Goal: Task Accomplishment & Management: Manage account settings

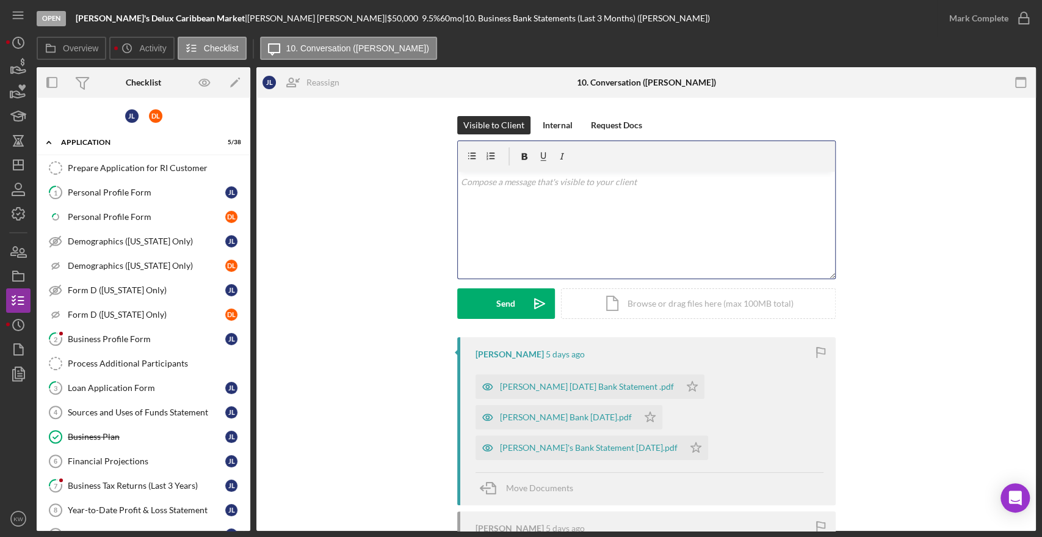
scroll to position [247, 0]
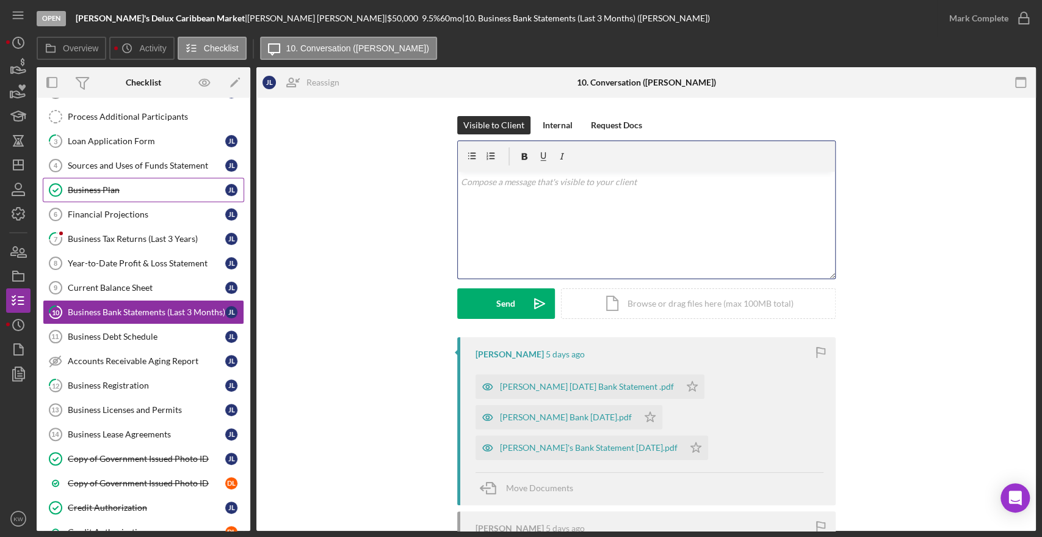
click at [122, 189] on div "Business Plan" at bounding box center [147, 190] width 158 height 10
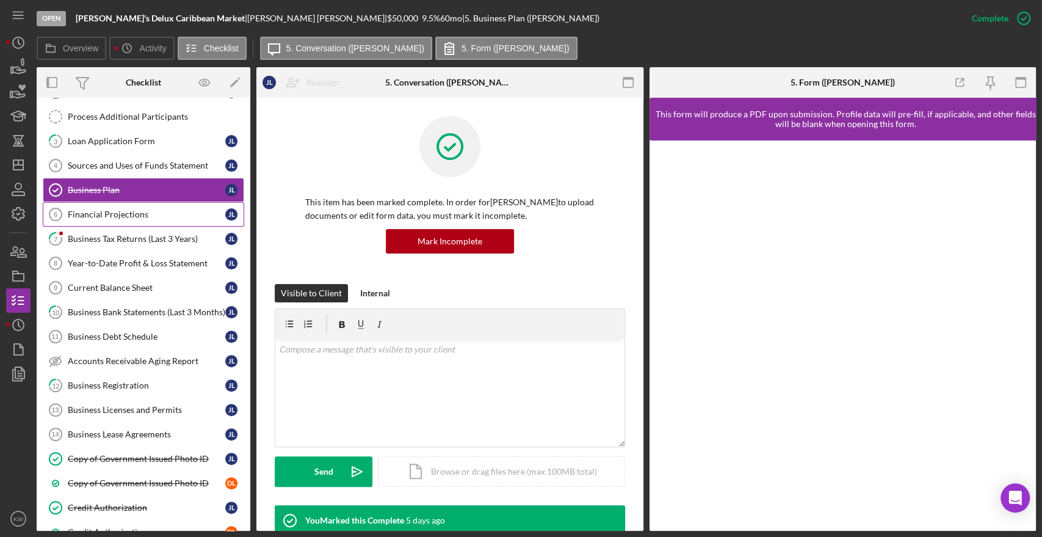
click at [150, 205] on link "Financial Projections 6 Financial Projections [PERSON_NAME]" at bounding box center [143, 214] width 201 height 24
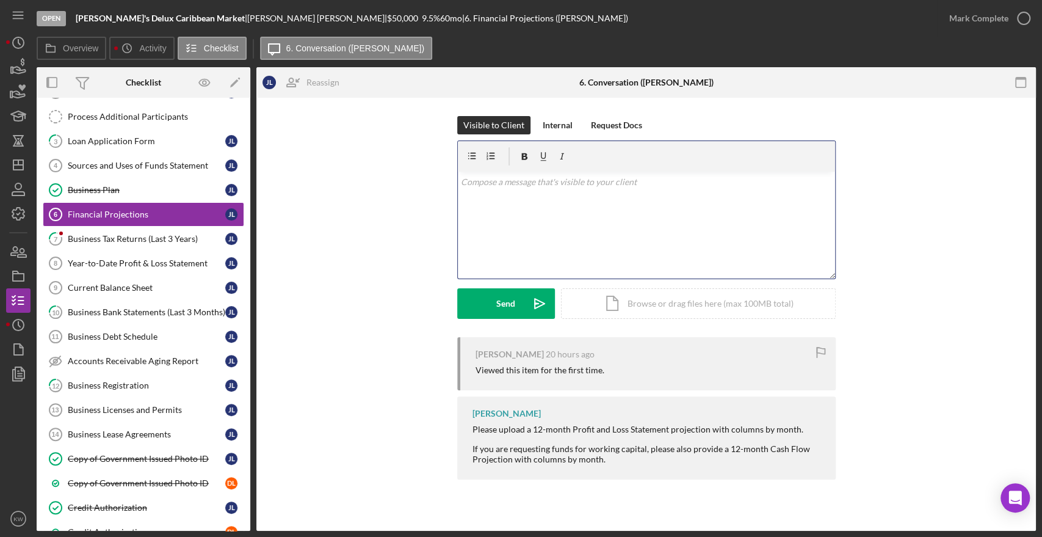
click at [524, 224] on div "v Color teal Color pink Remove color Add row above Add row below Add column bef…" at bounding box center [646, 225] width 377 height 107
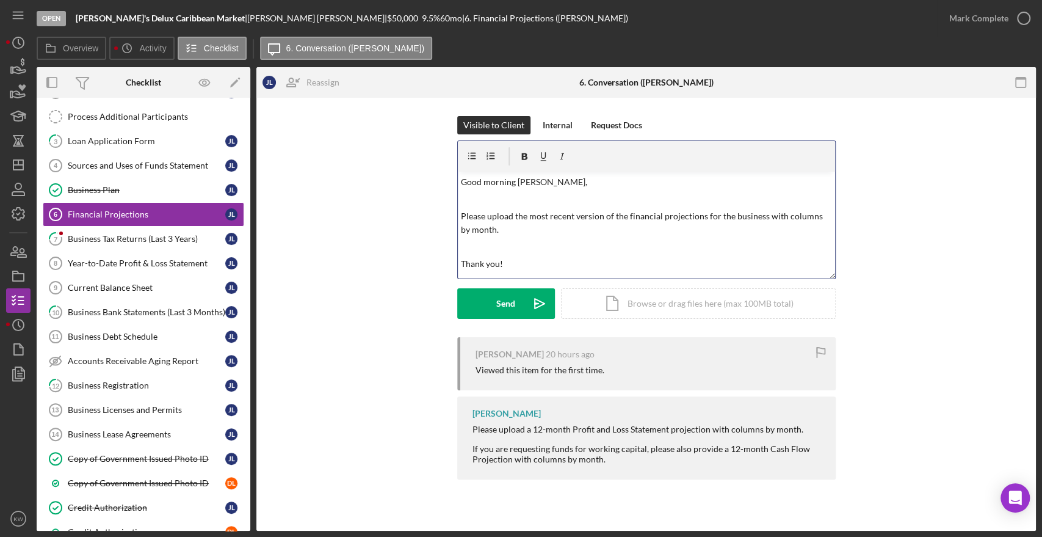
scroll to position [27, 0]
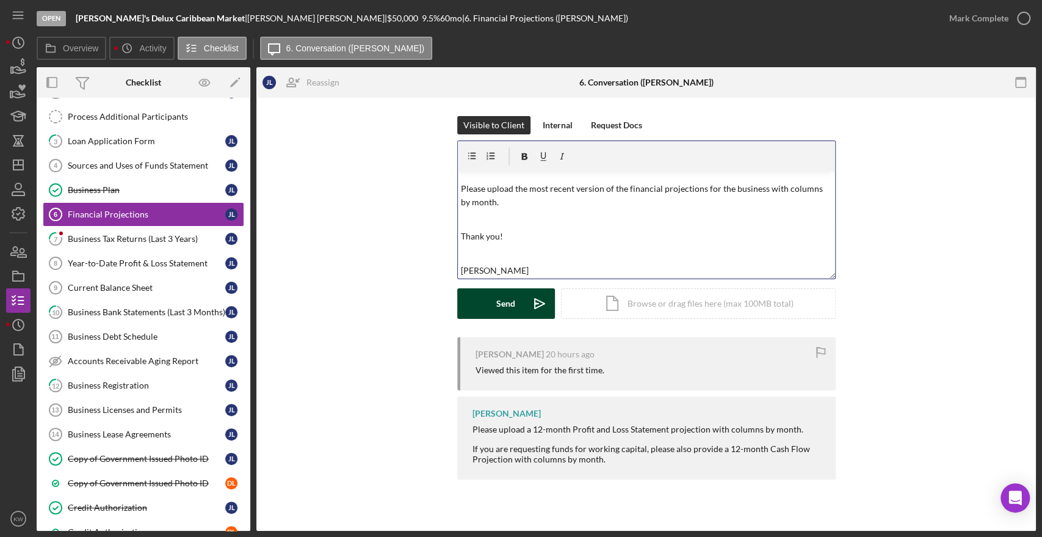
click at [517, 305] on button "Send Icon/icon-invite-send" at bounding box center [506, 303] width 98 height 31
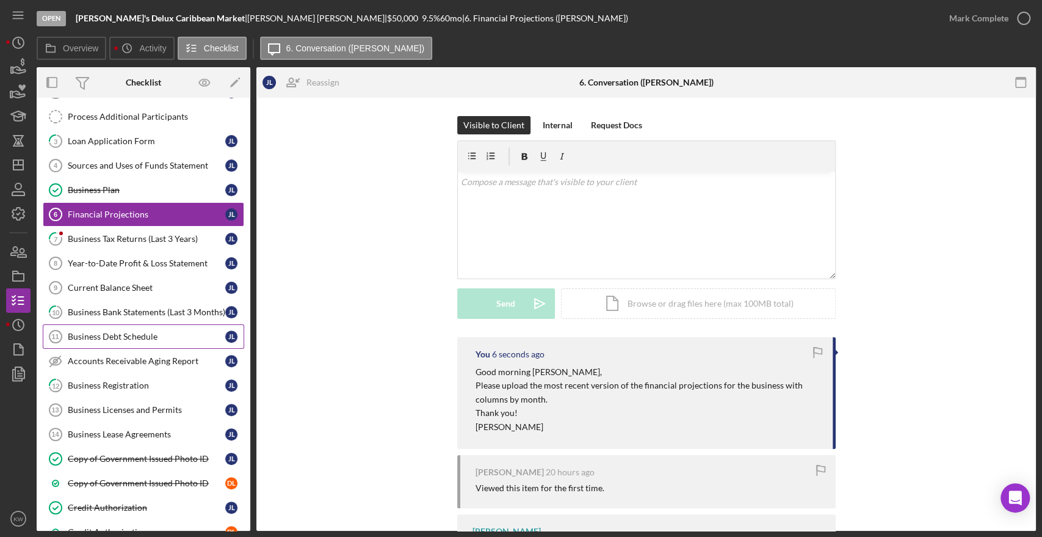
scroll to position [314, 0]
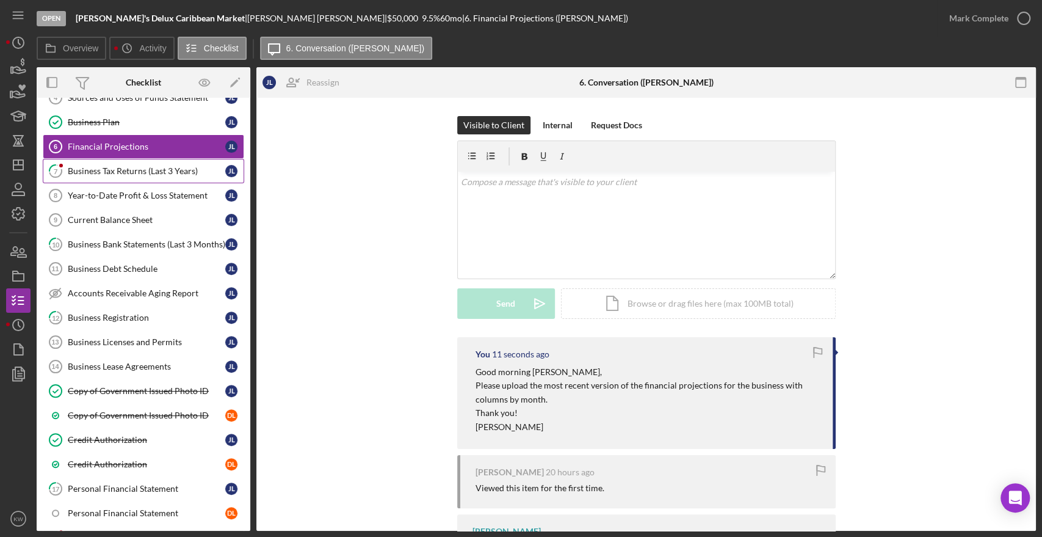
click at [117, 172] on div "Business Tax Returns (Last 3 Years)" at bounding box center [147, 171] width 158 height 10
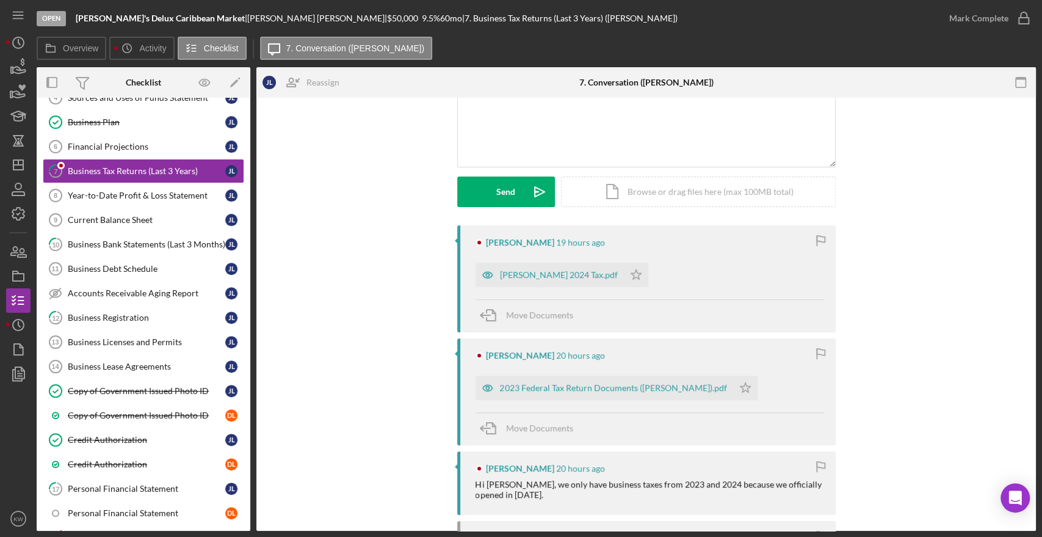
scroll to position [136, 0]
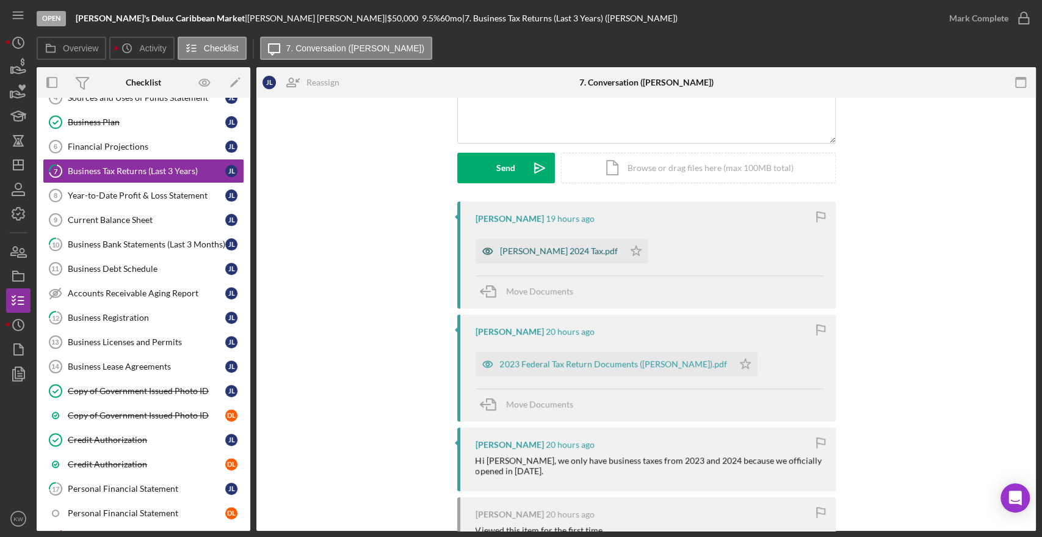
click at [548, 253] on div "[PERSON_NAME] 2024 Tax.pdf" at bounding box center [559, 251] width 118 height 10
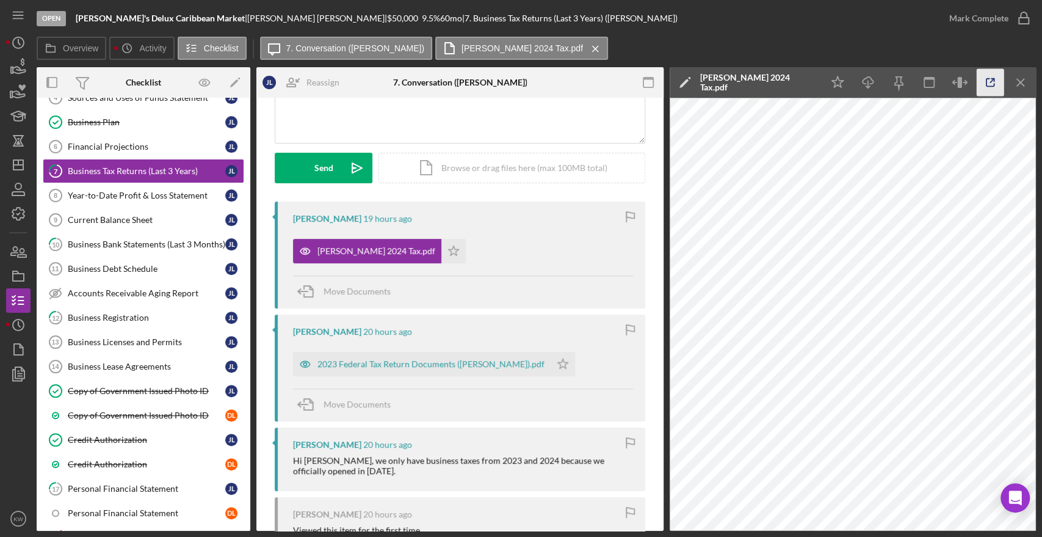
click at [977, 81] on icon "button" at bounding box center [990, 82] width 27 height 27
click at [128, 459] on div "Credit Authorization" at bounding box center [147, 464] width 158 height 10
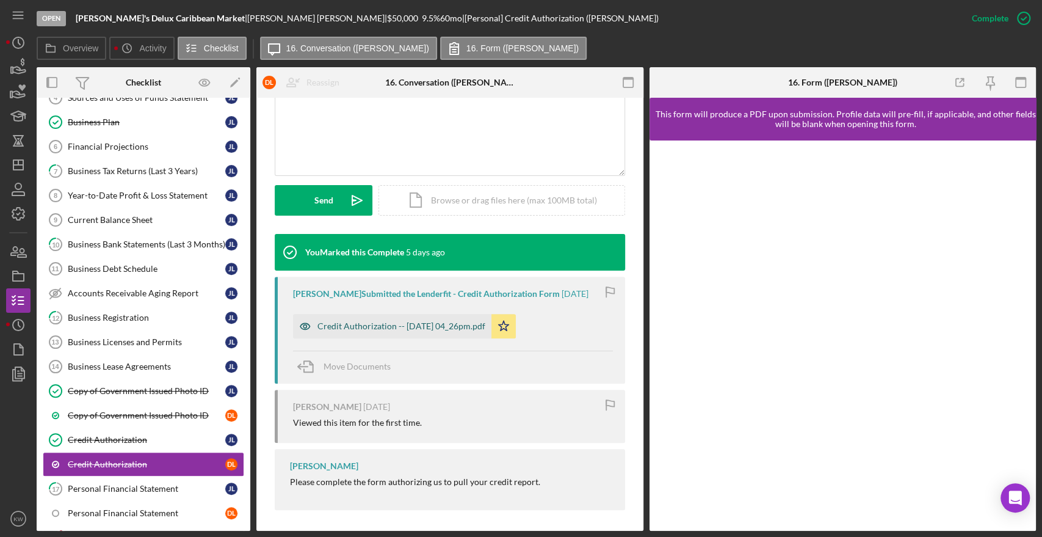
click at [458, 331] on div "Credit Authorization -- [DATE] 04_26pm.pdf" at bounding box center [392, 326] width 198 height 24
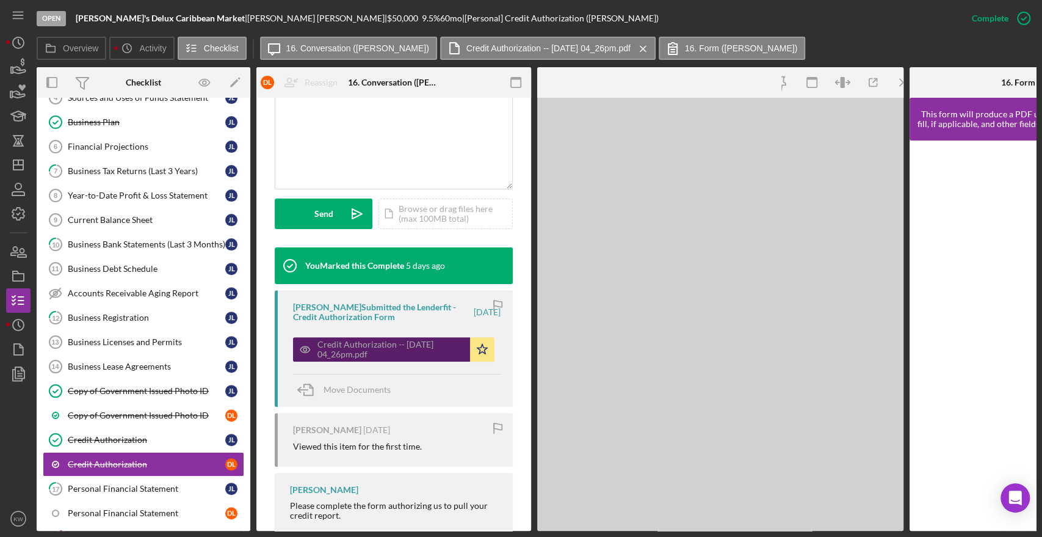
scroll to position [284, 0]
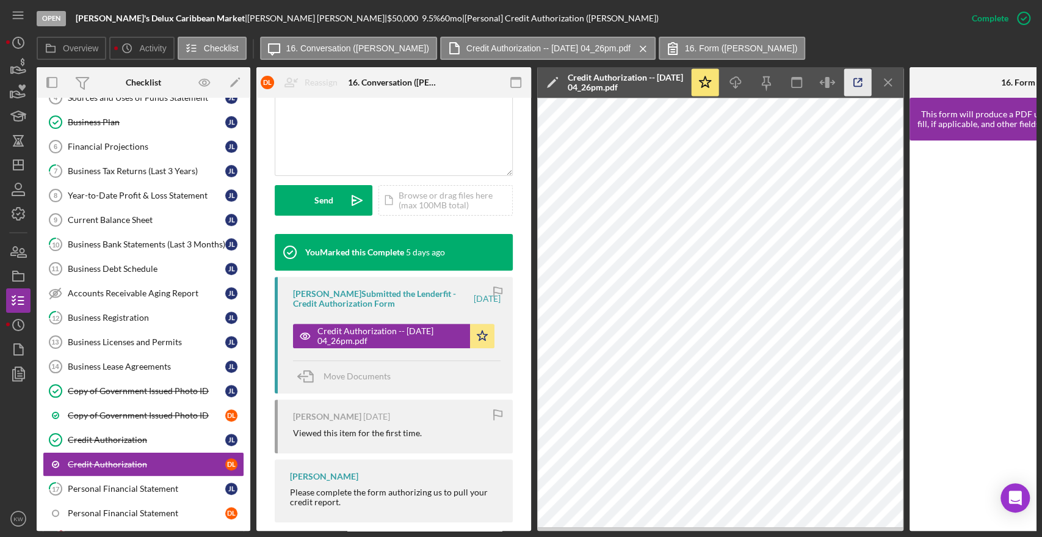
click at [863, 81] on icon "button" at bounding box center [857, 82] width 27 height 27
click at [135, 440] on div "Credit Authorization" at bounding box center [147, 440] width 158 height 10
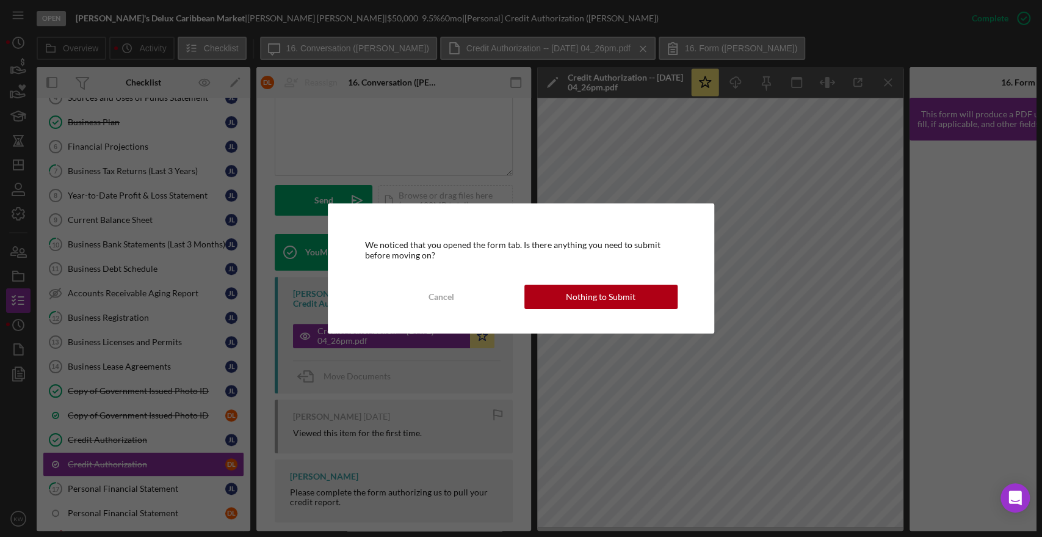
click at [610, 298] on div "Nothing to Submit" at bounding box center [601, 296] width 70 height 24
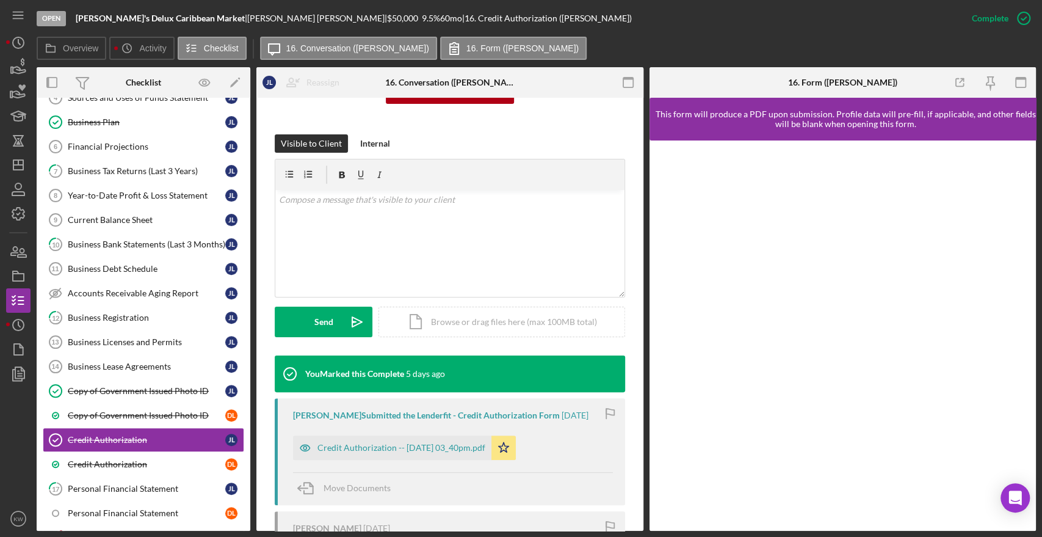
scroll to position [273, 0]
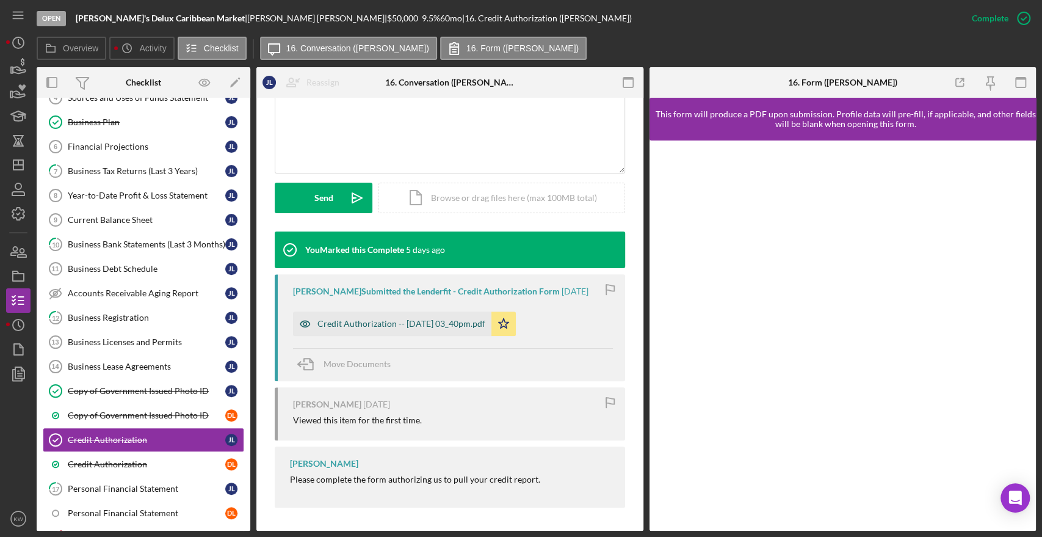
click at [430, 327] on div "Credit Authorization -- [DATE] 03_40pm.pdf" at bounding box center [401, 324] width 168 height 10
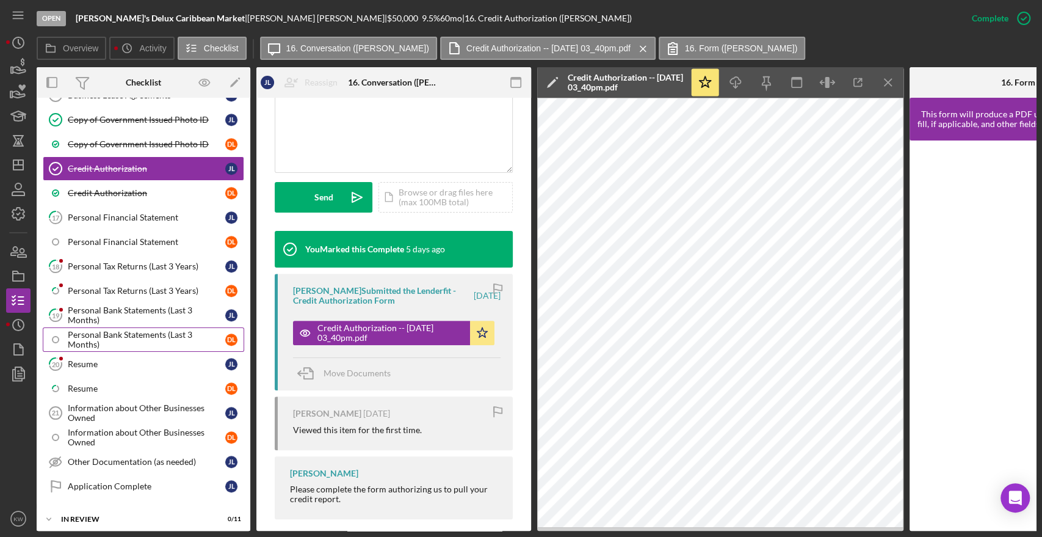
scroll to position [586, 0]
click at [143, 261] on div "Personal Tax Returns (Last 3 Years)" at bounding box center [147, 266] width 158 height 10
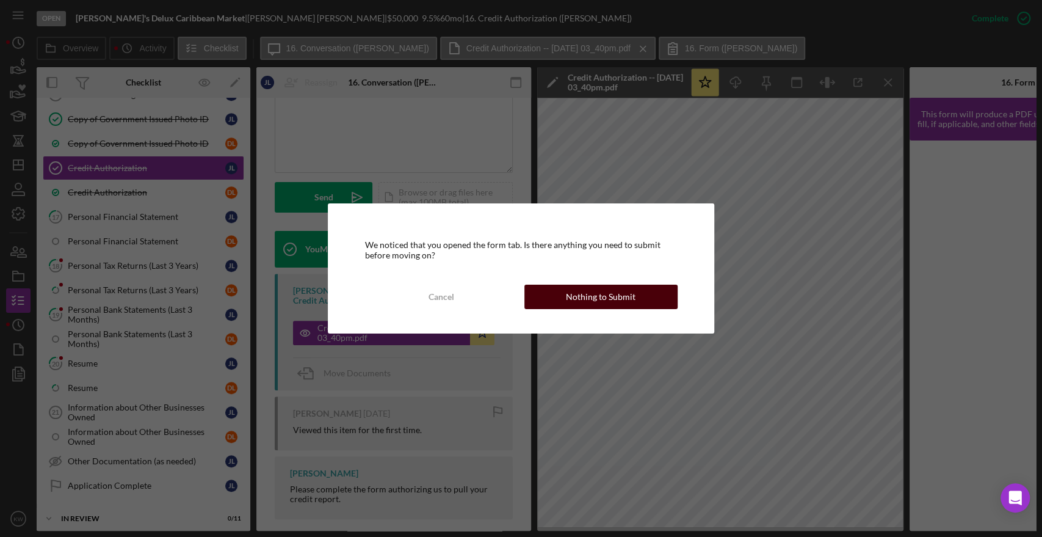
click at [590, 297] on div "Nothing to Submit" at bounding box center [601, 296] width 70 height 24
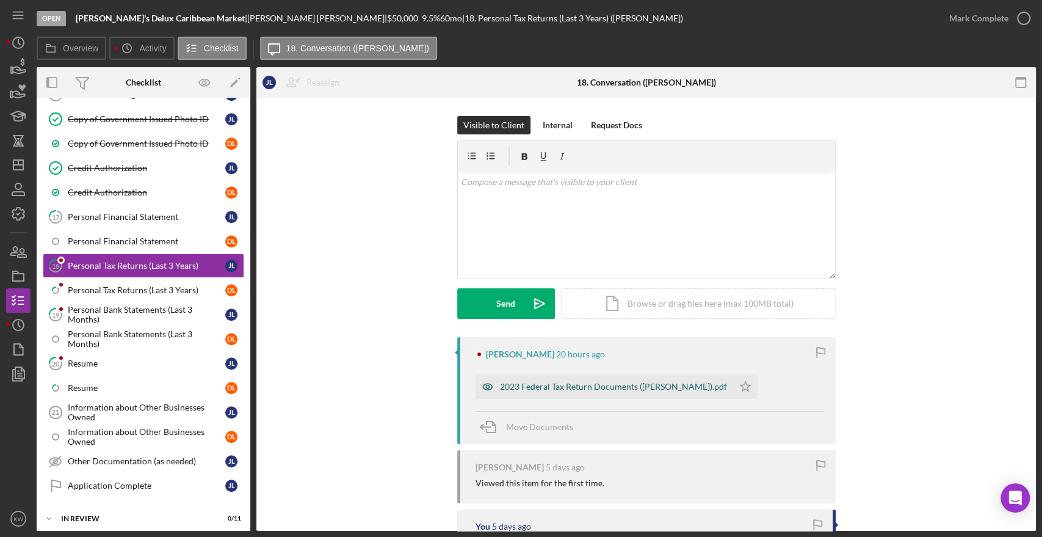
click at [541, 389] on div "2023 Federal Tax Return Documents ([PERSON_NAME]).pdf" at bounding box center [613, 387] width 227 height 10
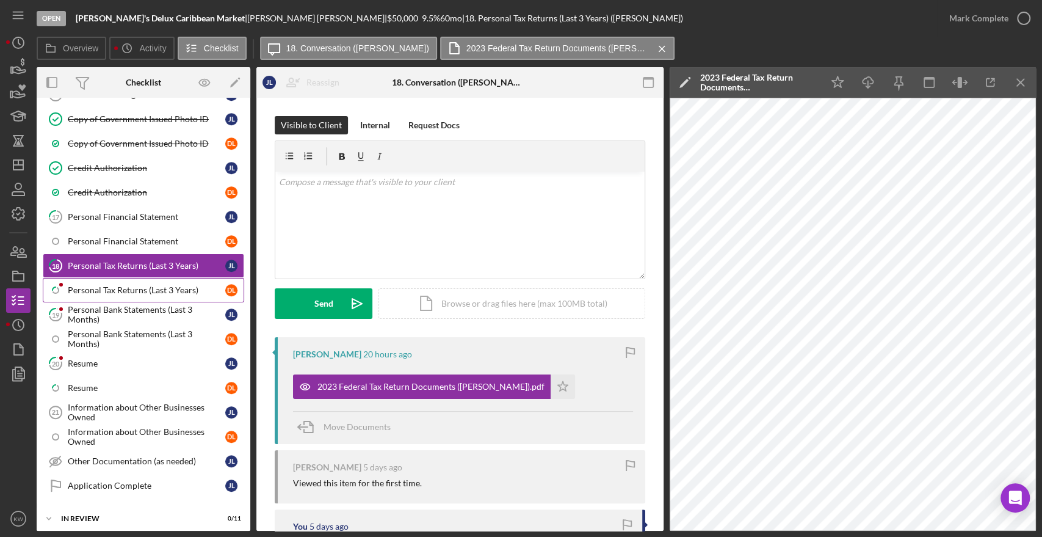
click at [118, 285] on div "Personal Tax Returns (Last 3 Years)" at bounding box center [147, 290] width 158 height 10
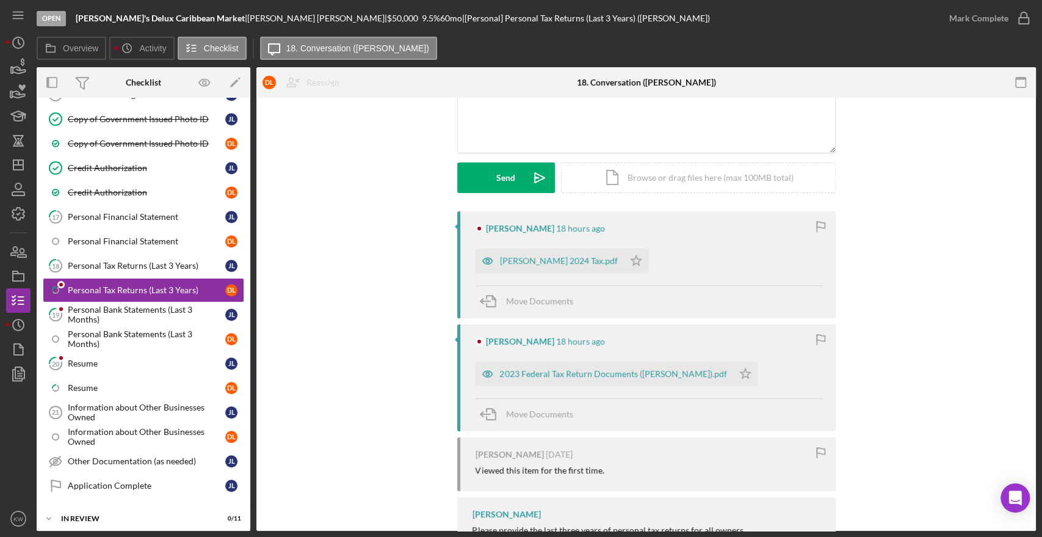
scroll to position [176, 0]
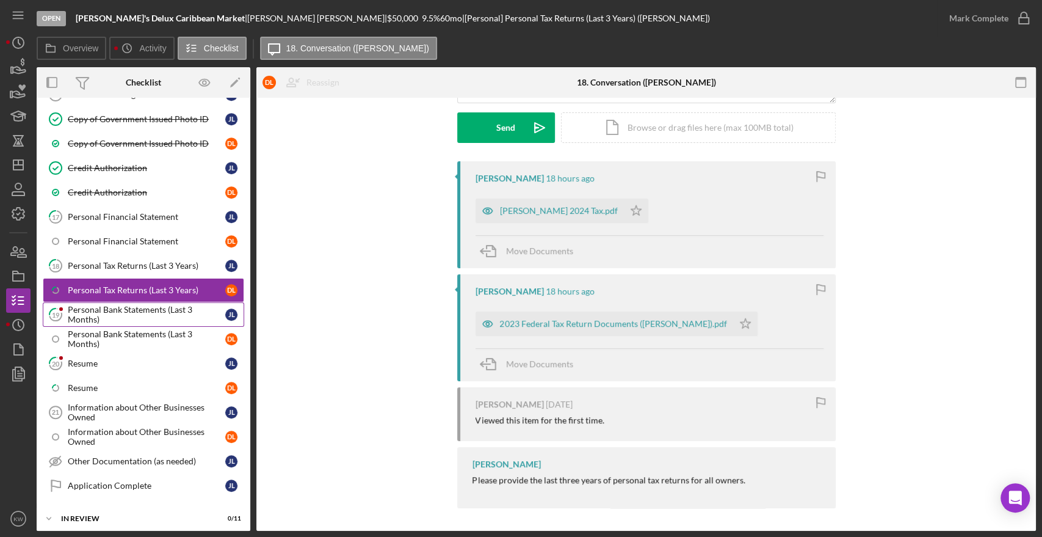
click at [112, 305] on div "Personal Bank Statements (Last 3 Months)" at bounding box center [147, 315] width 158 height 20
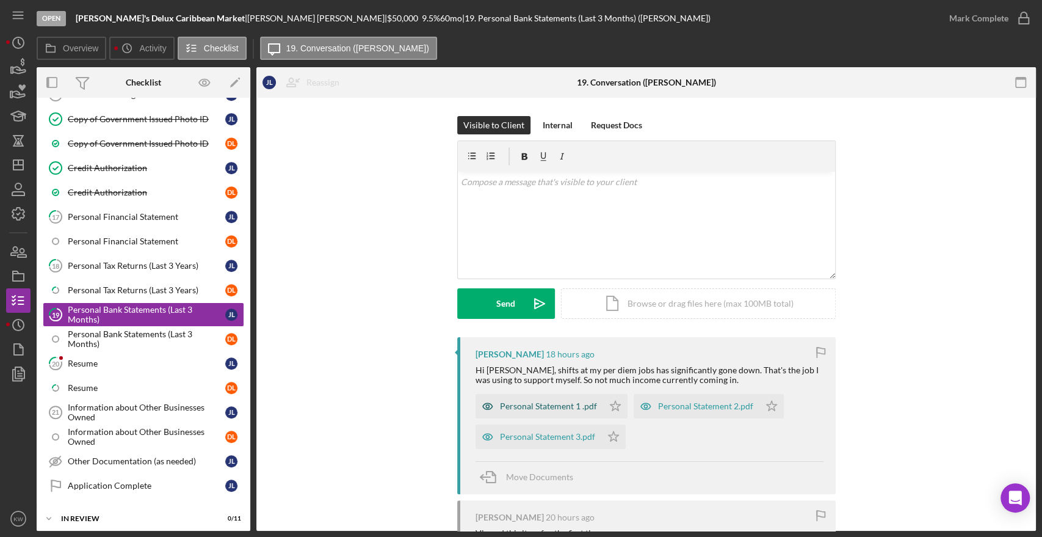
click at [566, 407] on div "Personal Statement 1 .pdf" at bounding box center [548, 406] width 97 height 10
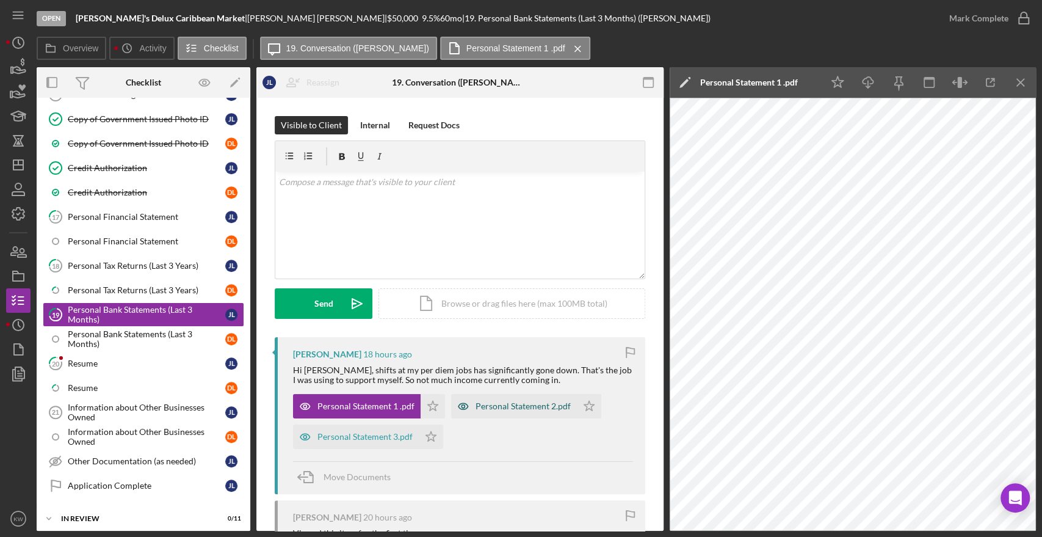
click at [540, 407] on div "Personal Statement 2.pdf" at bounding box center [523, 406] width 95 height 10
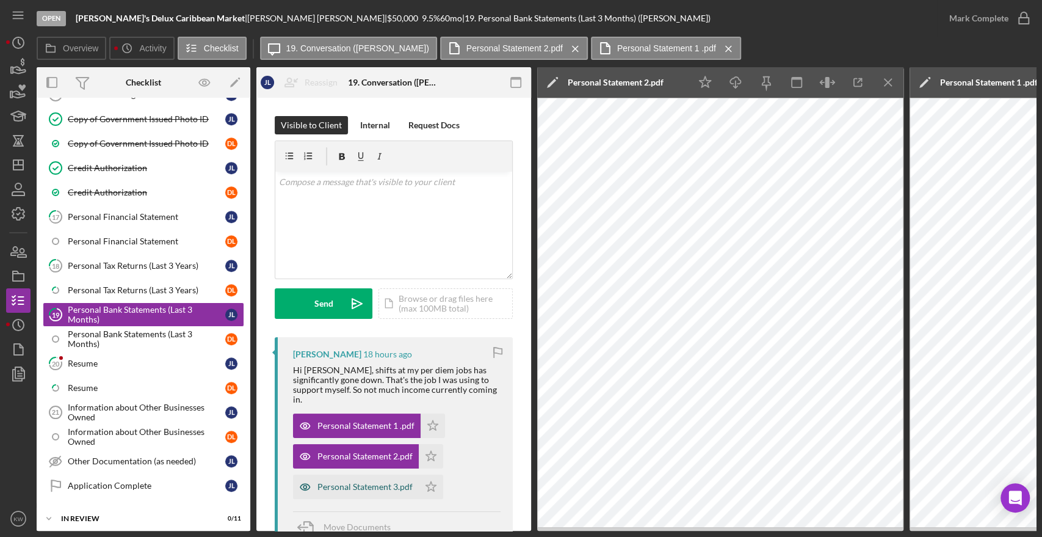
click at [379, 482] on div "Personal Statement 3.pdf" at bounding box center [364, 487] width 95 height 10
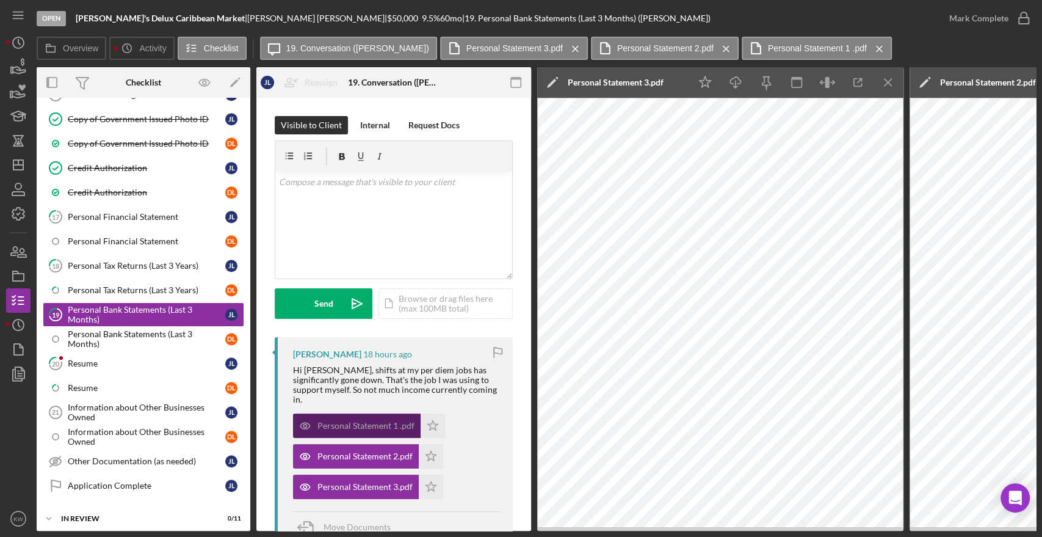
click at [398, 421] on div "Personal Statement 1 .pdf" at bounding box center [365, 426] width 97 height 10
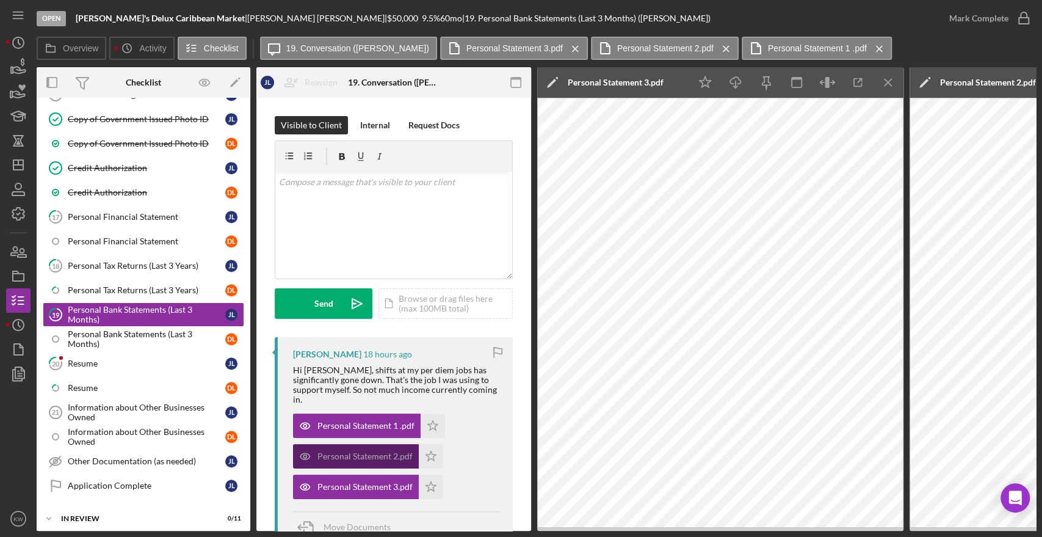
click at [391, 451] on div "Personal Statement 2.pdf" at bounding box center [364, 456] width 95 height 10
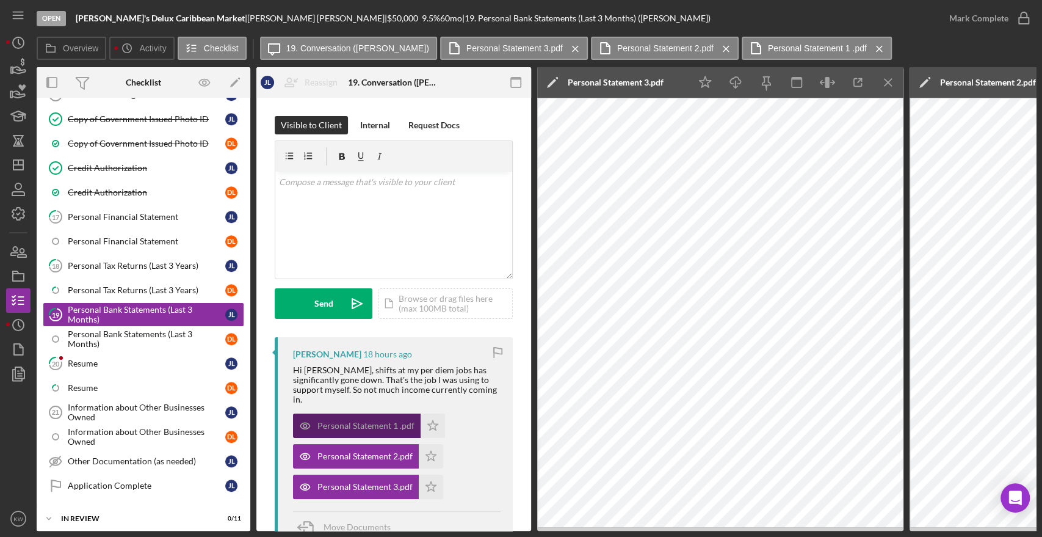
click at [387, 421] on div "Personal Statement 1 .pdf" at bounding box center [365, 426] width 97 height 10
click at [87, 351] on link "20 Resume [PERSON_NAME]" at bounding box center [143, 363] width 201 height 24
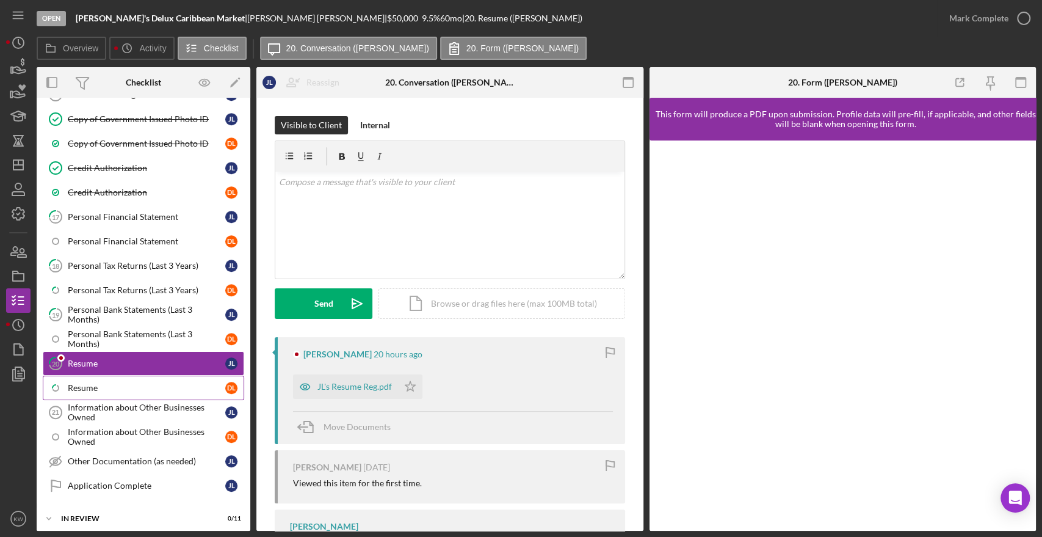
click at [97, 389] on link "Icon/Checklist Item Sub Partial Resume D L" at bounding box center [143, 387] width 201 height 24
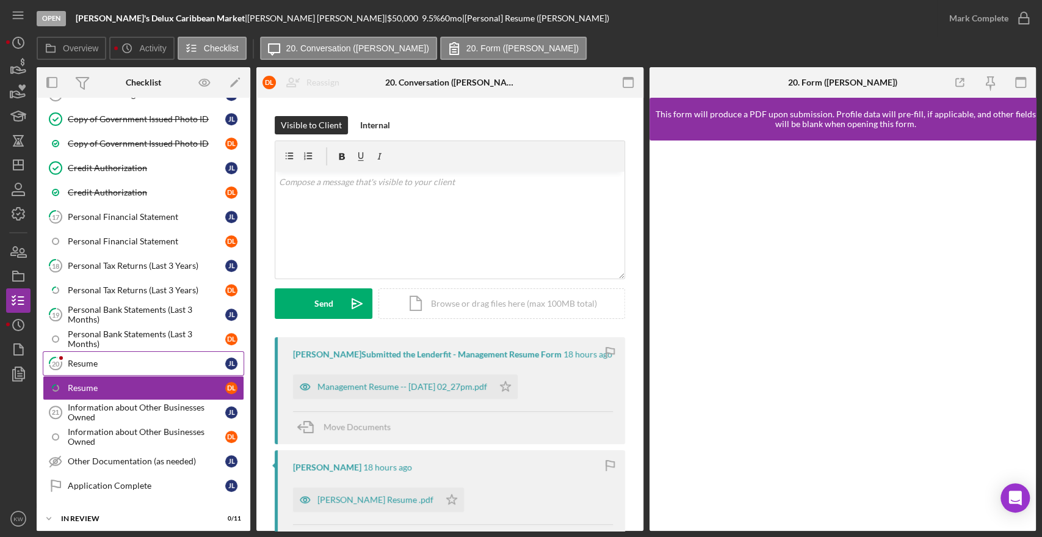
click at [106, 352] on link "20 Resume [PERSON_NAME]" at bounding box center [143, 363] width 201 height 24
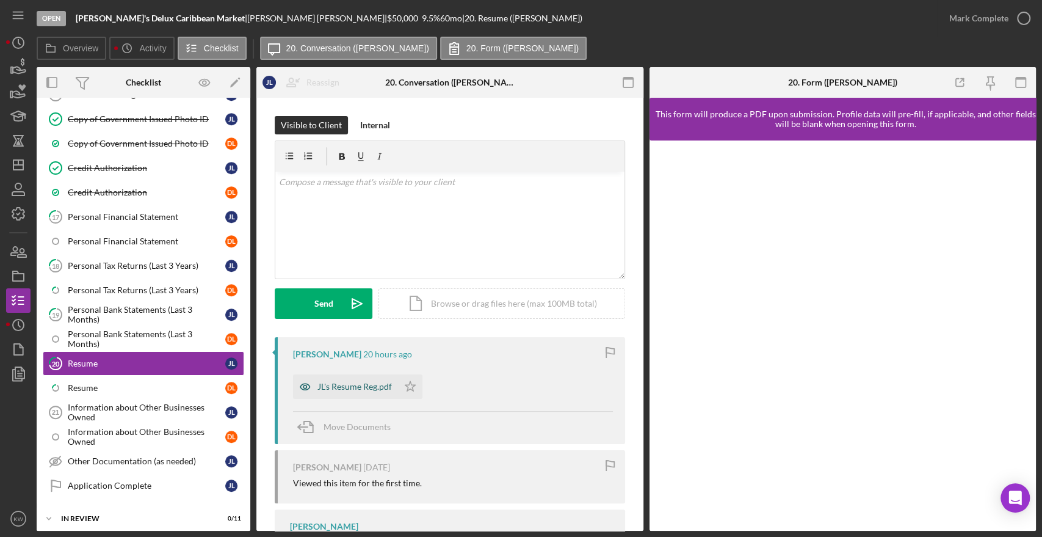
click at [361, 391] on div "JL's Resume Reg.pdf" at bounding box center [345, 386] width 105 height 24
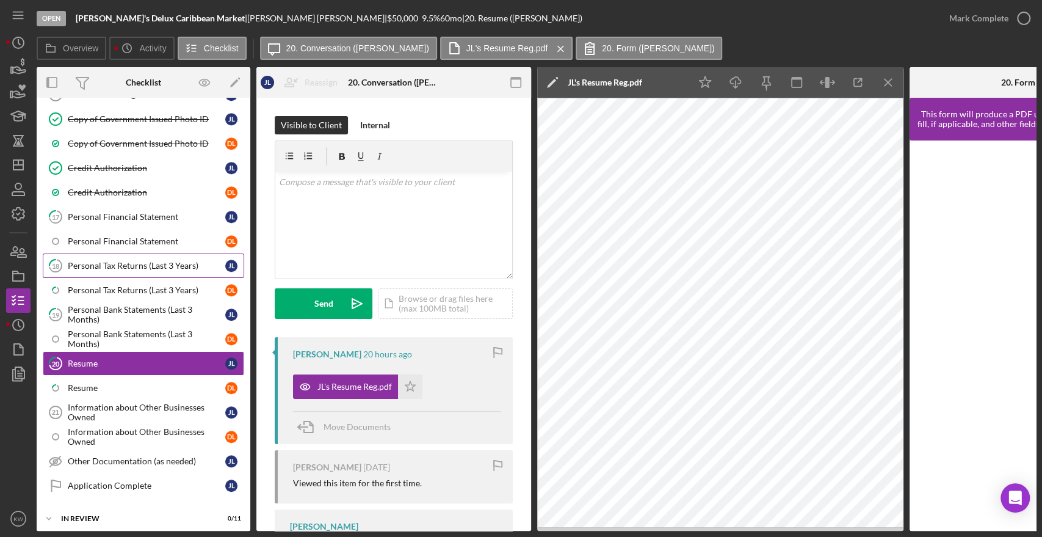
click at [136, 264] on div "Personal Tax Returns (Last 3 Years)" at bounding box center [147, 266] width 158 height 10
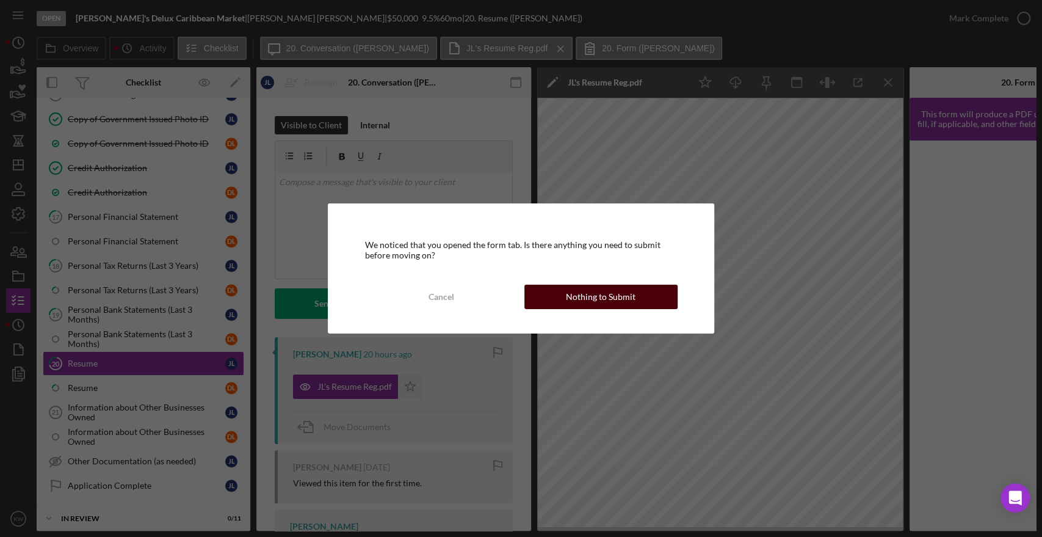
click at [635, 306] on button "Nothing to Submit" at bounding box center [600, 296] width 153 height 24
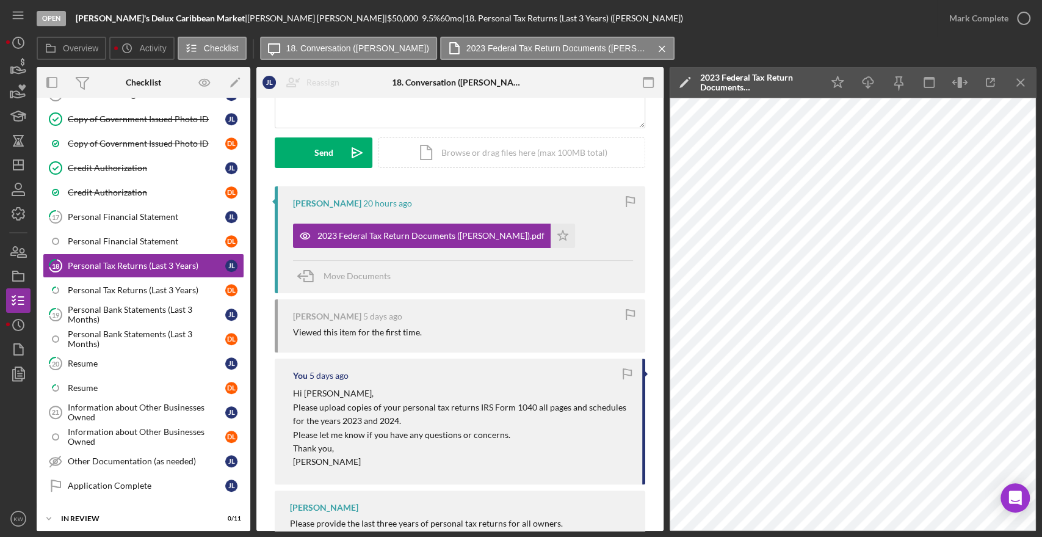
scroll to position [127, 0]
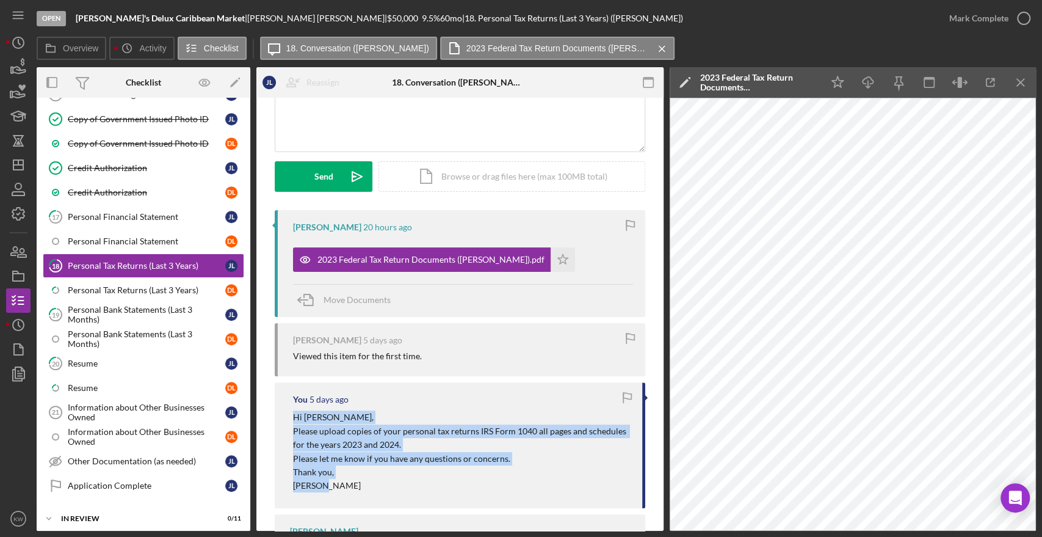
drag, startPoint x: 292, startPoint y: 413, endPoint x: 335, endPoint y: 485, distance: 84.1
click at [335, 485] on div "You [DATE] Hi [PERSON_NAME], Please upload copies of your personal tax returns …" at bounding box center [460, 444] width 371 height 125
copy div "Hi [PERSON_NAME], Please upload copies of your personal tax returns IRS Form 10…"
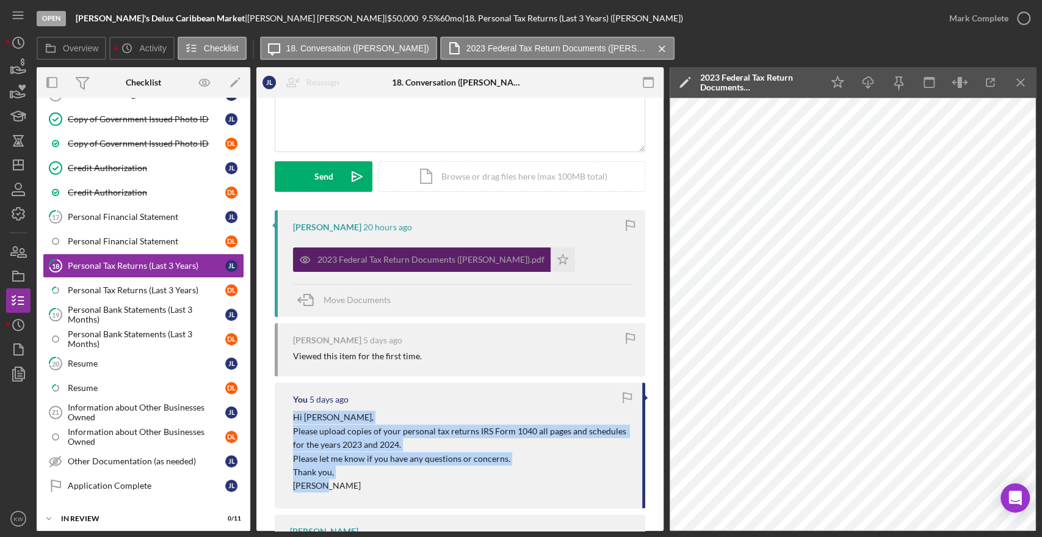
click at [460, 252] on div "2023 Federal Tax Return Documents ([PERSON_NAME]).pdf" at bounding box center [422, 259] width 258 height 24
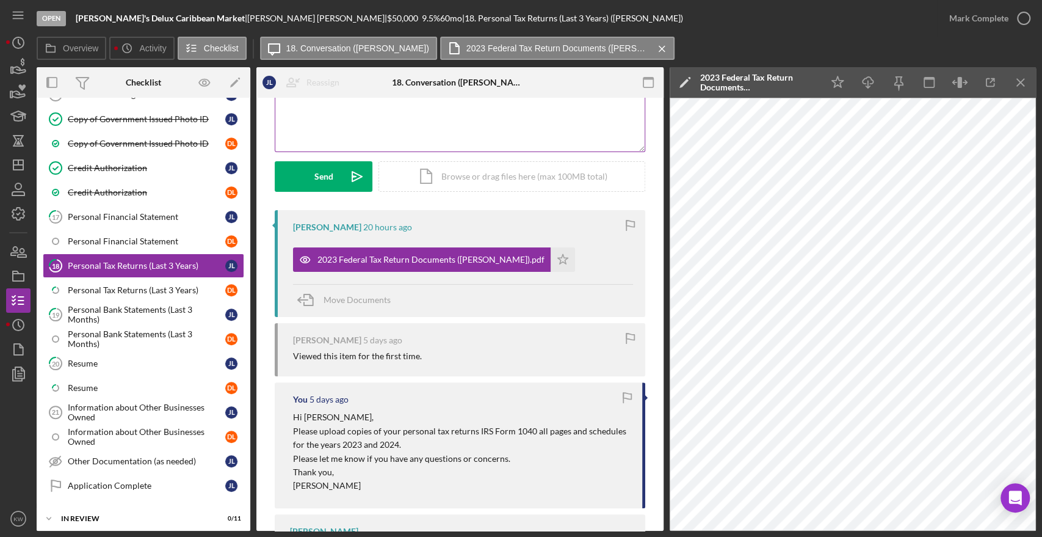
click at [352, 130] on div "v Color teal Color pink Remove color Add row above Add row below Add column bef…" at bounding box center [459, 98] width 369 height 107
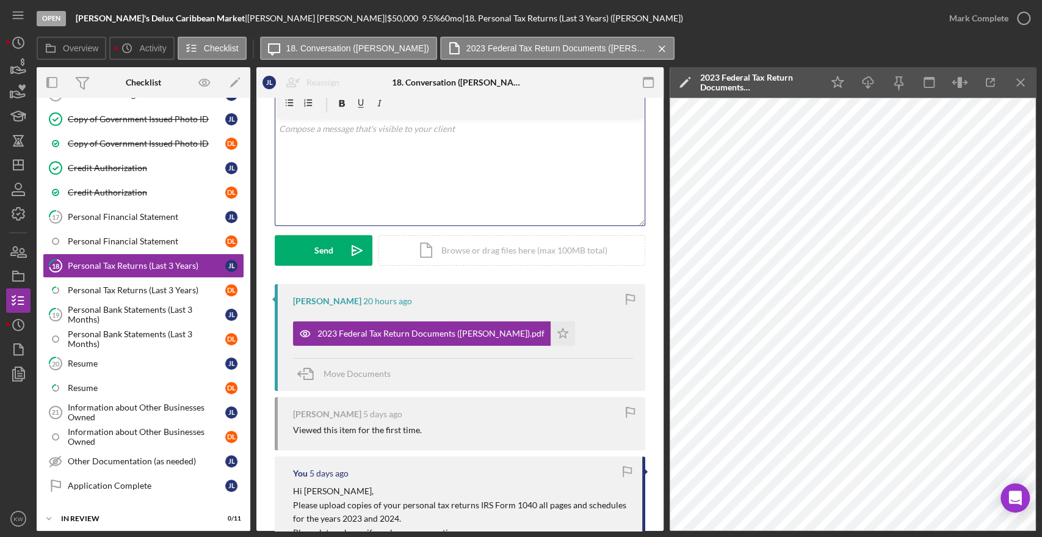
scroll to position [0, 0]
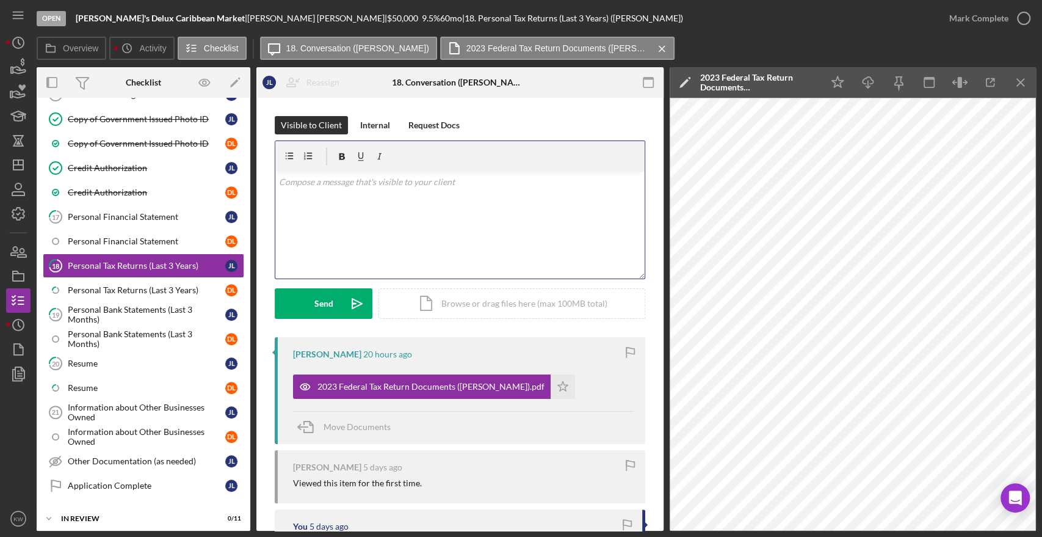
click at [363, 223] on div "v Color teal Color pink Remove color Add row above Add row below Add column bef…" at bounding box center [459, 225] width 369 height 107
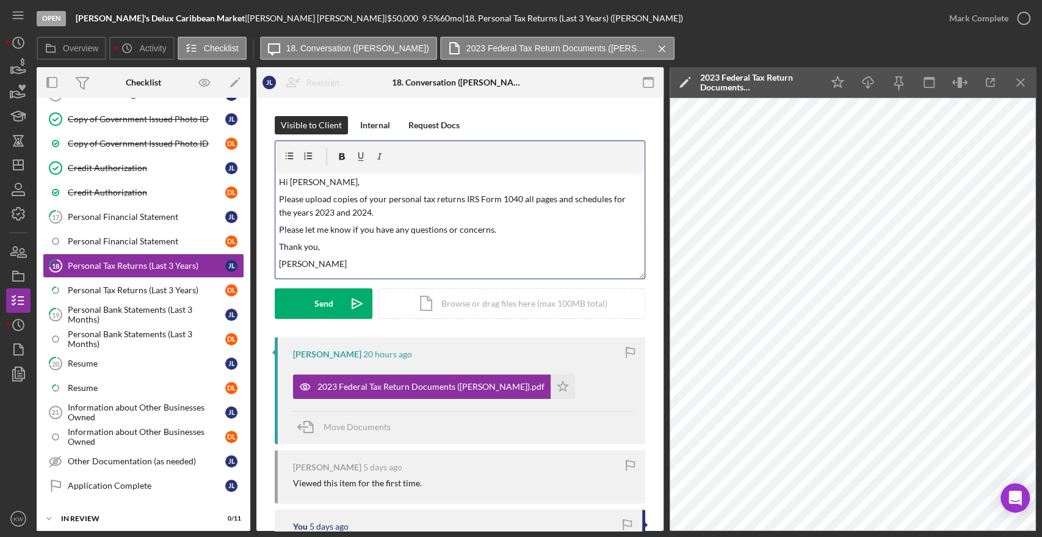
click at [458, 200] on p "Please upload copies of your personal tax returns IRS Form 1040 all pages and s…" at bounding box center [460, 205] width 363 height 27
drag, startPoint x: 336, startPoint y: 212, endPoint x: 307, endPoint y: 208, distance: 28.9
click at [295, 212] on p "Please upload copies of your personal tax return IRS Form 1040 all pages and sc…" at bounding box center [460, 205] width 363 height 27
click at [327, 257] on p "[PERSON_NAME]" at bounding box center [460, 263] width 363 height 13
click at [391, 233] on p "Please let me know if you have any questions or concerns." at bounding box center [460, 229] width 363 height 13
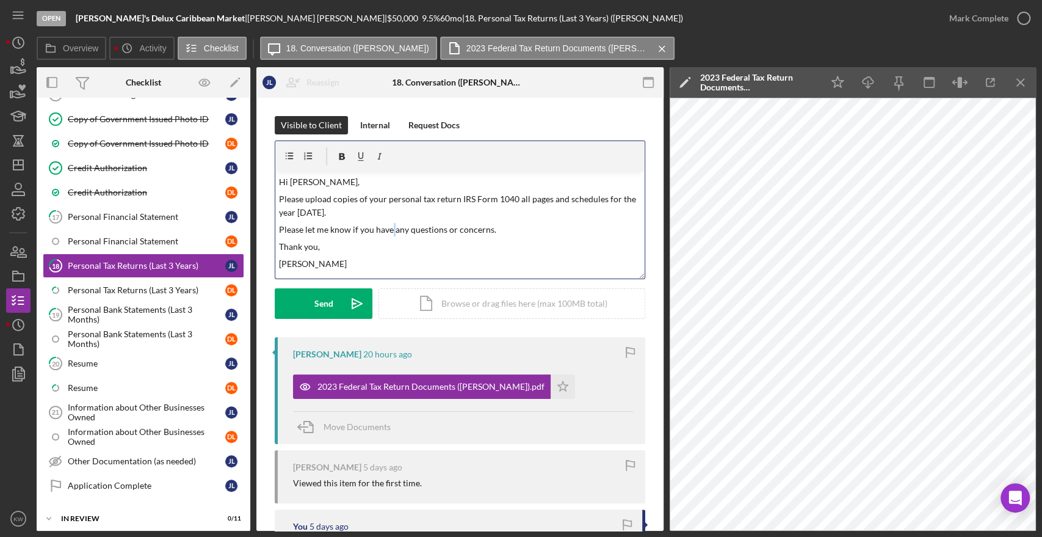
click at [391, 233] on p "Please let me know if you have any questions or concerns." at bounding box center [460, 229] width 363 height 13
click at [393, 228] on p "Please let me know if you have any questions or concerns." at bounding box center [460, 229] width 363 height 13
click at [429, 187] on p "Hi [PERSON_NAME]," at bounding box center [460, 181] width 363 height 13
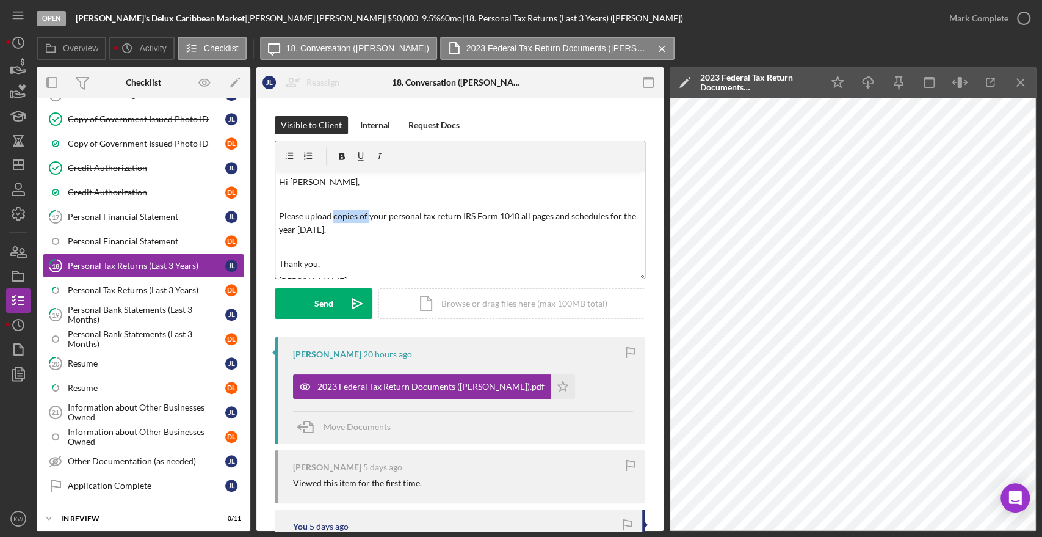
drag, startPoint x: 366, startPoint y: 214, endPoint x: 332, endPoint y: 217, distance: 34.4
click at [332, 217] on p "Please upload copies of your personal tax return IRS Form 1040 all pages and sc…" at bounding box center [460, 222] width 363 height 27
click at [334, 270] on p "Thank you," at bounding box center [460, 263] width 363 height 13
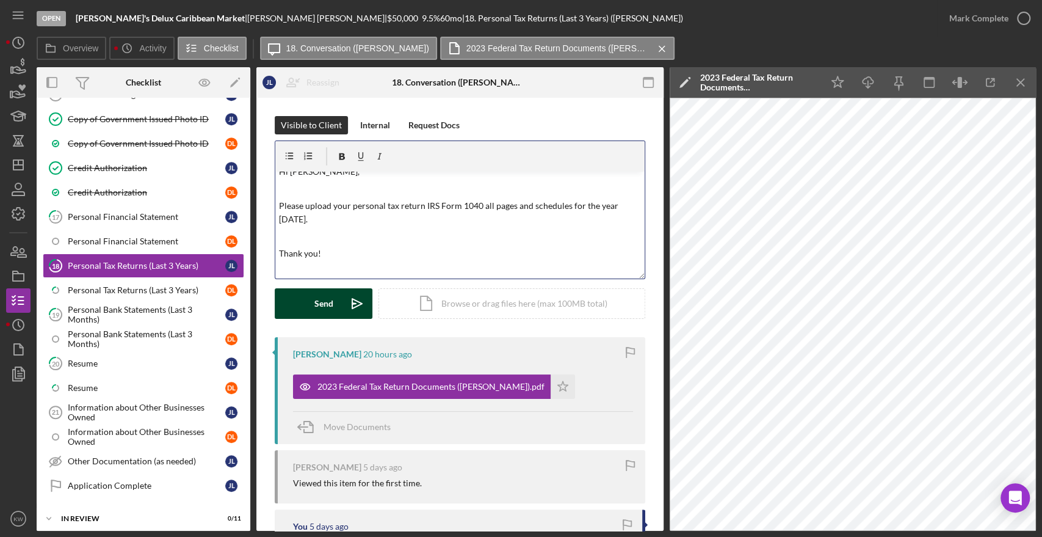
click at [344, 316] on icon "Icon/icon-invite-send" at bounding box center [357, 303] width 31 height 31
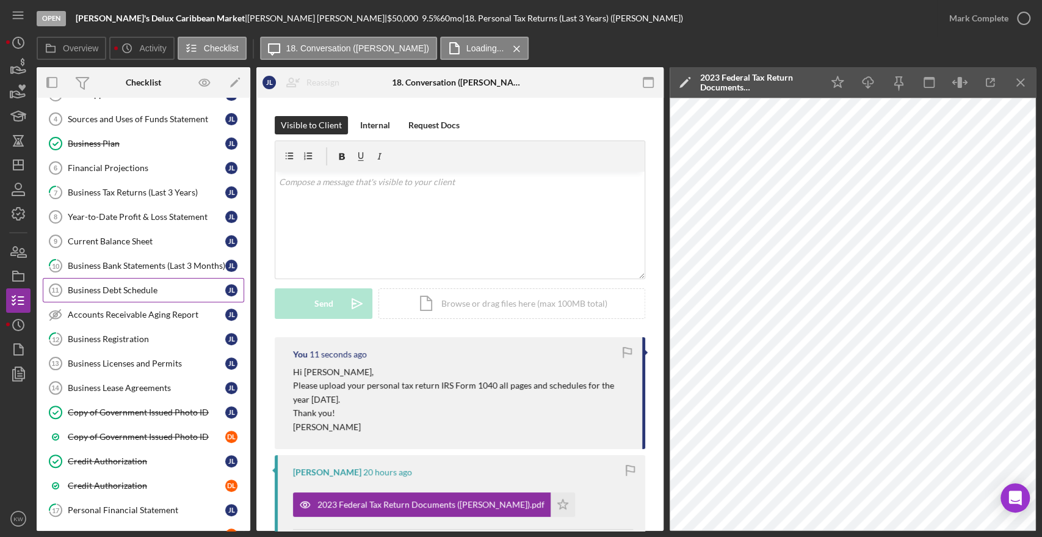
scroll to position [314, 0]
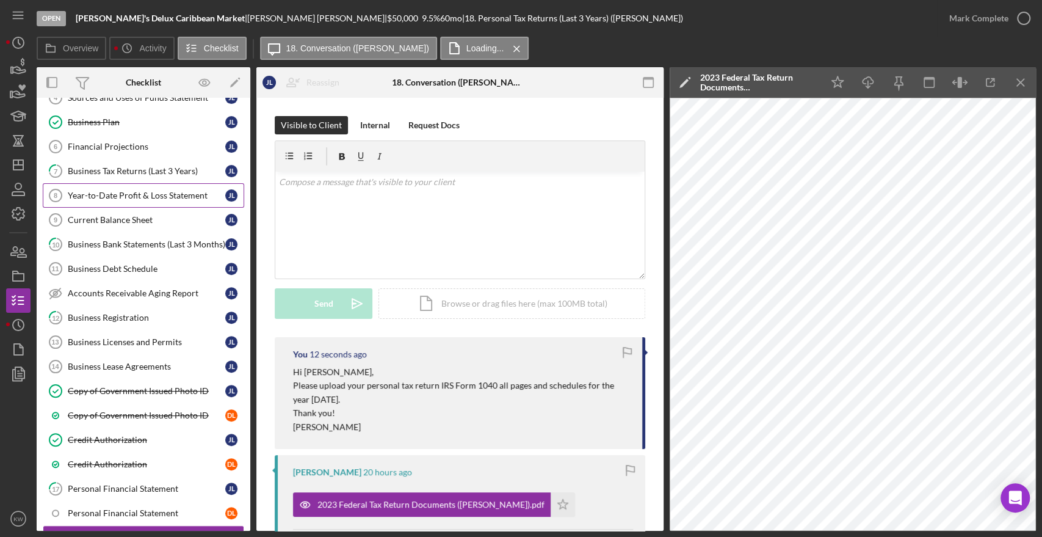
click at [158, 201] on link "Year-to-Date Profit & Loss Statement 8 Year-to-Date Profit & Loss Statement [PE…" at bounding box center [143, 195] width 201 height 24
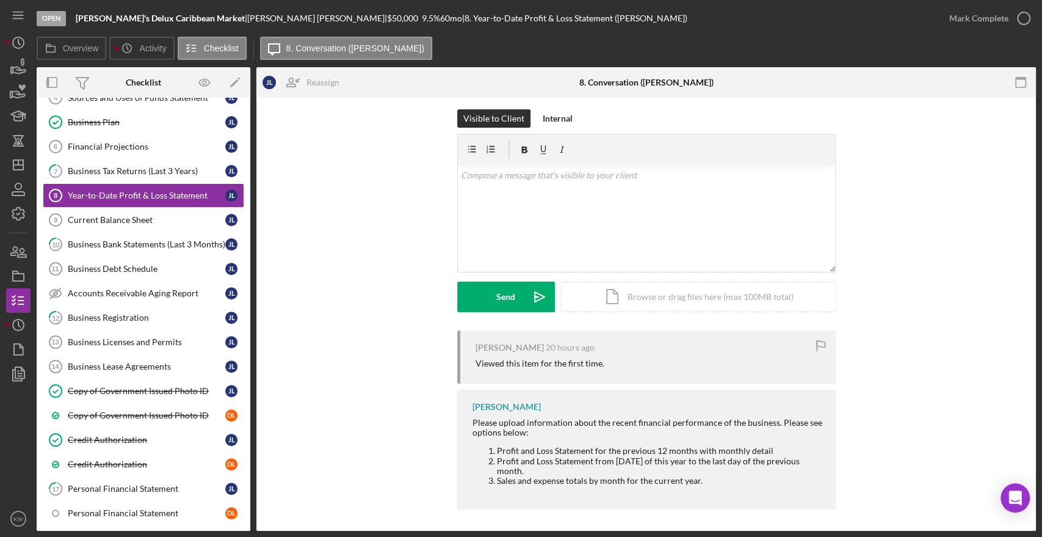
scroll to position [9, 0]
click at [94, 222] on link "Current Balance Sheet 9 Current Balance Sheet [PERSON_NAME]" at bounding box center [143, 220] width 201 height 24
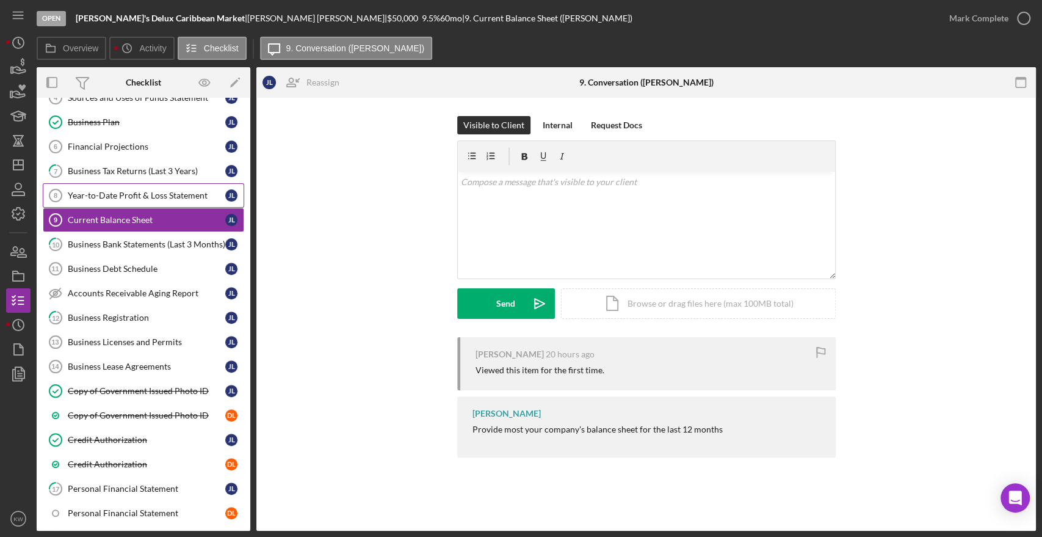
click at [110, 199] on link "Year-to-Date Profit & Loss Statement 8 Year-to-Date Profit & Loss Statement [PE…" at bounding box center [143, 195] width 201 height 24
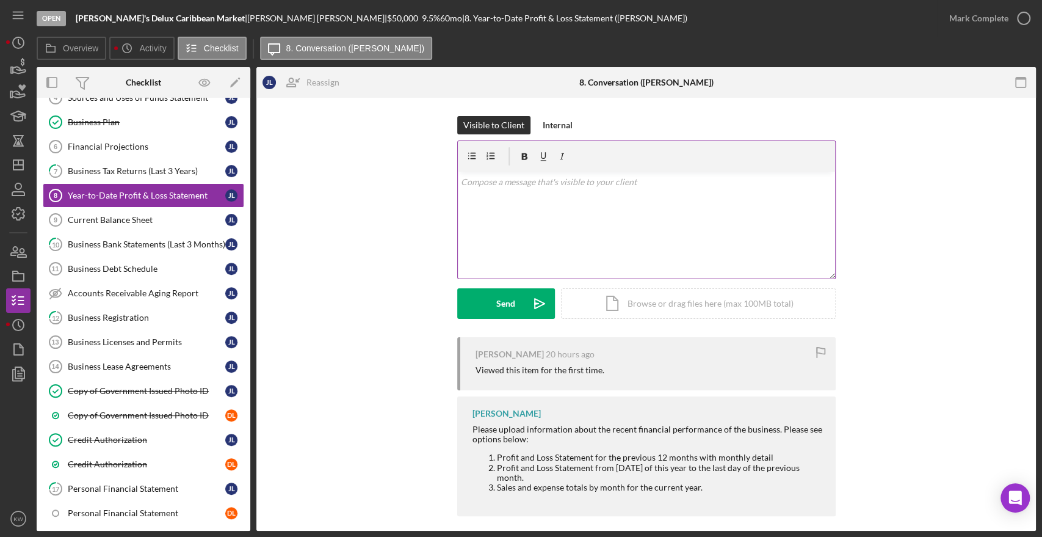
click at [534, 201] on div "v Color teal Color pink Remove color Add row above Add row below Add column bef…" at bounding box center [646, 225] width 377 height 107
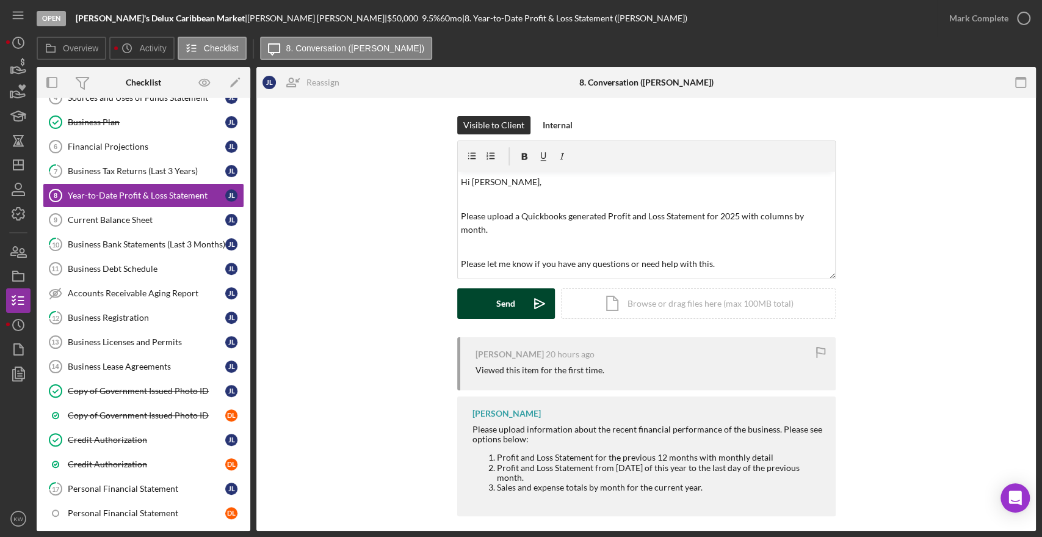
click at [516, 308] on button "Send Icon/icon-invite-send" at bounding box center [506, 303] width 98 height 31
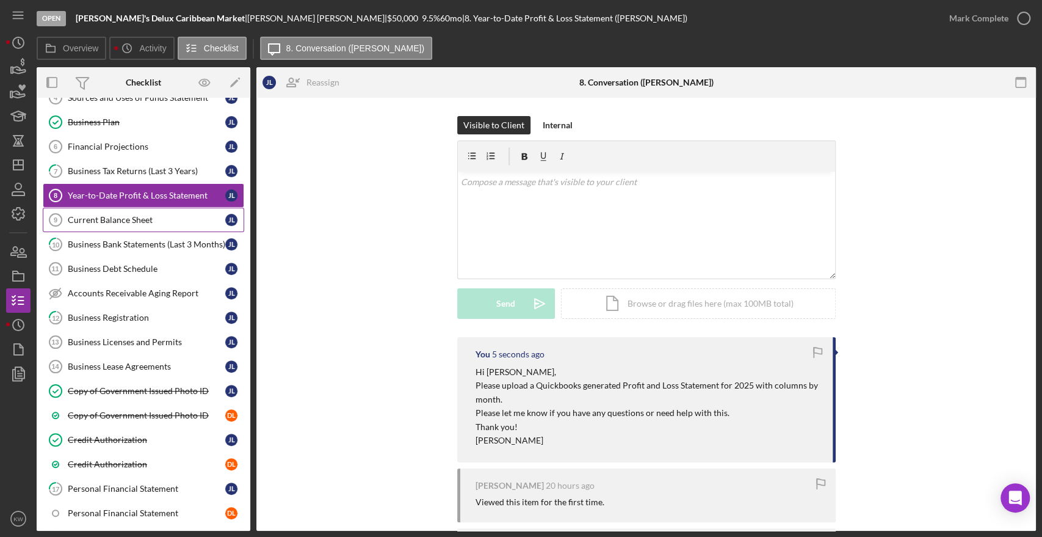
click at [95, 225] on link "Current Balance Sheet 9 Current Balance Sheet [PERSON_NAME]" at bounding box center [143, 220] width 201 height 24
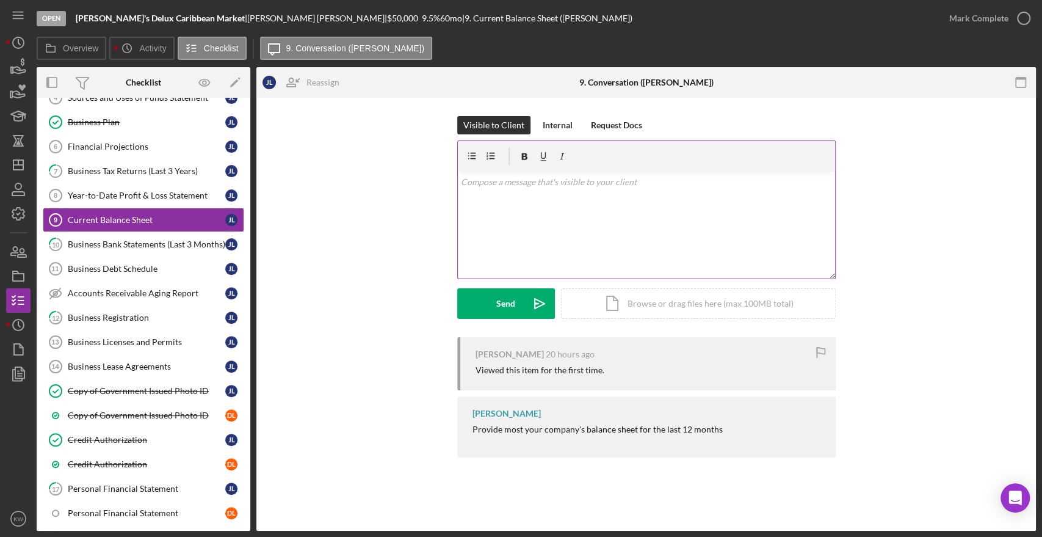
click at [575, 211] on div "v Color teal Color pink Remove color Add row above Add row below Add column bef…" at bounding box center [646, 225] width 377 height 107
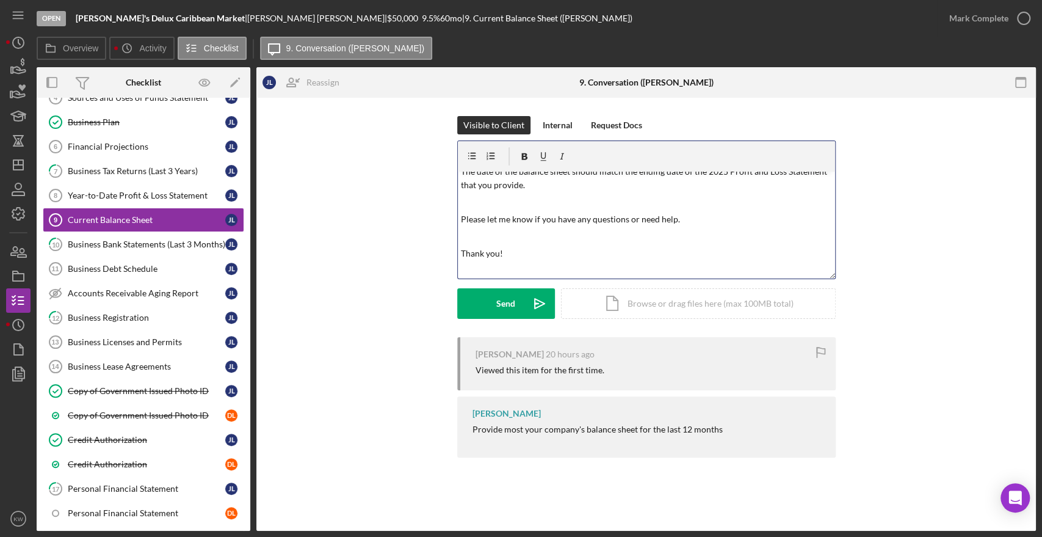
scroll to position [96, 0]
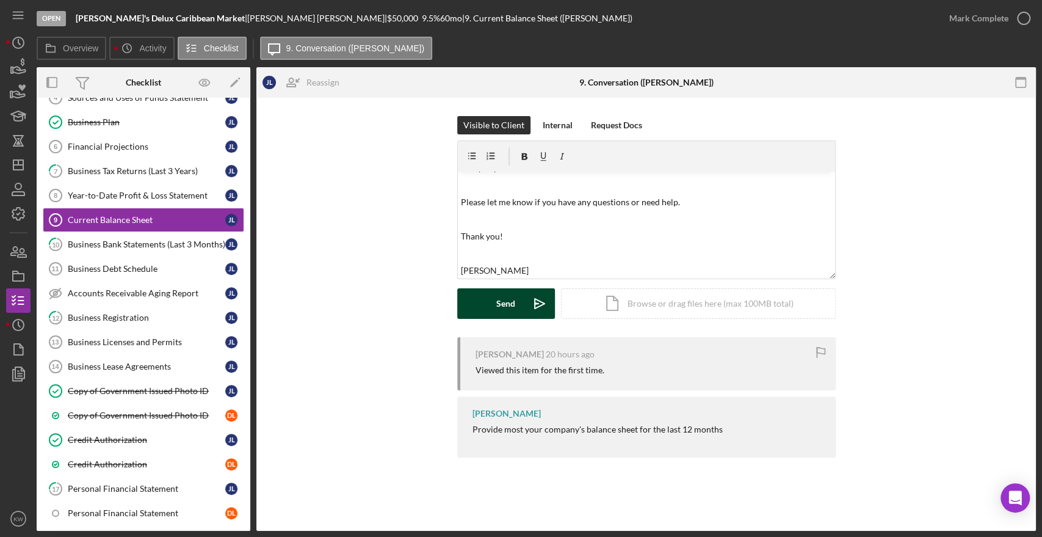
click at [540, 311] on icon "Icon/icon-invite-send" at bounding box center [539, 303] width 31 height 31
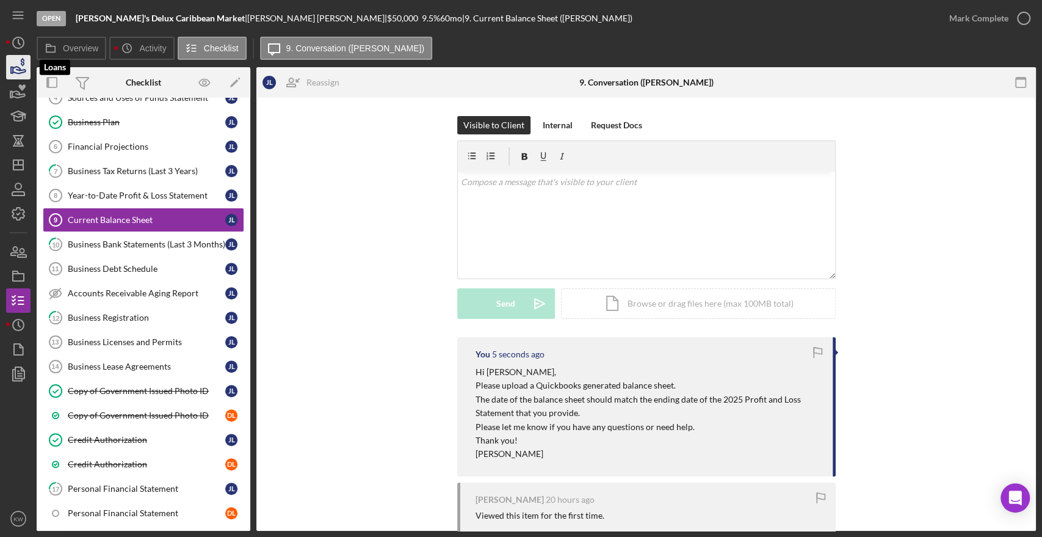
click at [26, 72] on icon "button" at bounding box center [18, 67] width 31 height 31
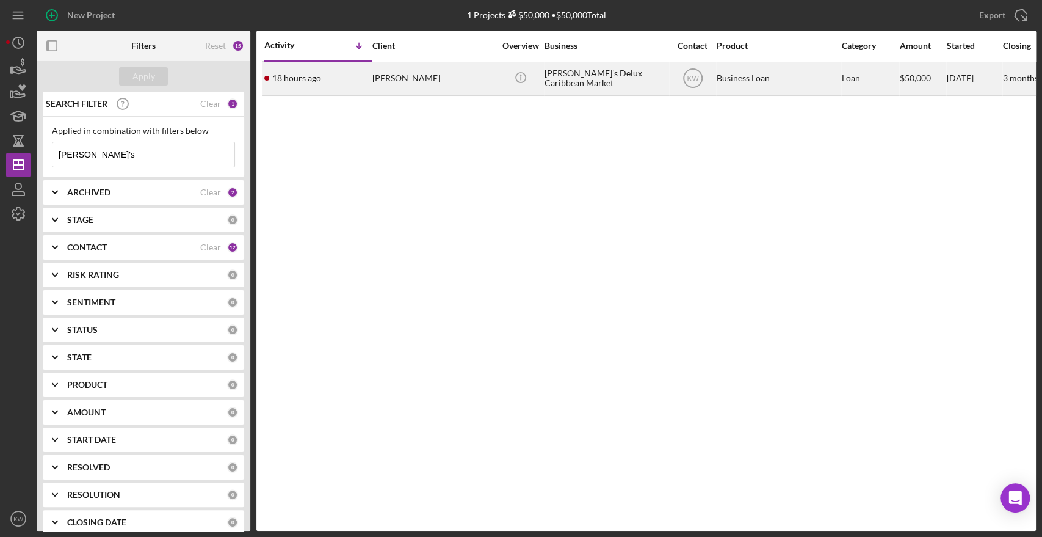
click at [379, 79] on div "[PERSON_NAME]" at bounding box center [433, 78] width 122 height 32
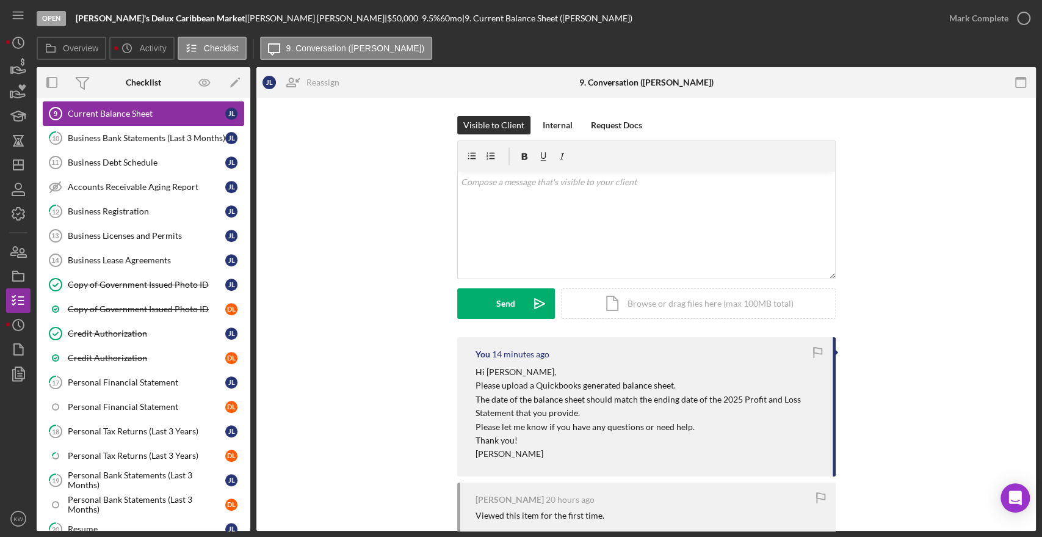
scroll to position [488, 0]
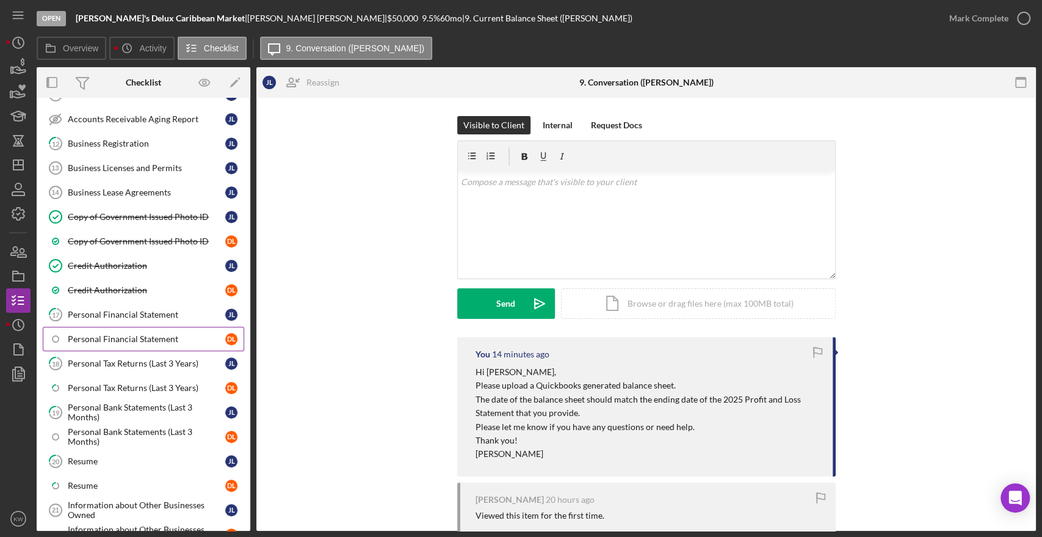
click at [93, 334] on div "Personal Financial Statement" at bounding box center [147, 339] width 158 height 10
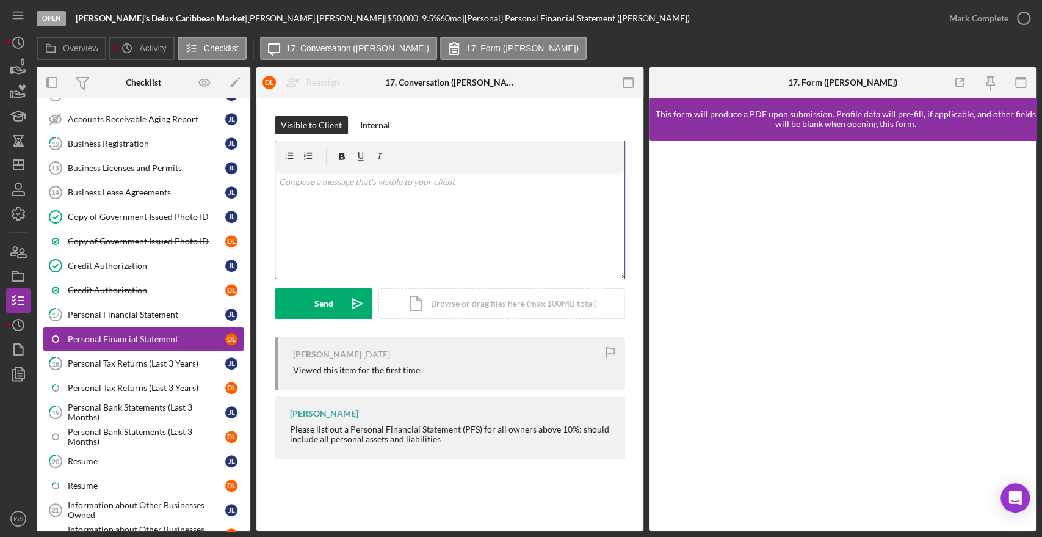
click at [420, 199] on div "v Color teal Color pink Remove color Add row above Add row below Add column bef…" at bounding box center [449, 225] width 349 height 107
click at [852, 85] on div "17. Form (Dieudonne L.)" at bounding box center [842, 83] width 109 height 10
copy div "[PERSON_NAME]"
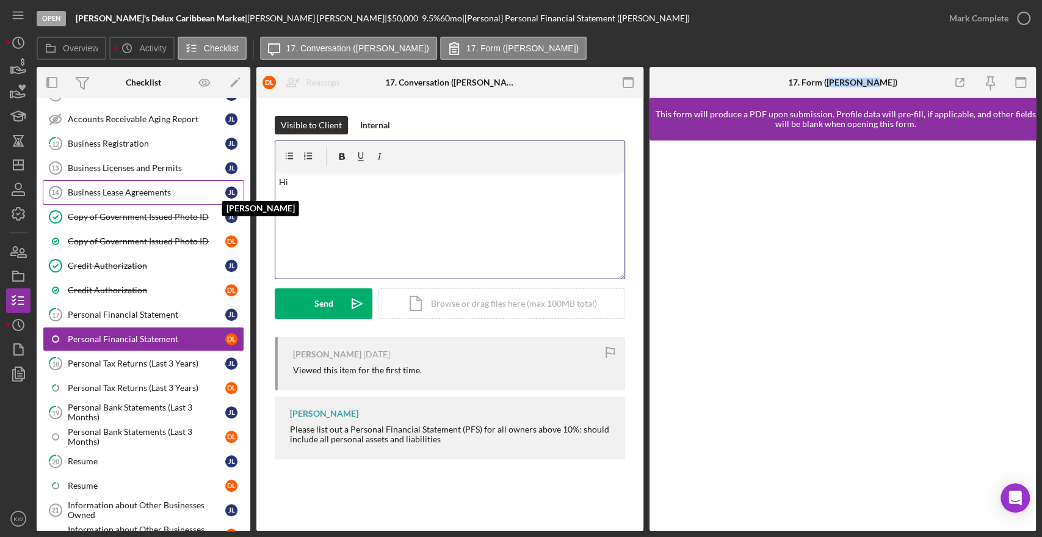
drag, startPoint x: 375, startPoint y: 201, endPoint x: 221, endPoint y: 181, distance: 155.2
click at [230, 184] on div "Overview Internal Workflow Stage Open Icon/Dropdown Arrow Archive (can unarchiv…" at bounding box center [536, 298] width 999 height 463
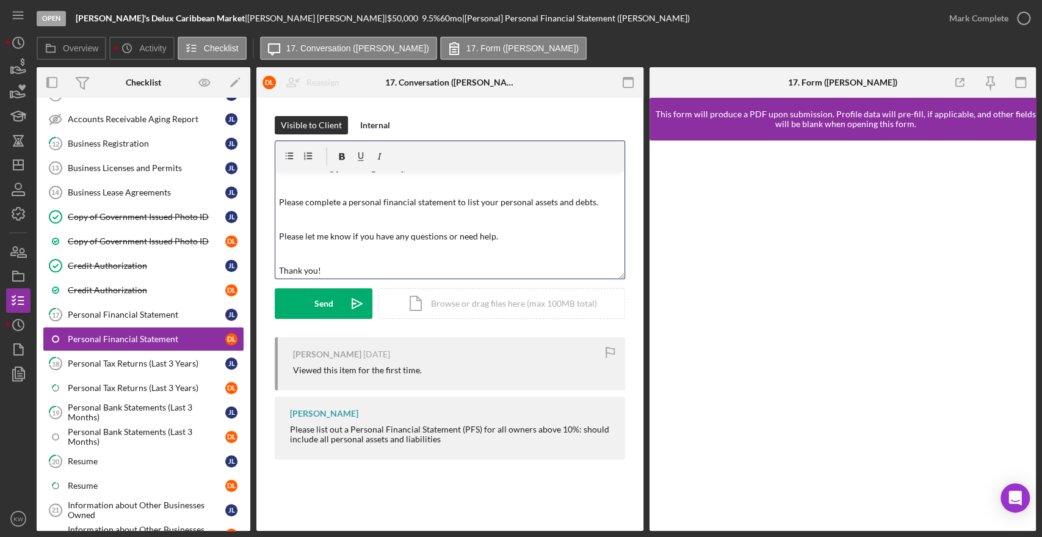
scroll to position [48, 0]
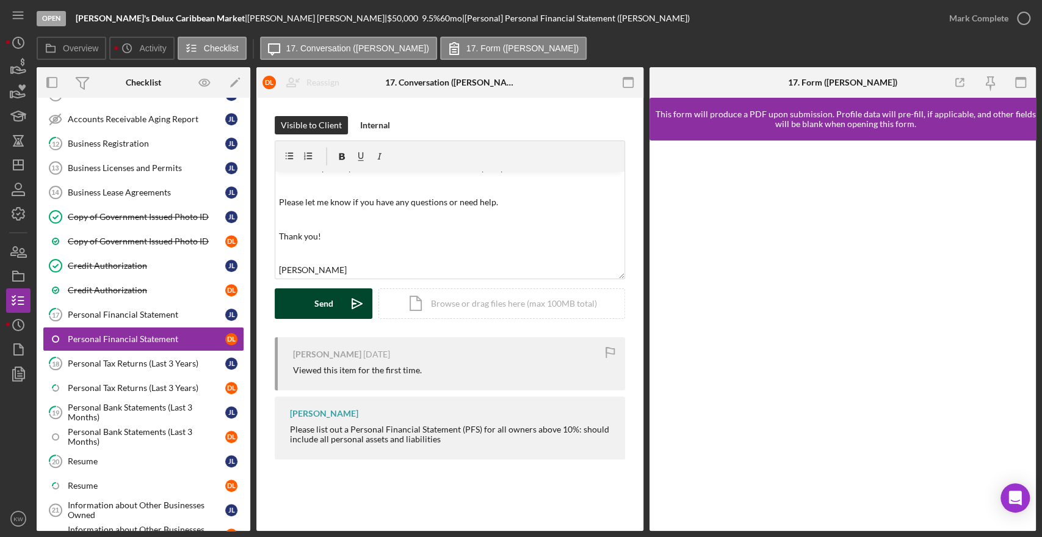
click at [319, 316] on div "Send" at bounding box center [323, 303] width 19 height 31
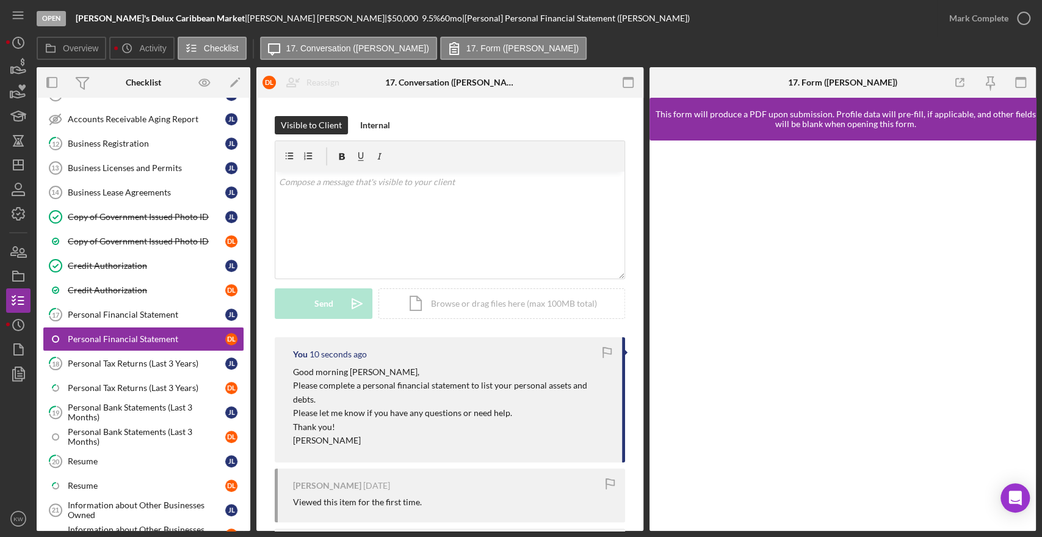
scroll to position [0, 0]
click at [21, 67] on icon "button" at bounding box center [18, 67] width 31 height 31
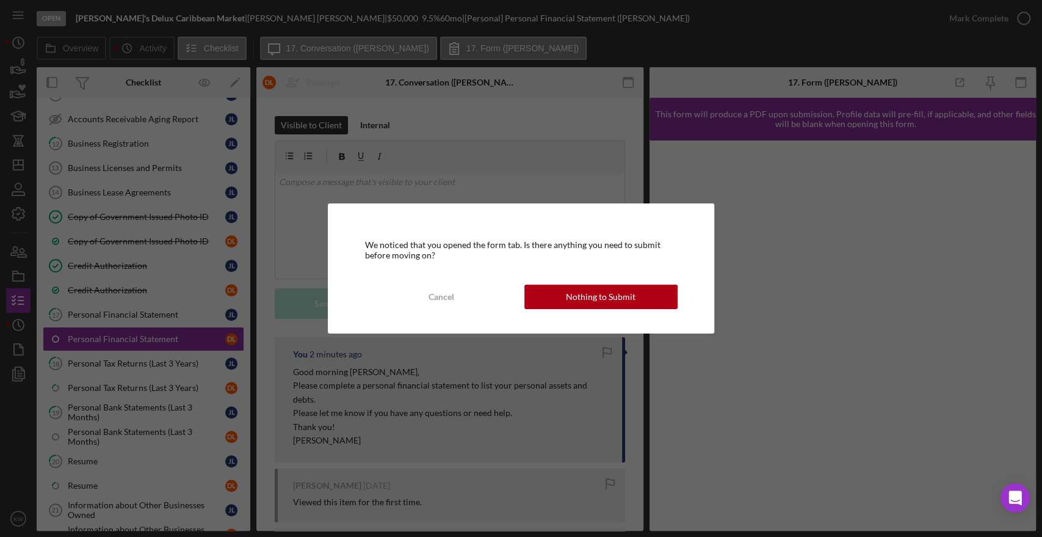
click at [579, 311] on div "We noticed that you opened the form tab. Is there anything you need to submit b…" at bounding box center [521, 267] width 386 height 129
click at [575, 304] on div "Nothing to Submit" at bounding box center [601, 296] width 70 height 24
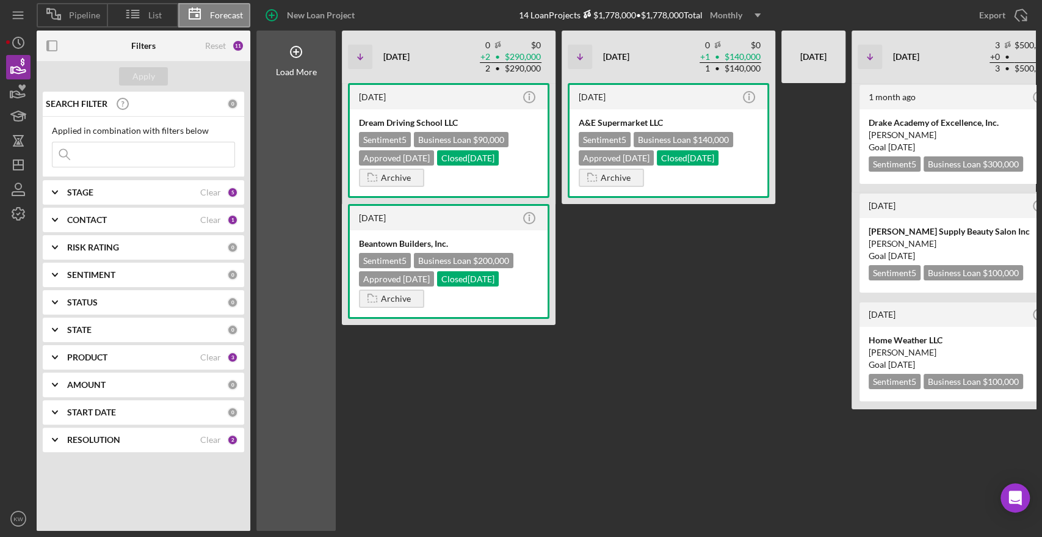
click at [121, 156] on input at bounding box center [144, 154] width 182 height 24
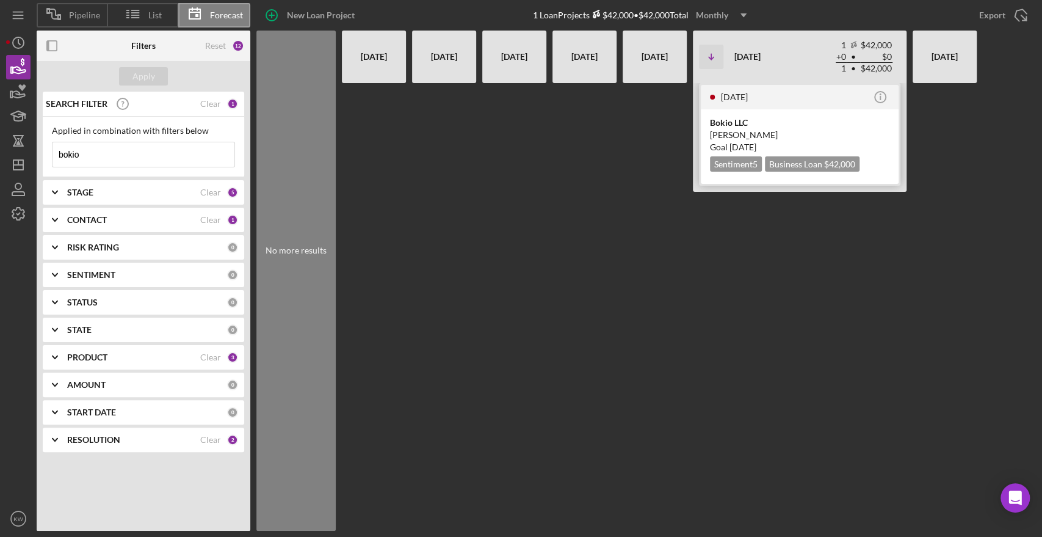
type input "bokio"
click at [731, 136] on div "[PERSON_NAME]" at bounding box center [799, 135] width 179 height 12
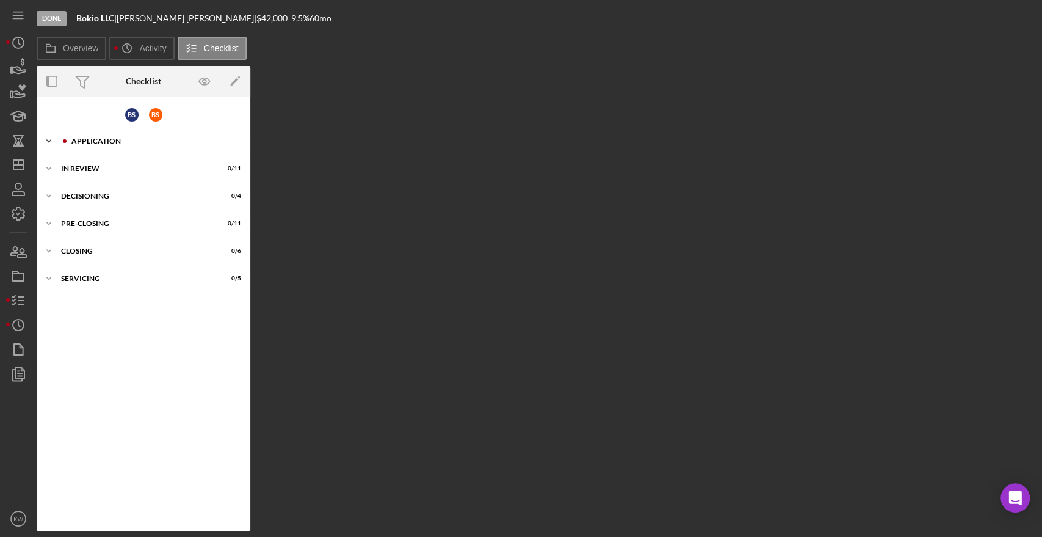
click at [64, 145] on div "Icon/Expander Application 0 / 38" at bounding box center [144, 141] width 214 height 24
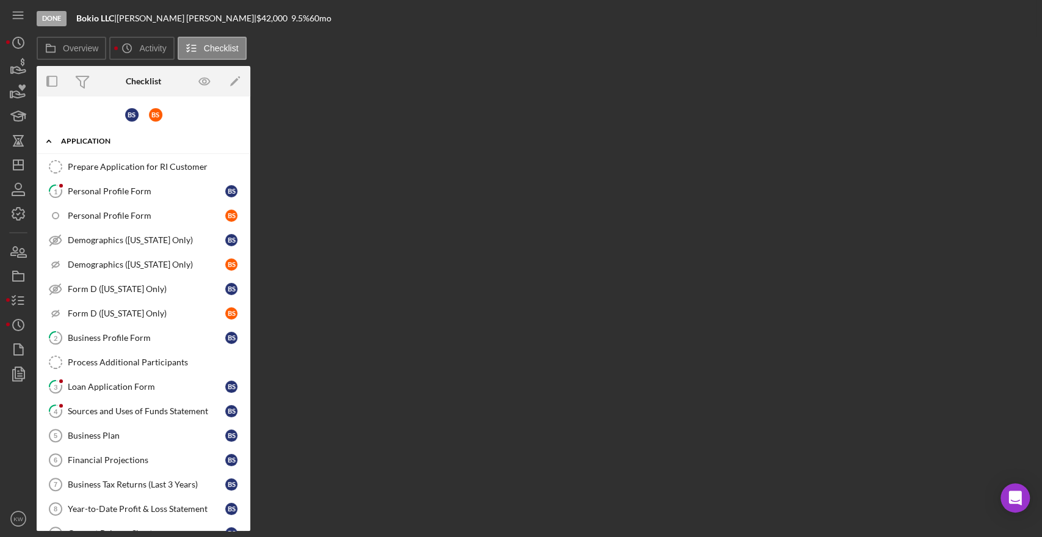
click at [68, 140] on div "Application" at bounding box center [148, 140] width 174 height 7
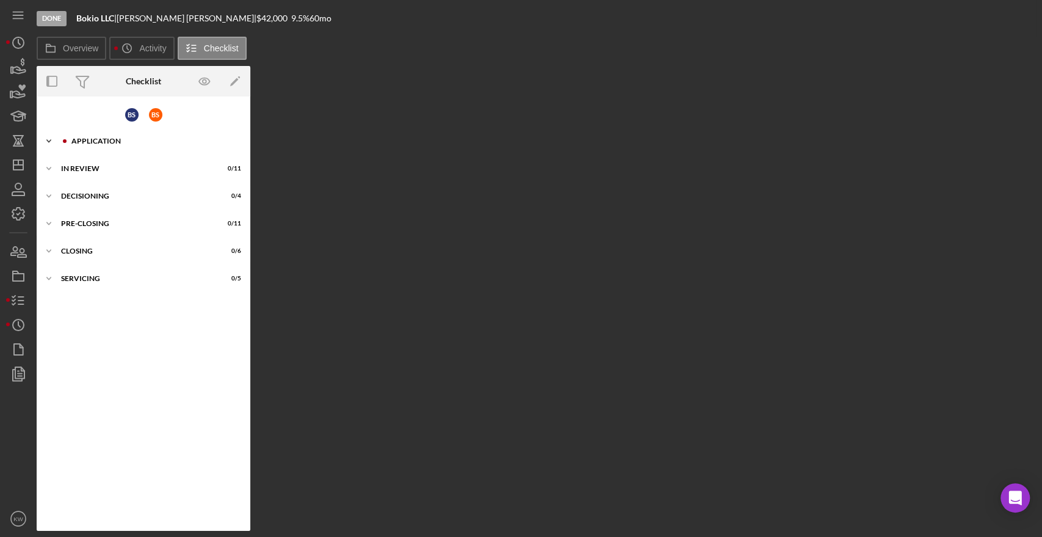
click at [67, 142] on div at bounding box center [64, 140] width 7 height 7
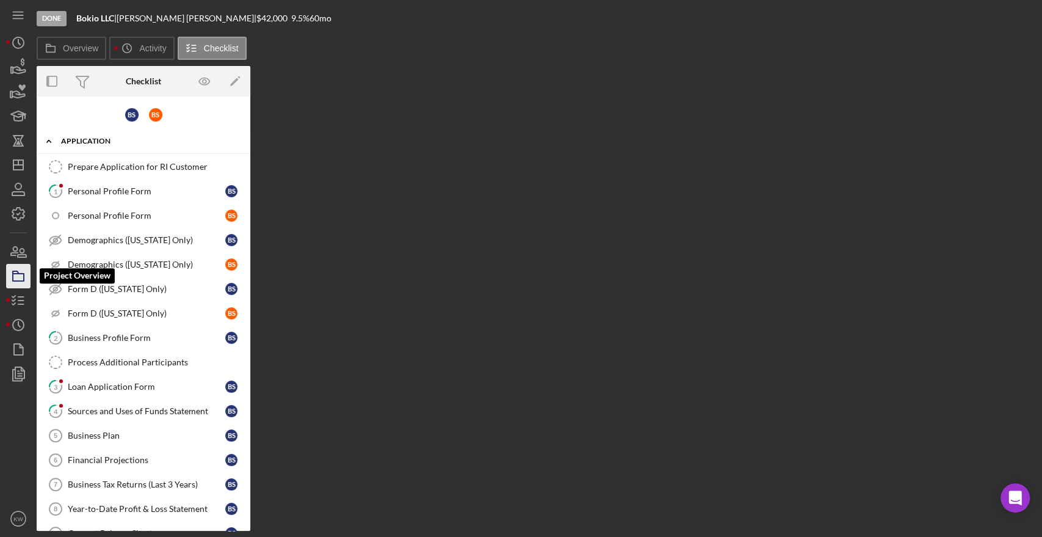
click at [23, 268] on icon "button" at bounding box center [18, 276] width 31 height 31
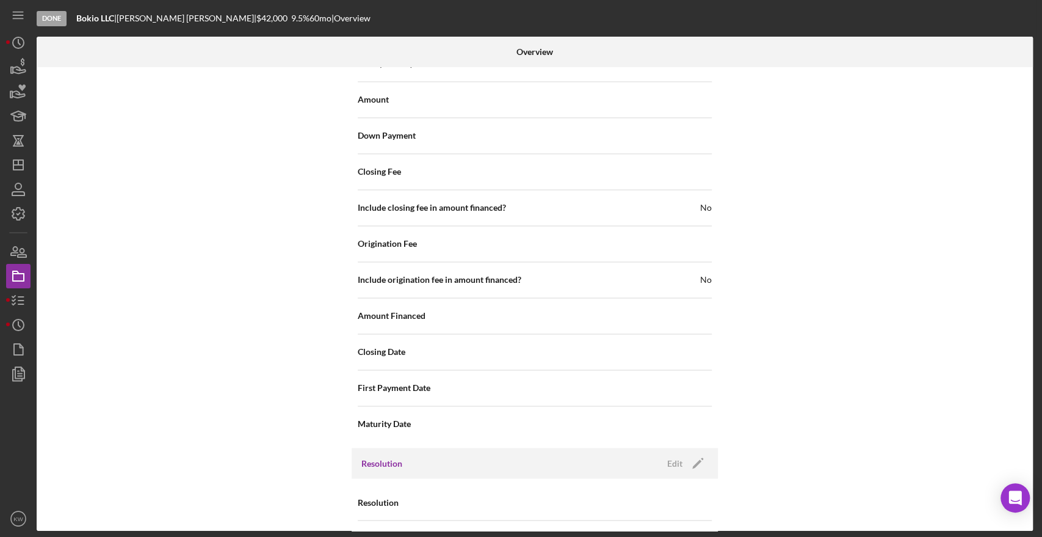
scroll to position [1208, 0]
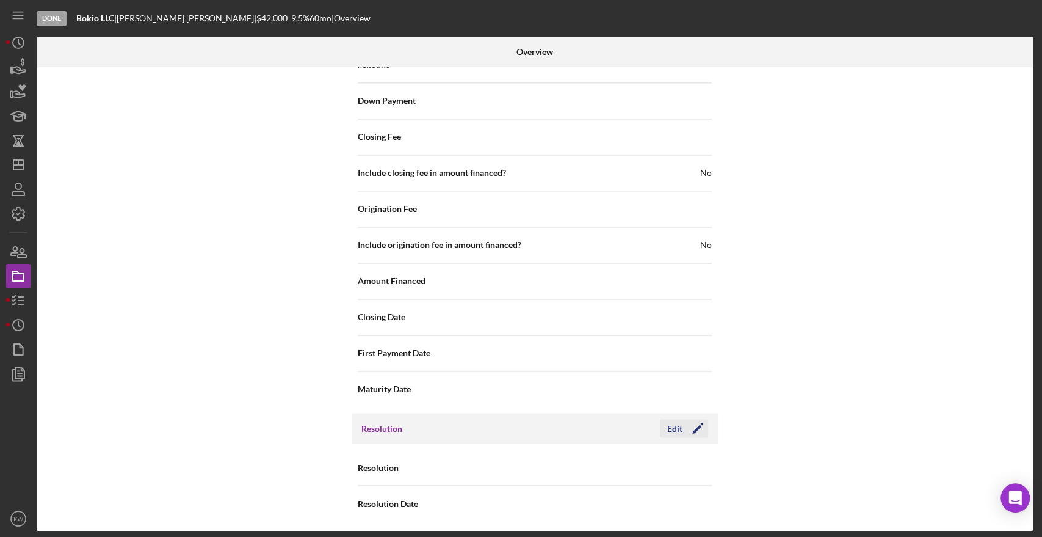
click at [704, 427] on icon "Icon/Edit" at bounding box center [698, 428] width 31 height 31
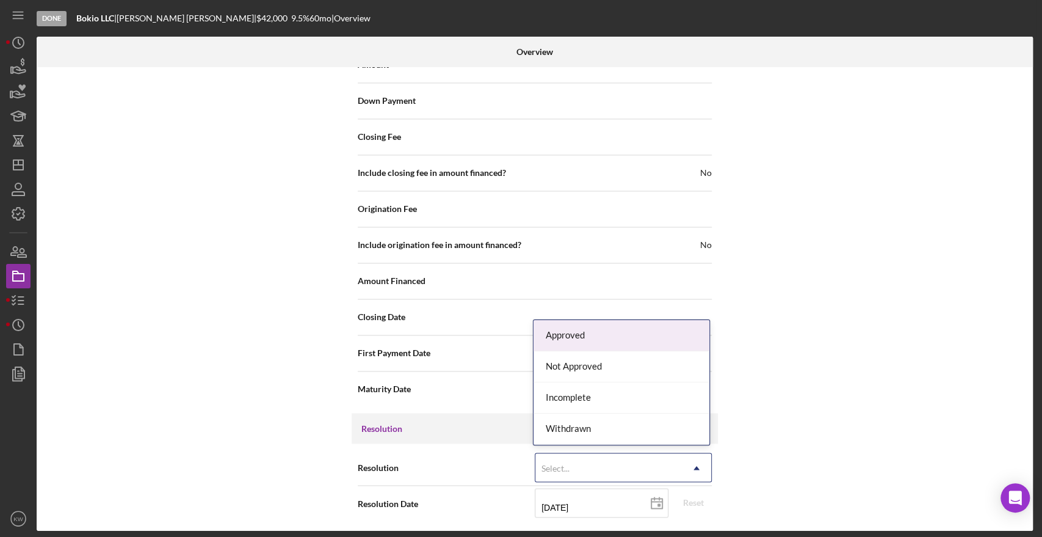
click at [656, 469] on div "Select..." at bounding box center [608, 468] width 147 height 28
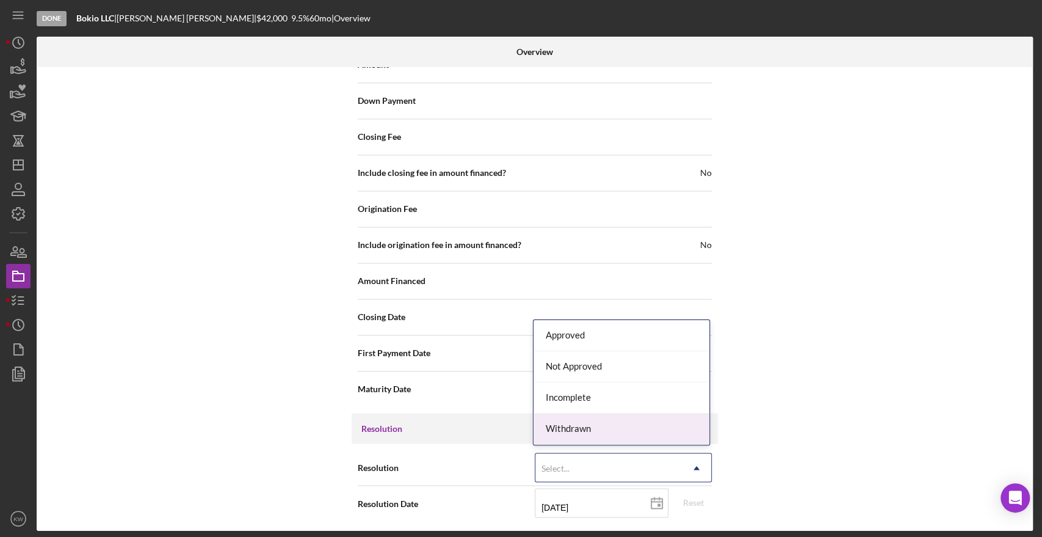
click at [625, 424] on div "Withdrawn" at bounding box center [622, 428] width 176 height 31
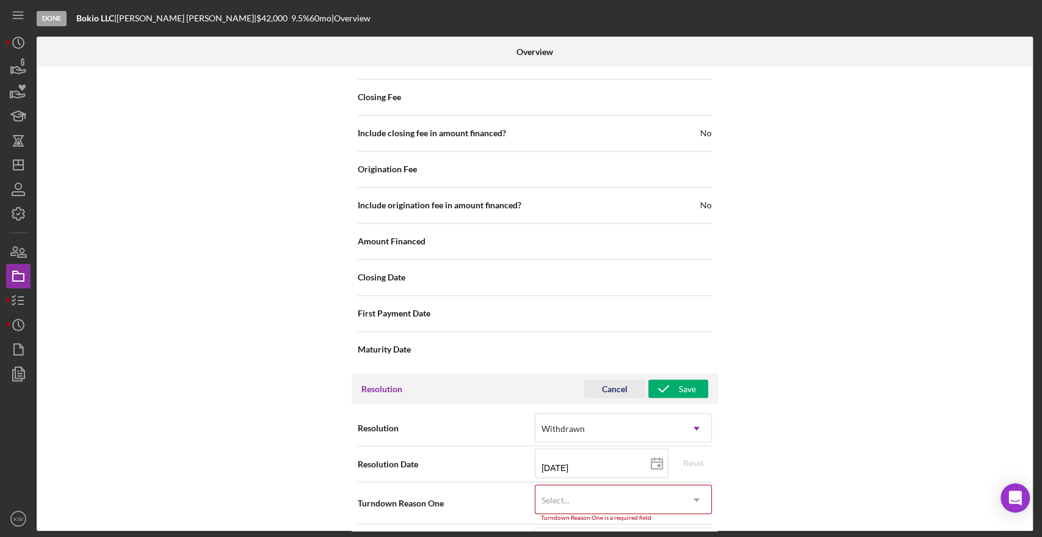
scroll to position [1286, 0]
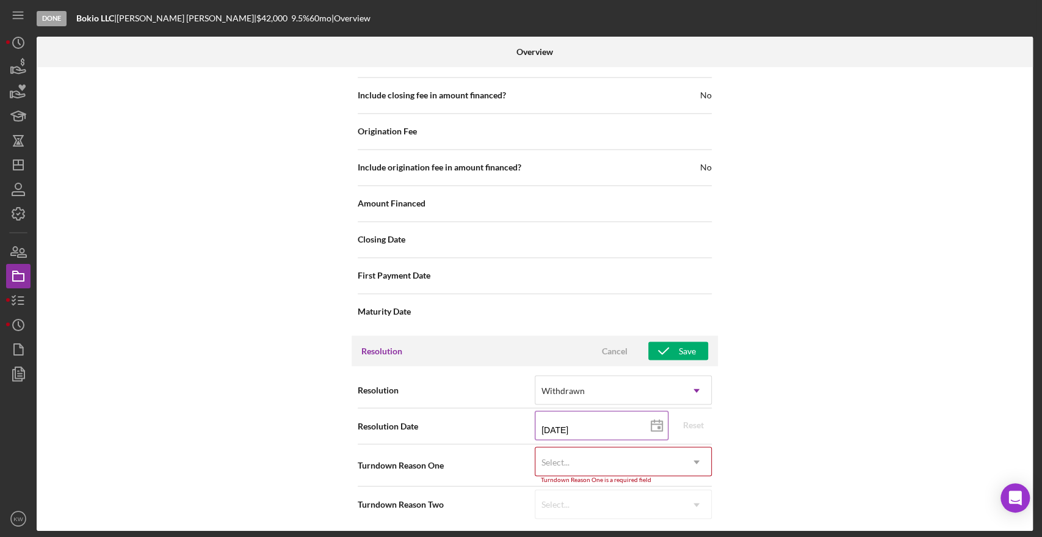
click at [612, 423] on input "09/03/2025" at bounding box center [602, 424] width 134 height 29
drag, startPoint x: 560, startPoint y: 425, endPoint x: 575, endPoint y: 385, distance: 42.9
click at [561, 424] on input "09/03/2025" at bounding box center [602, 424] width 134 height 29
type input "09/02/y025"
type input "09/02/2025"
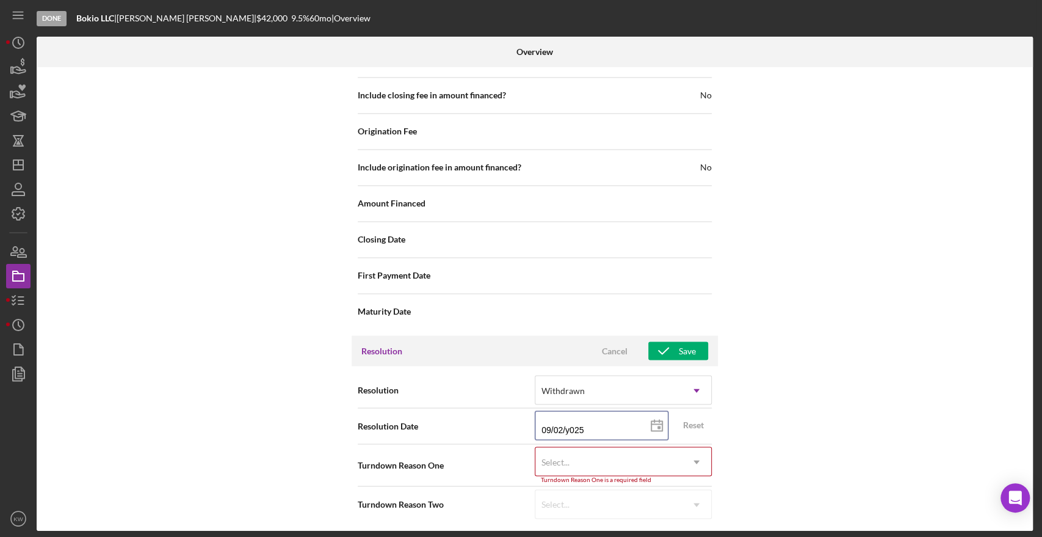
type input "2025-09-02"
type input "09/02/2025"
click at [592, 454] on div "Select..." at bounding box center [608, 461] width 147 height 28
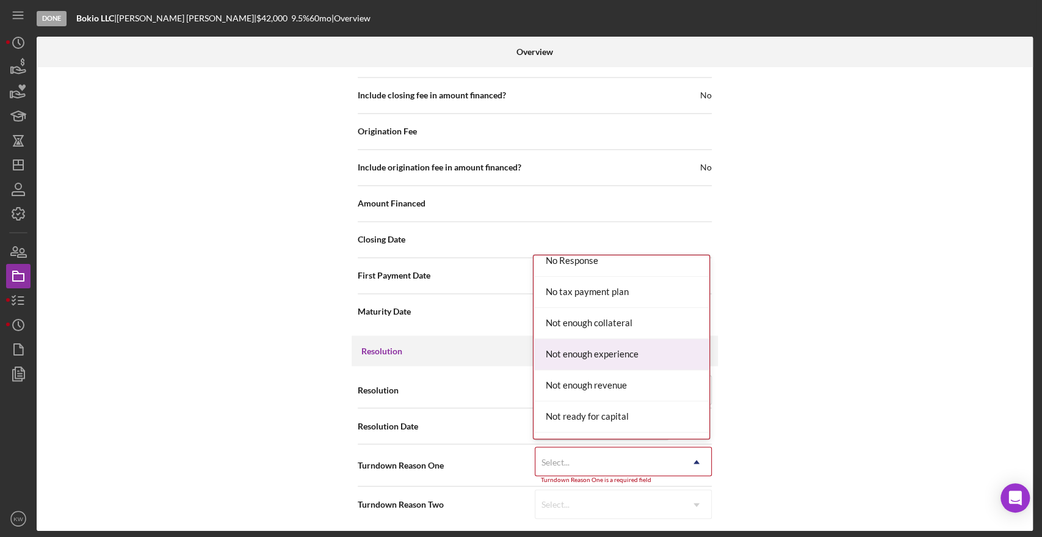
scroll to position [949, 0]
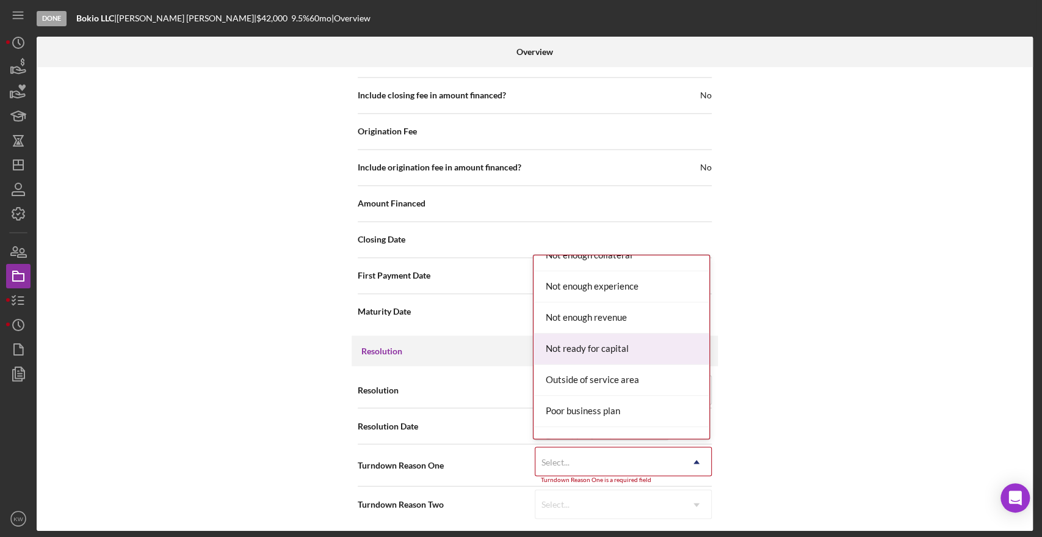
click at [599, 341] on div "Not ready for capital" at bounding box center [622, 348] width 176 height 31
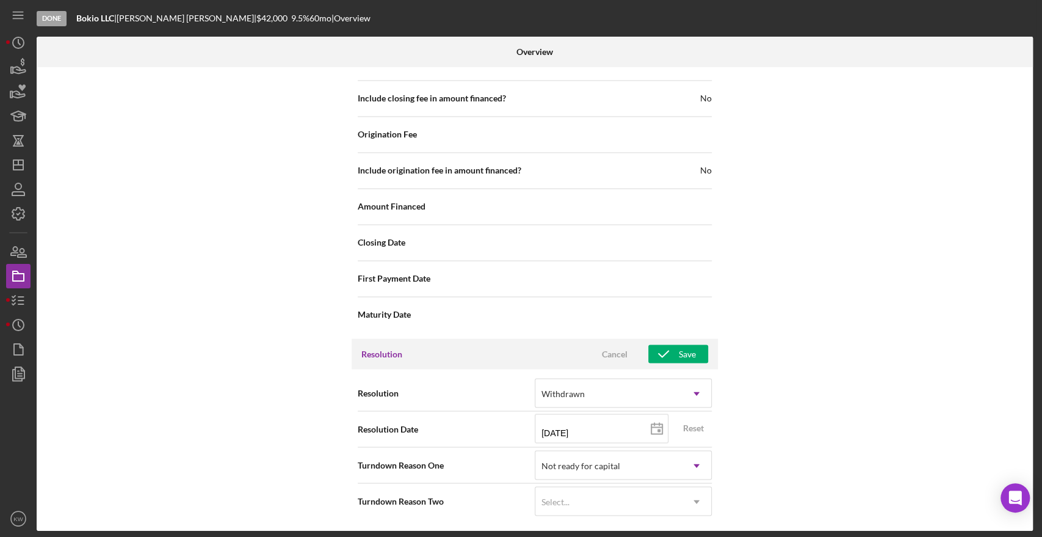
scroll to position [1280, 0]
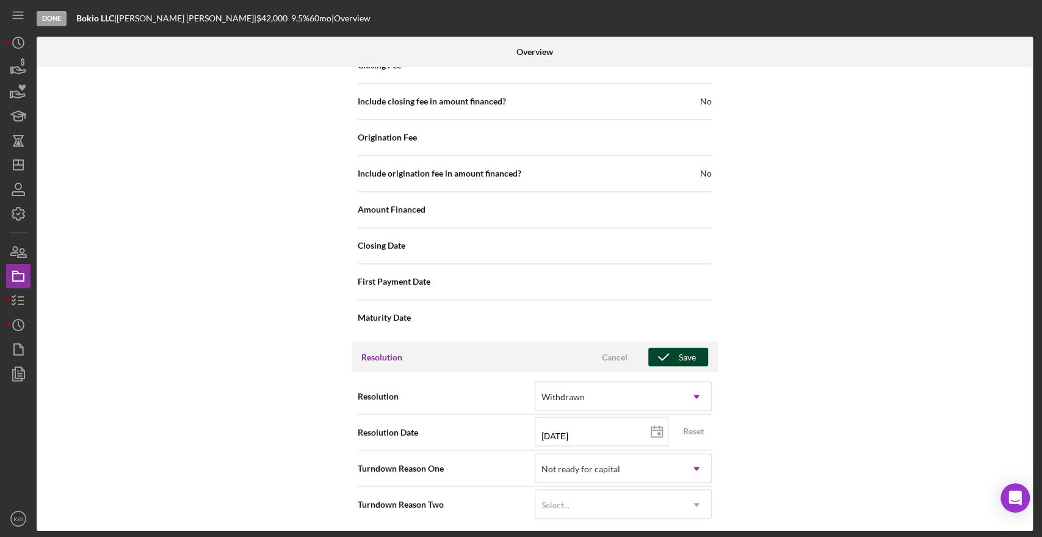
click at [690, 352] on div "Save" at bounding box center [687, 356] width 17 height 18
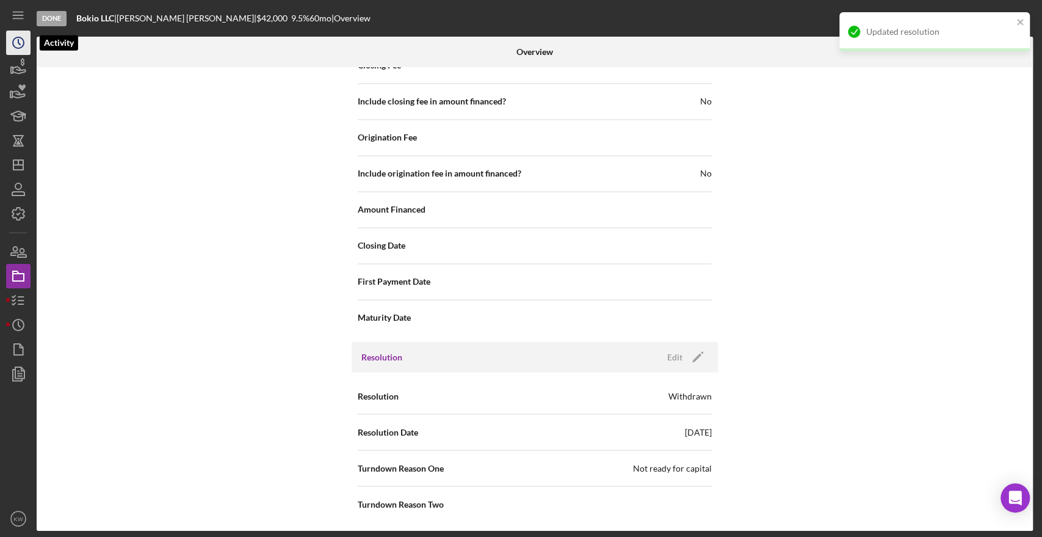
click at [25, 38] on icon "Icon/History" at bounding box center [18, 42] width 31 height 31
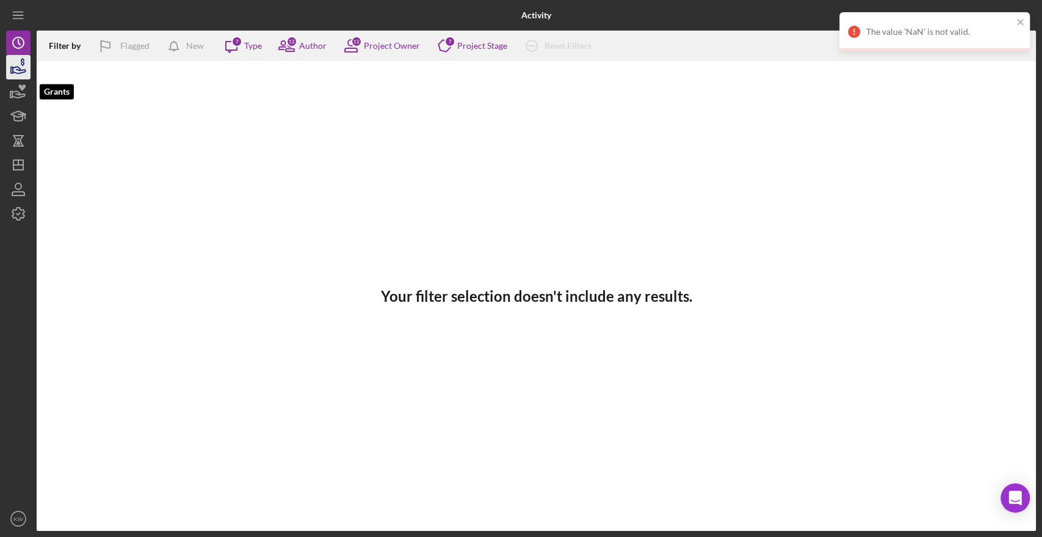
click at [16, 71] on icon "button" at bounding box center [18, 67] width 31 height 31
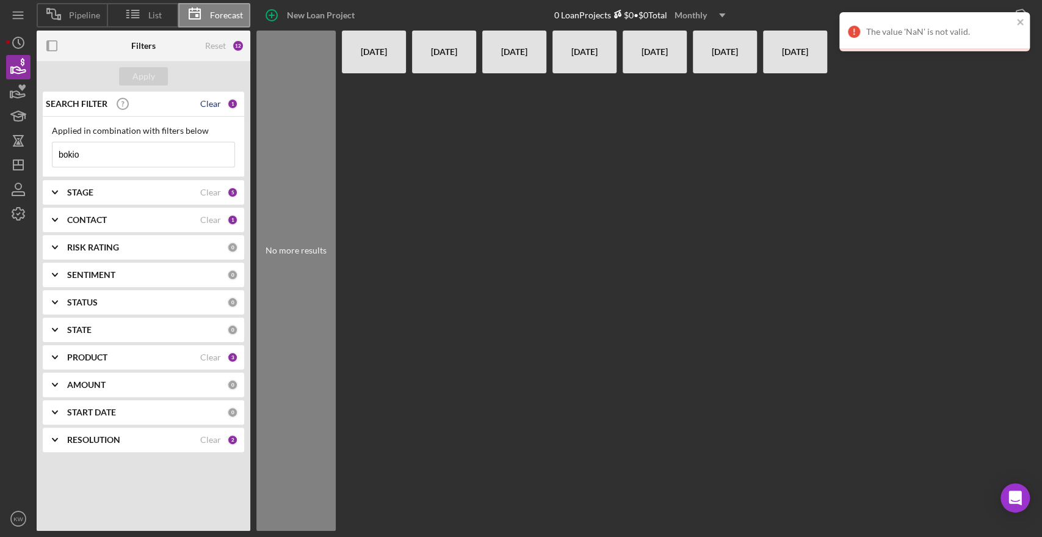
click at [211, 106] on div "Clear" at bounding box center [210, 104] width 21 height 10
click at [137, 82] on div "Apply" at bounding box center [143, 76] width 23 height 18
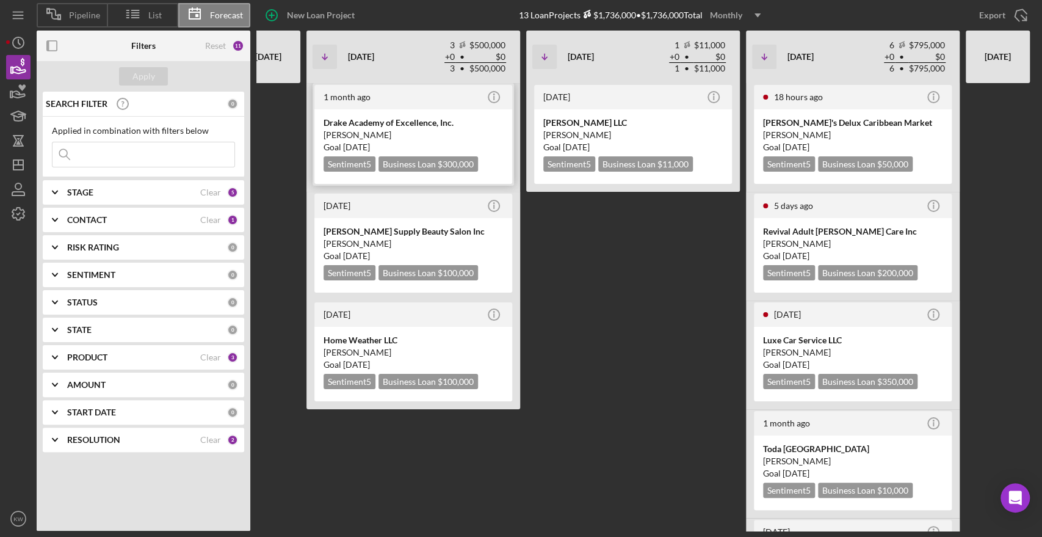
click at [444, 117] on div "Drake Academy of Excellence, Inc." at bounding box center [413, 123] width 179 height 12
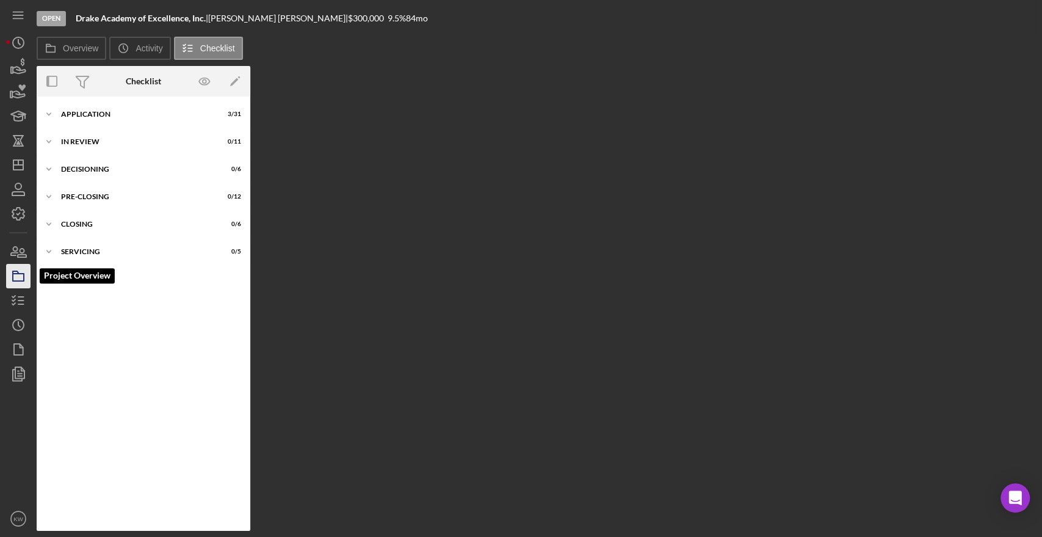
click at [23, 264] on icon "button" at bounding box center [18, 276] width 31 height 31
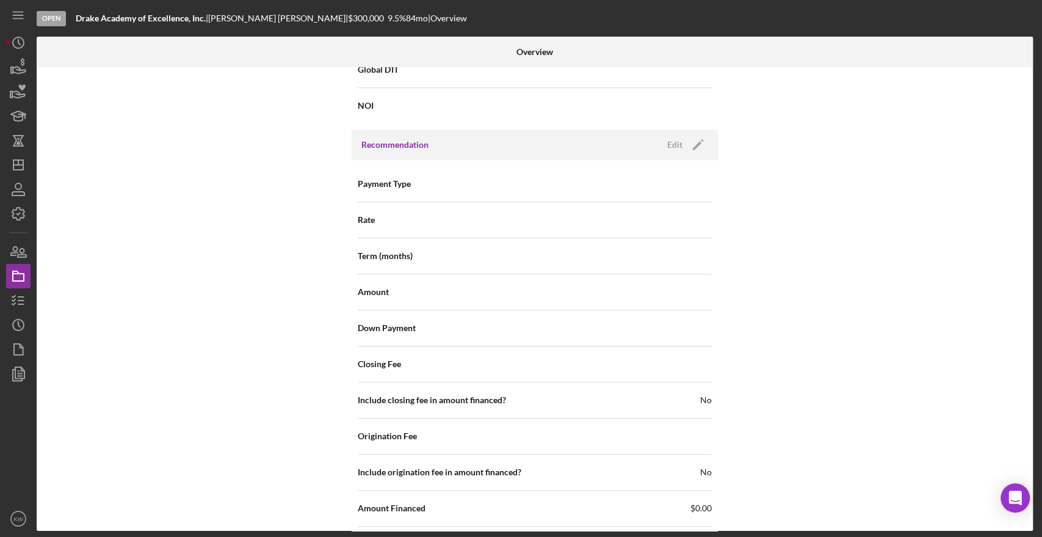
scroll to position [1005, 0]
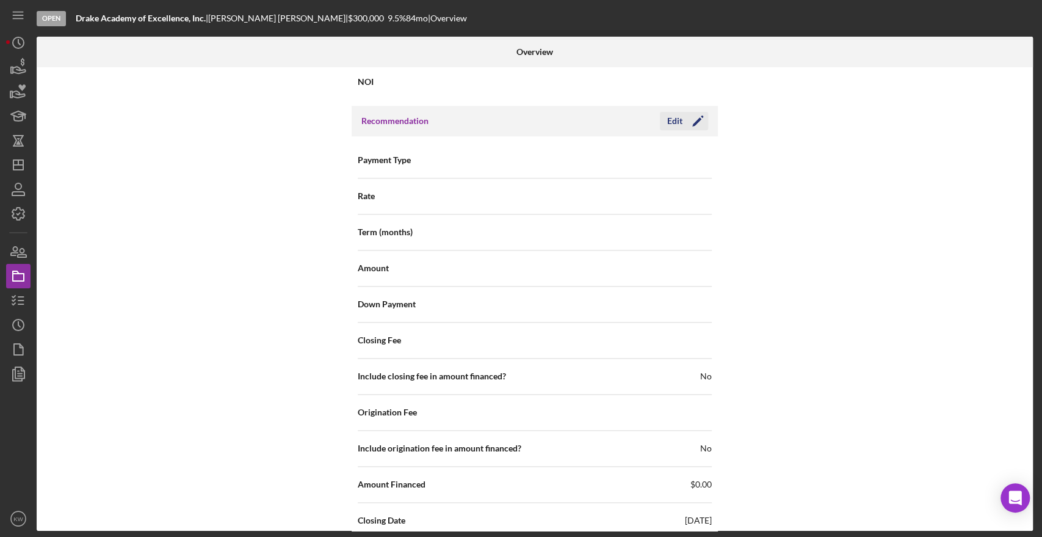
click at [698, 118] on icon "Icon/Edit" at bounding box center [698, 121] width 31 height 31
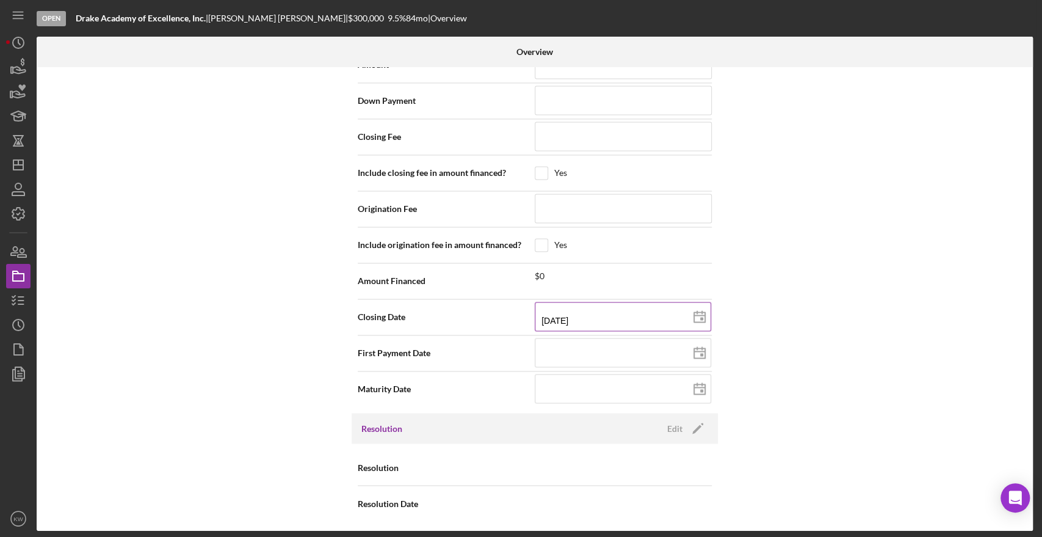
click at [601, 316] on input "09/30/2025" at bounding box center [623, 316] width 176 height 29
drag, startPoint x: 549, startPoint y: 316, endPoint x: 527, endPoint y: 316, distance: 21.4
click at [527, 316] on div "Closing Date 09/30/2025 2025-09-30 Invalid date format. Expected mm/dd/yyyy" at bounding box center [535, 317] width 354 height 31
type input "1m/30/2025"
type input "11/30/2025"
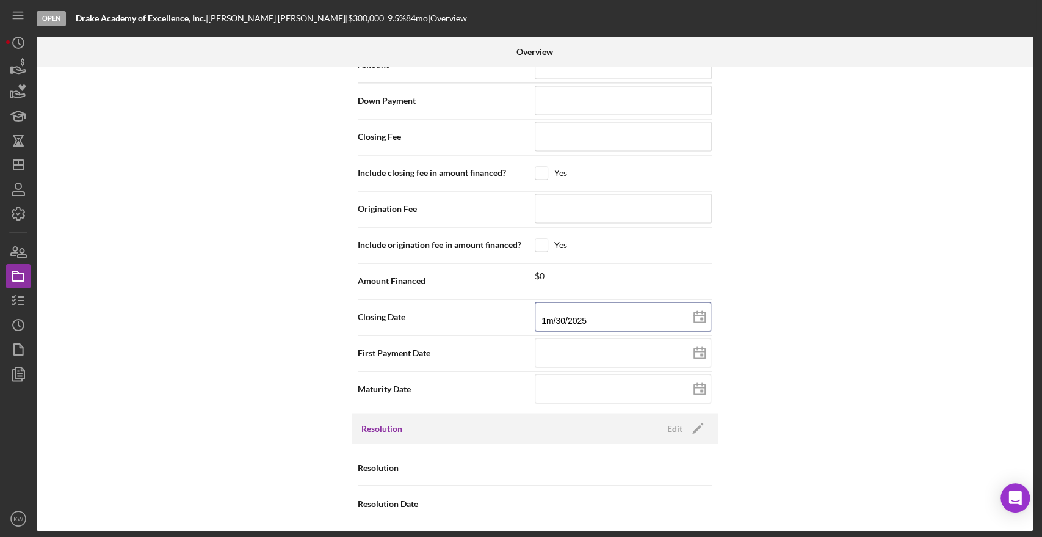
type input "2025-11-30"
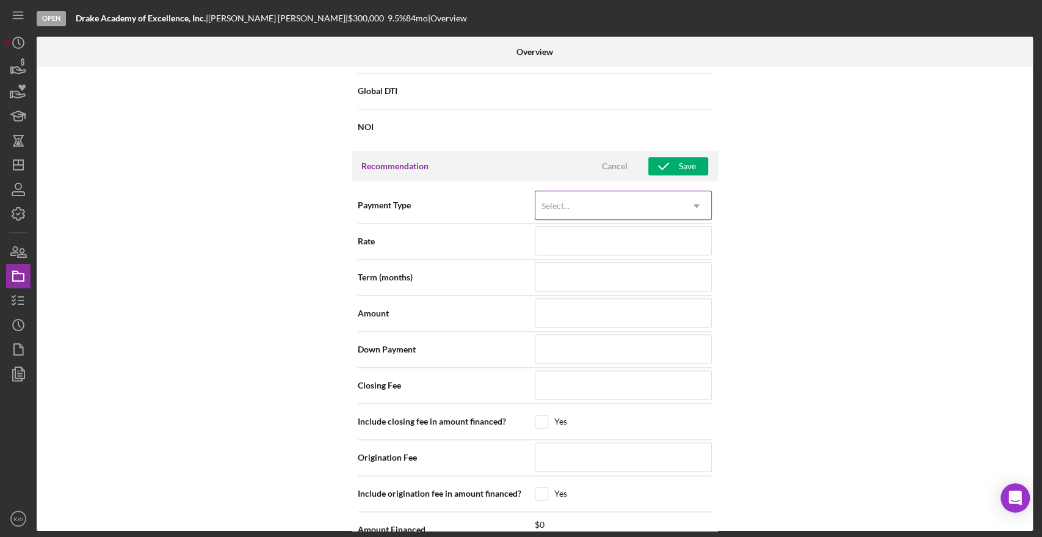
scroll to position [937, 0]
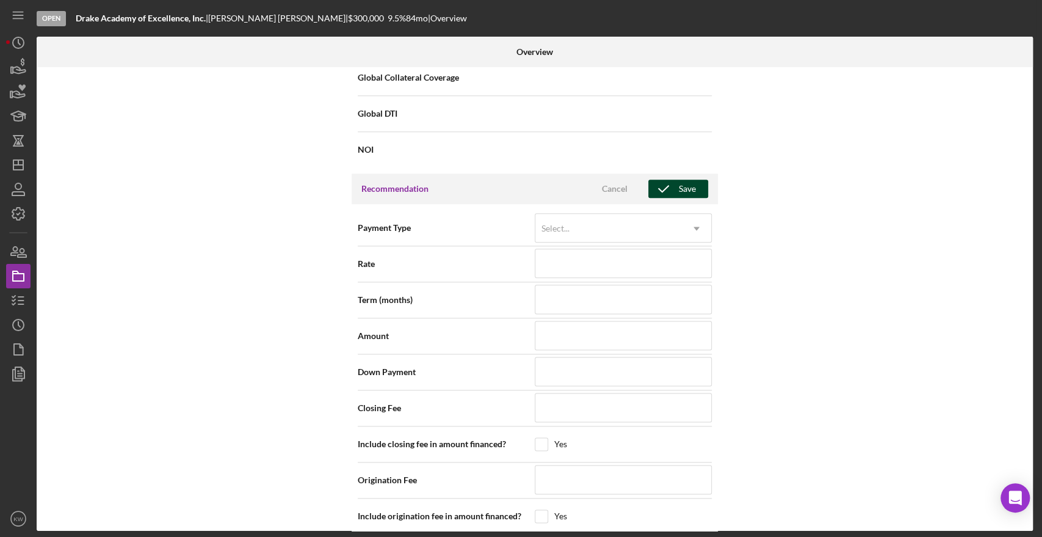
type input "11/30/2025"
click at [692, 195] on div "Save" at bounding box center [687, 188] width 17 height 18
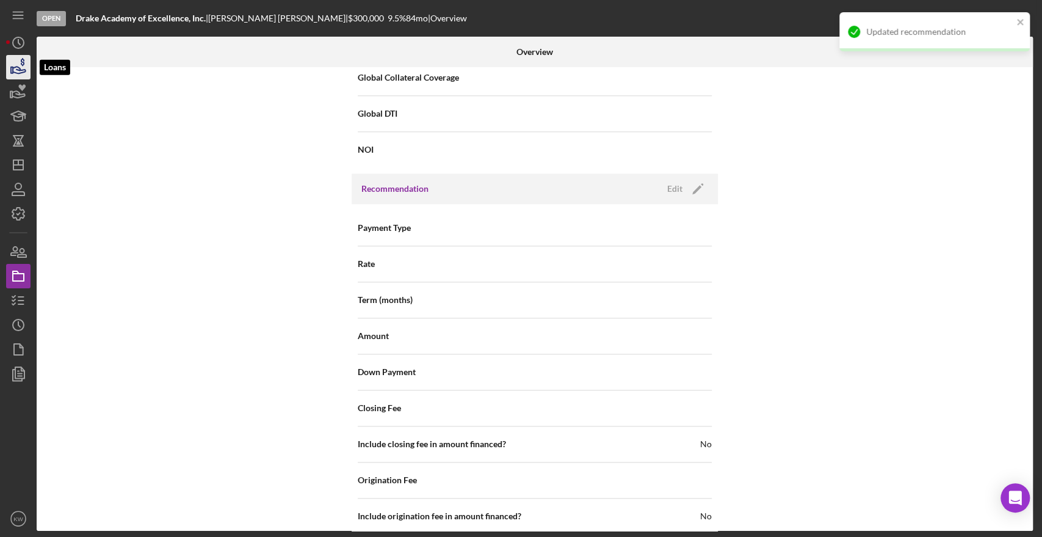
click at [22, 71] on icon "button" at bounding box center [18, 67] width 31 height 31
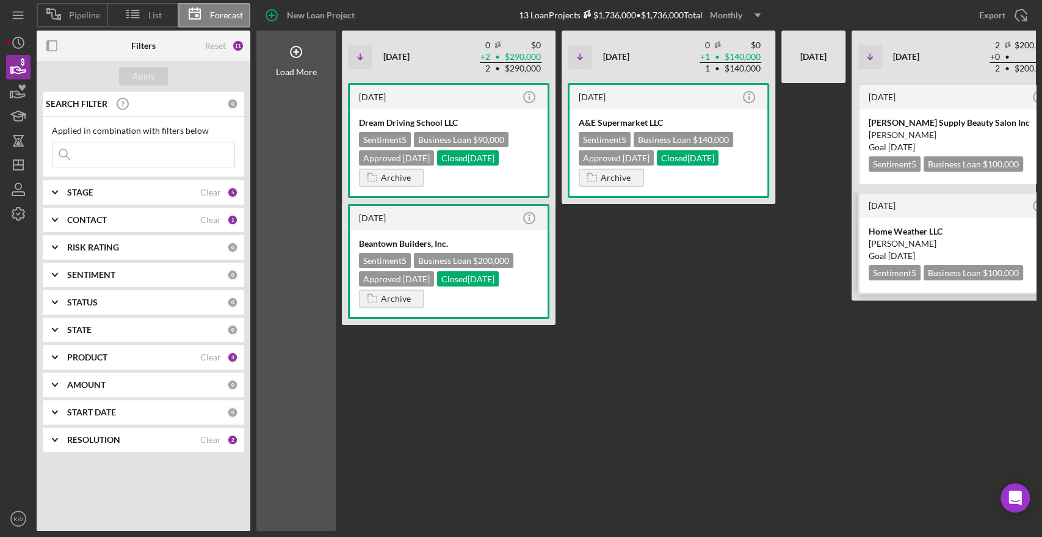
click at [904, 241] on div "[PERSON_NAME]" at bounding box center [958, 243] width 179 height 12
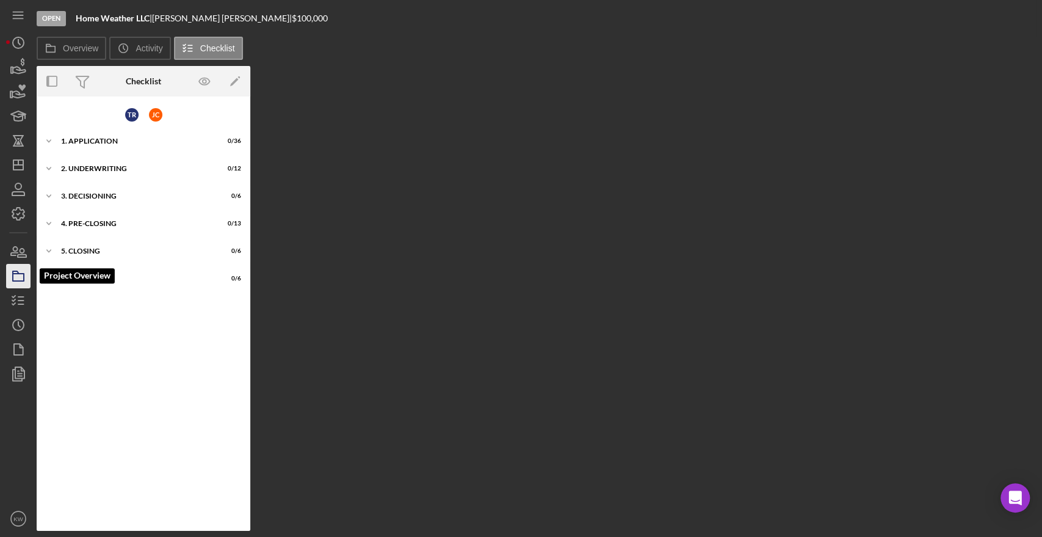
click at [21, 272] on icon "button" at bounding box center [18, 276] width 31 height 31
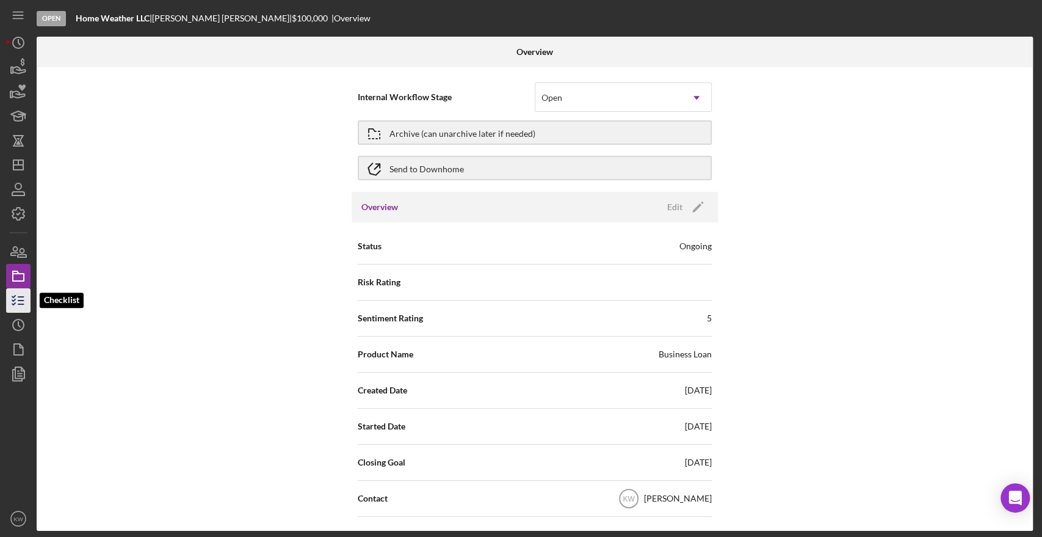
click at [20, 297] on icon "button" at bounding box center [18, 300] width 31 height 31
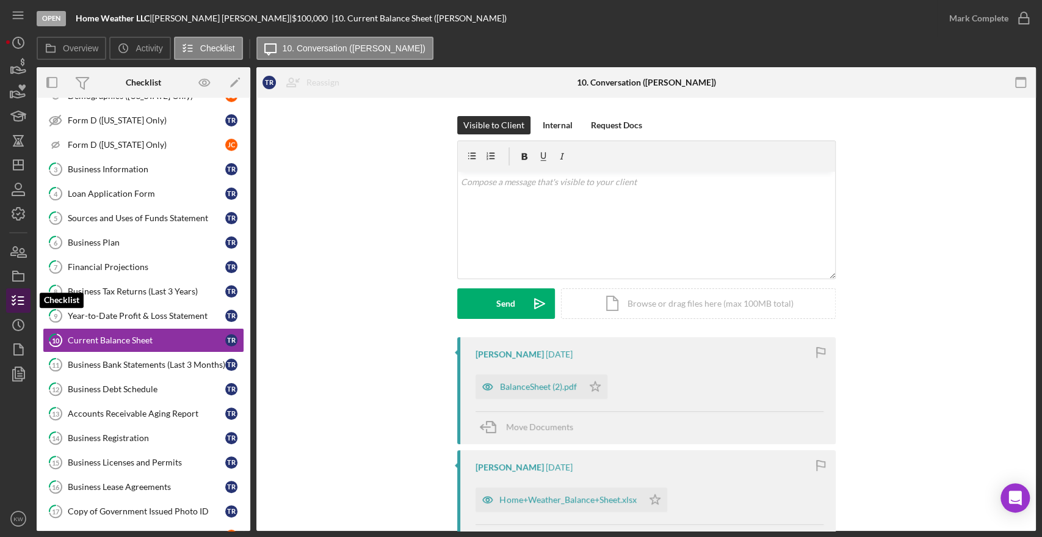
scroll to position [217, 0]
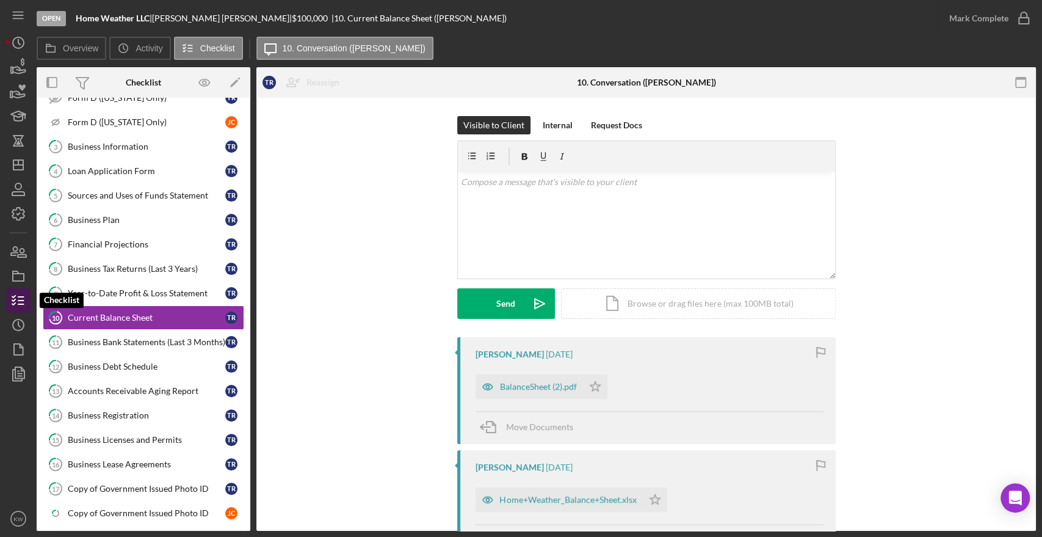
click at [20, 297] on line "button" at bounding box center [20, 297] width 5 height 0
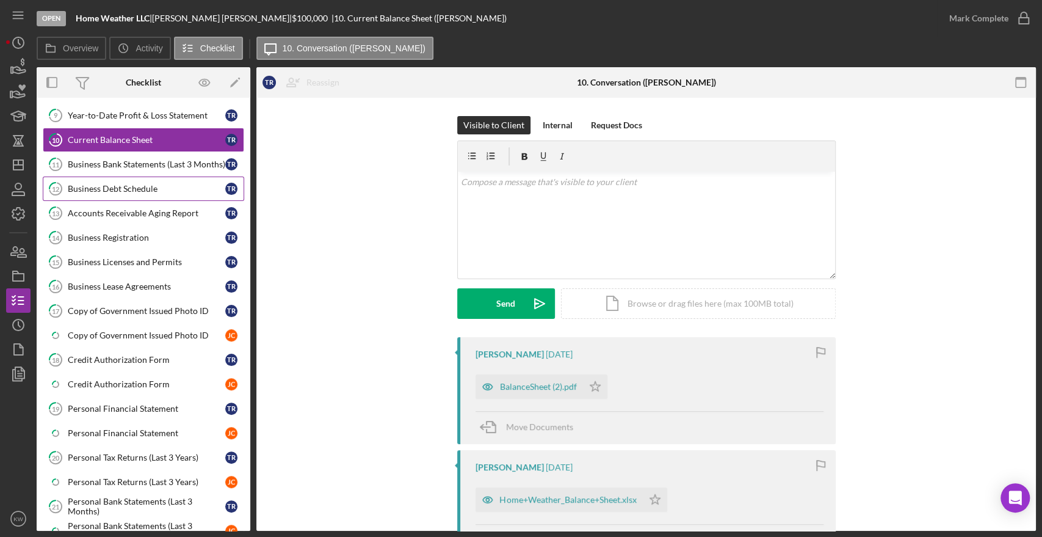
scroll to position [420, 0]
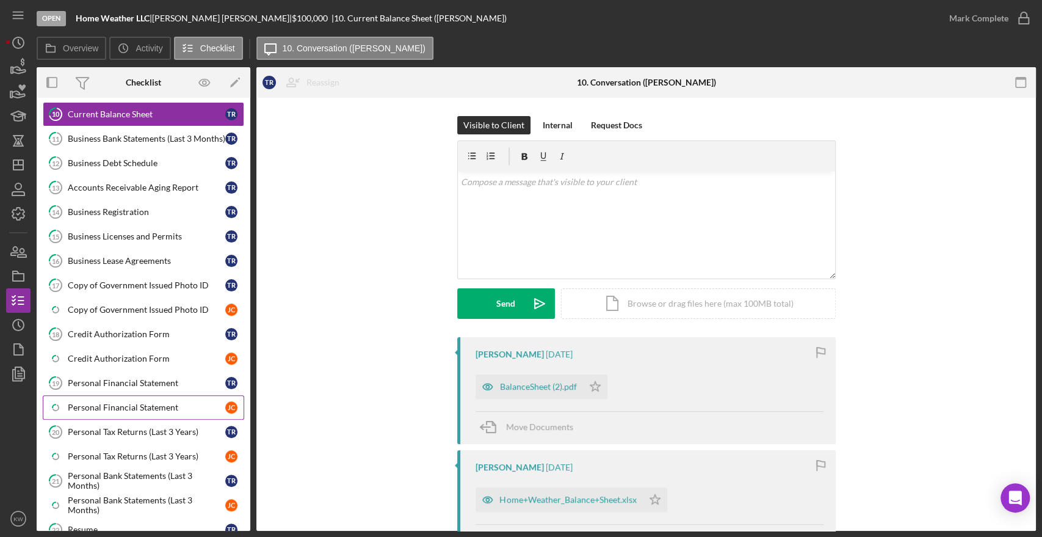
click at [110, 402] on div "Personal Financial Statement" at bounding box center [147, 407] width 158 height 10
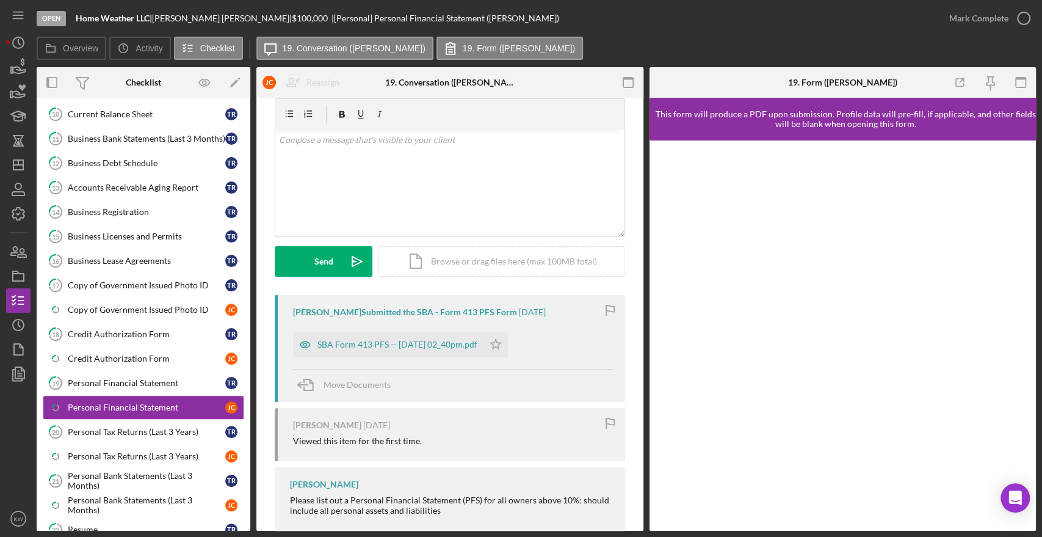
scroll to position [65, 0]
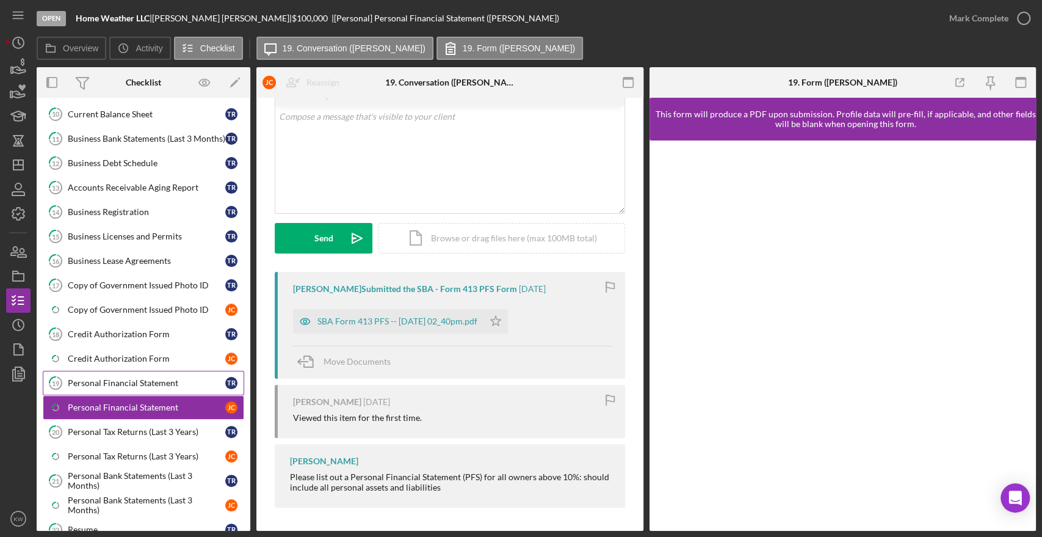
click at [168, 378] on div "Personal Financial Statement" at bounding box center [147, 383] width 158 height 10
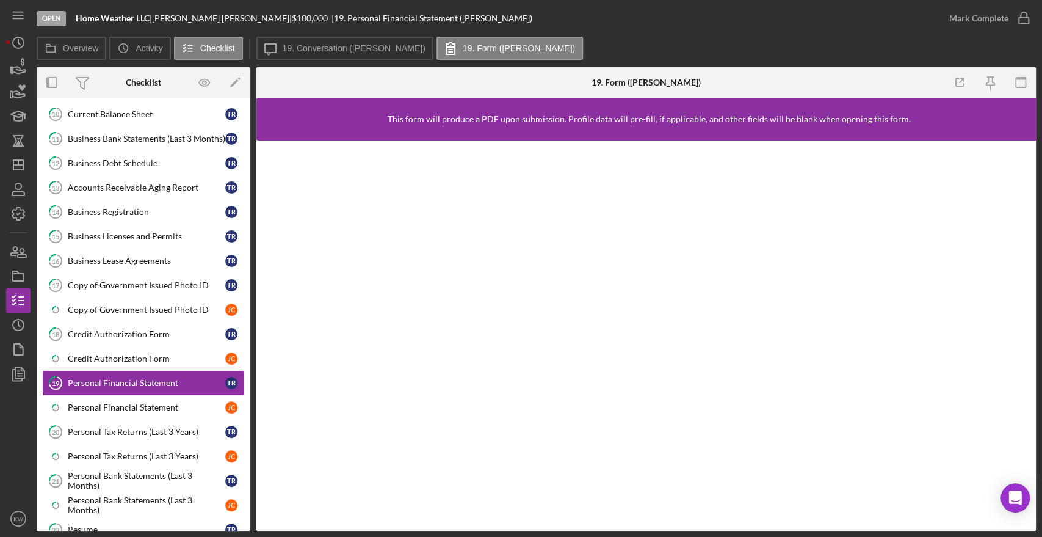
click at [136, 380] on div "Personal Financial Statement" at bounding box center [147, 383] width 158 height 10
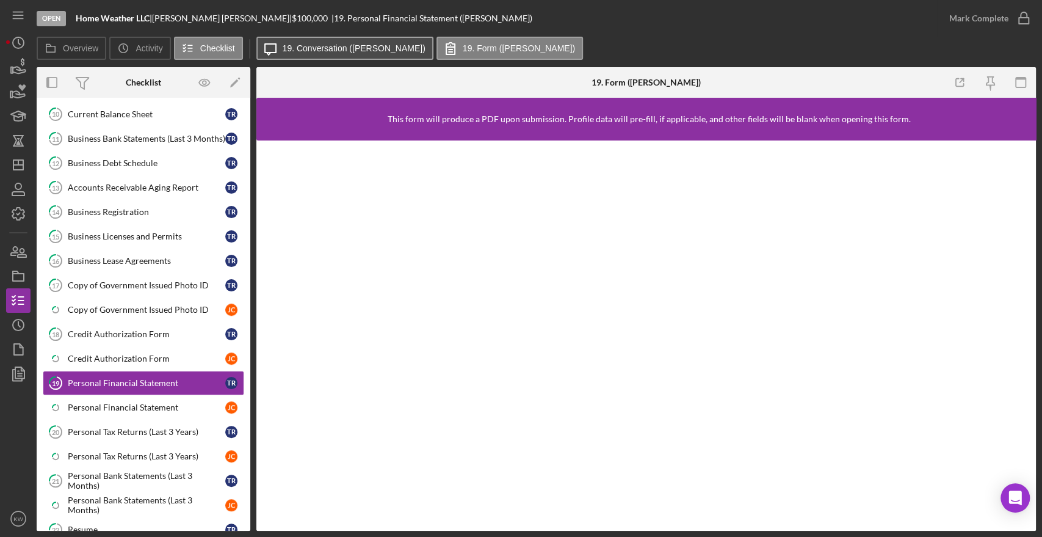
click at [290, 48] on label "19. Conversation (Theodoro R.)" at bounding box center [354, 48] width 143 height 10
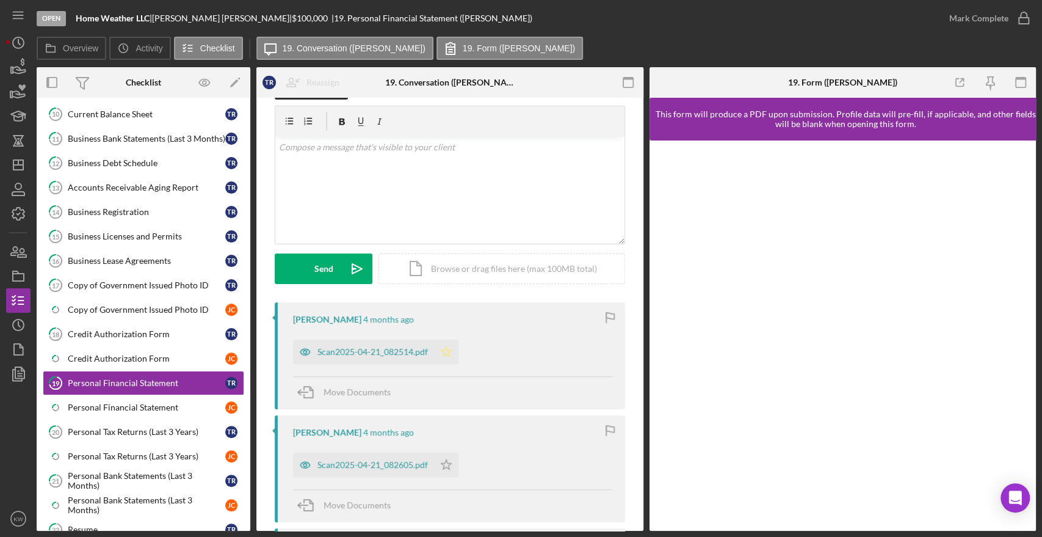
scroll to position [136, 0]
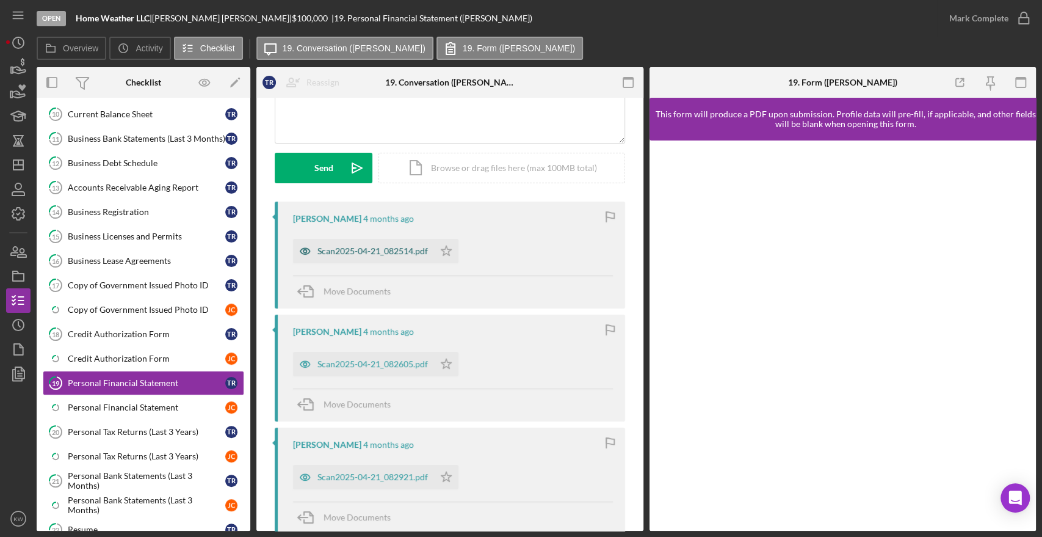
click at [402, 244] on div "Scan2025-04-21_082514.pdf" at bounding box center [363, 251] width 141 height 24
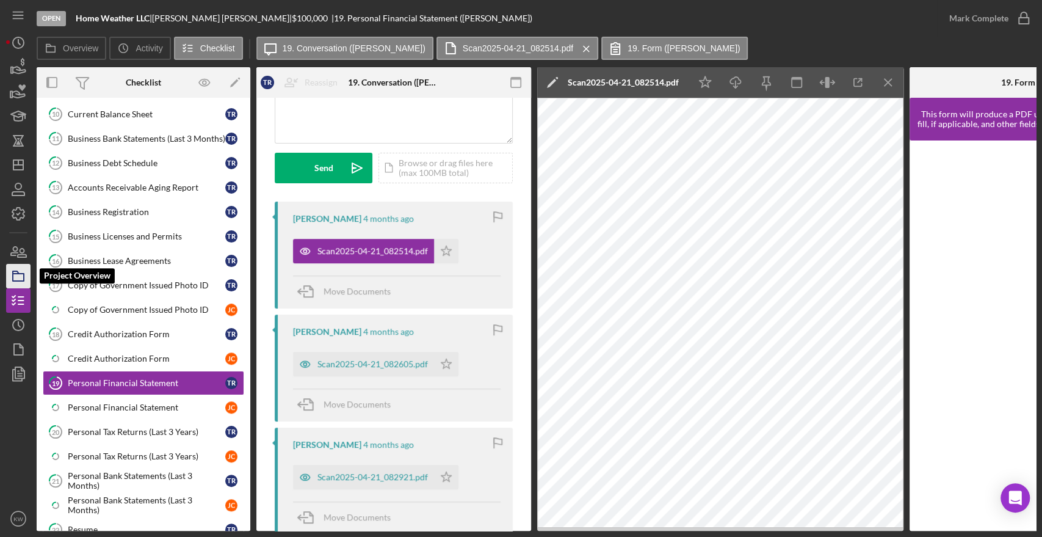
click at [24, 273] on rect "button" at bounding box center [18, 276] width 11 height 7
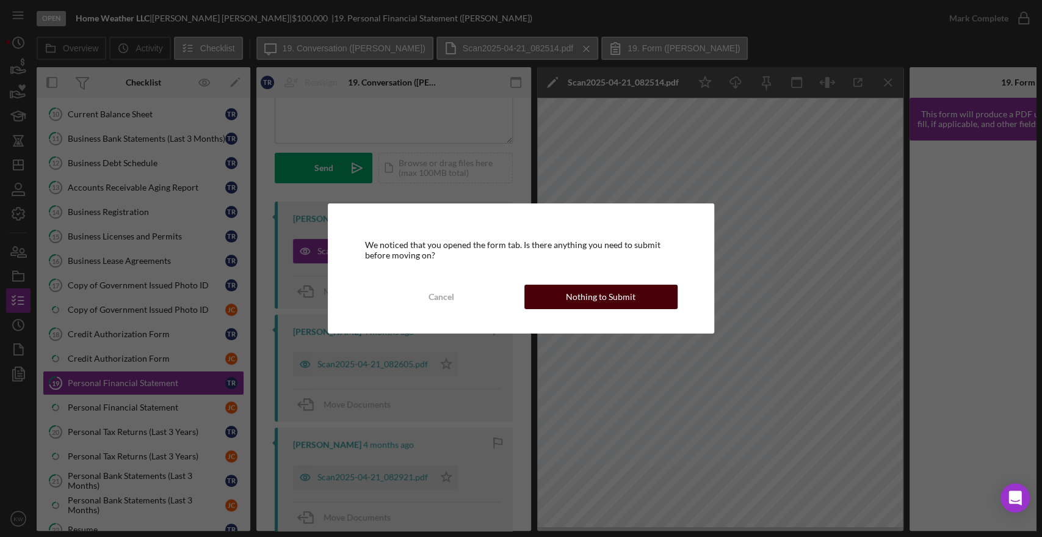
click at [622, 308] on div "Nothing to Submit" at bounding box center [601, 296] width 70 height 24
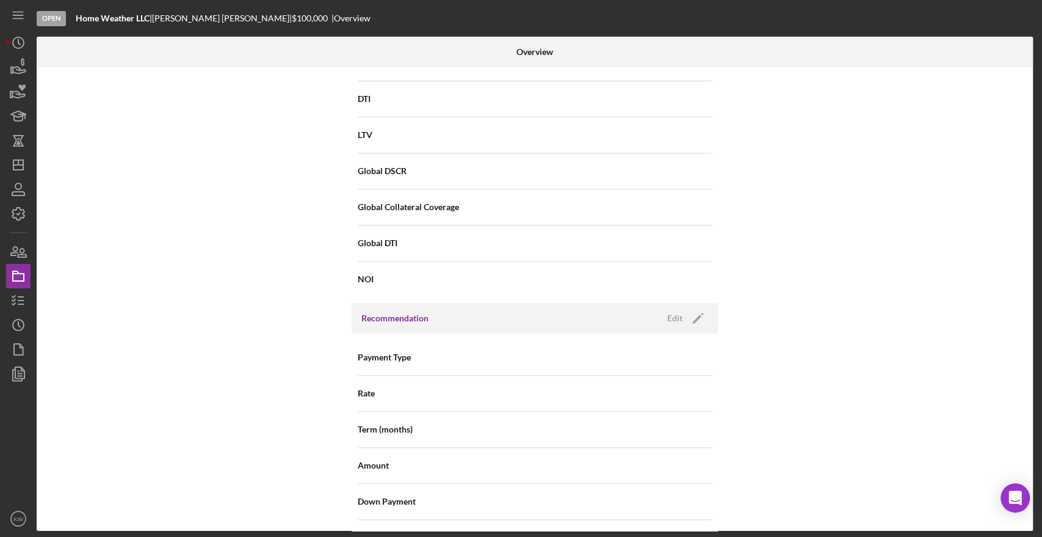
scroll to position [814, 0]
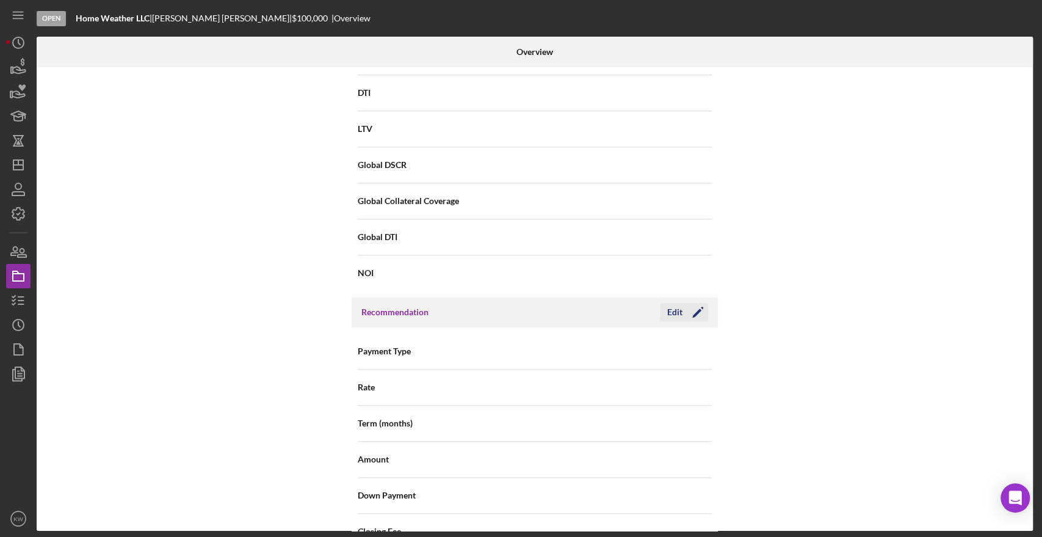
click at [687, 311] on icon "Icon/Edit" at bounding box center [698, 312] width 31 height 31
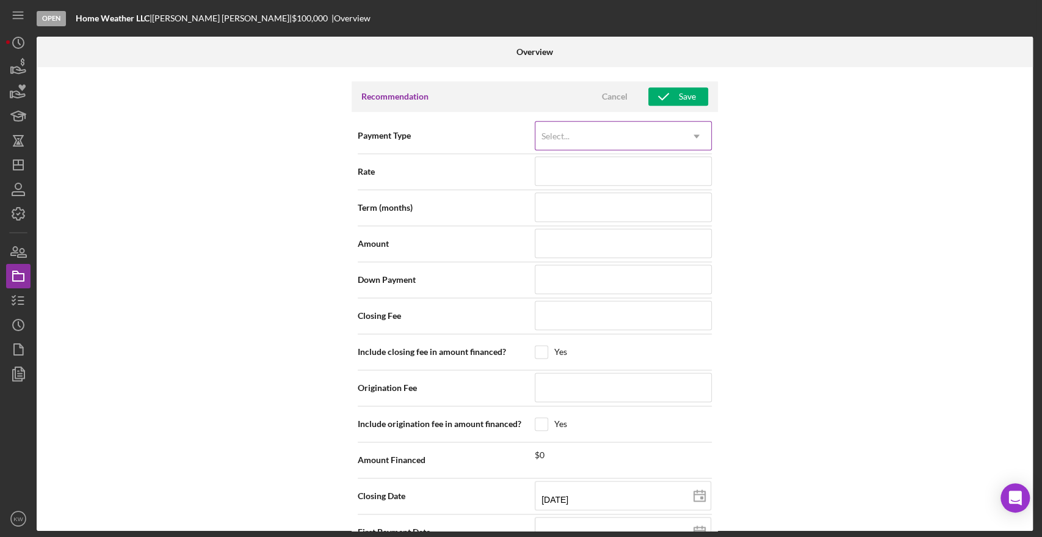
scroll to position [1208, 0]
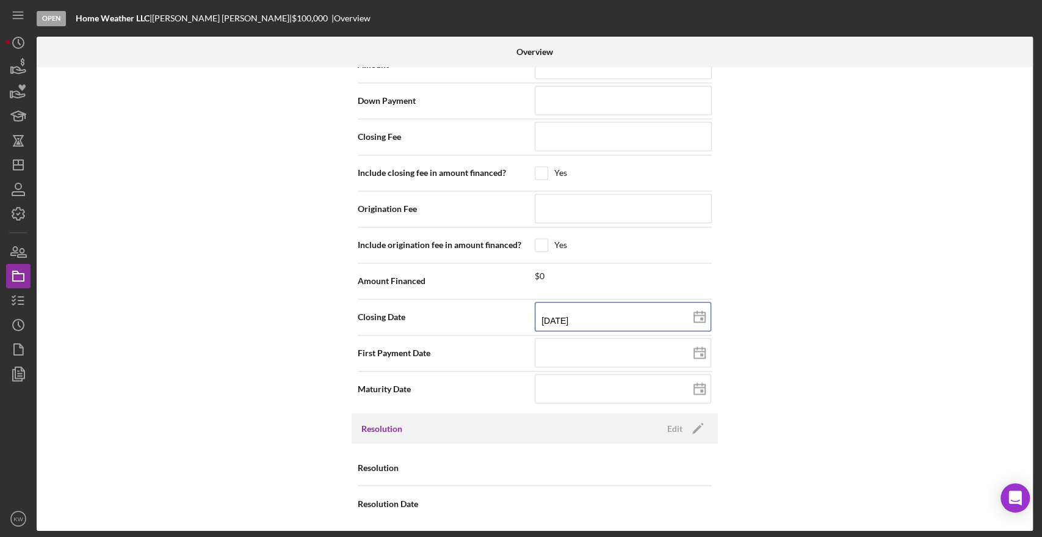
drag, startPoint x: 548, startPoint y: 316, endPoint x: 518, endPoint y: 316, distance: 29.9
click at [518, 319] on div "Closing Date 09/30/2025 2025-09-30 Invalid date format. Expected mm/dd/yyyy" at bounding box center [535, 317] width 354 height 31
type input "1m/30/2025"
type input "11/30/2025"
type input "2025-11-30"
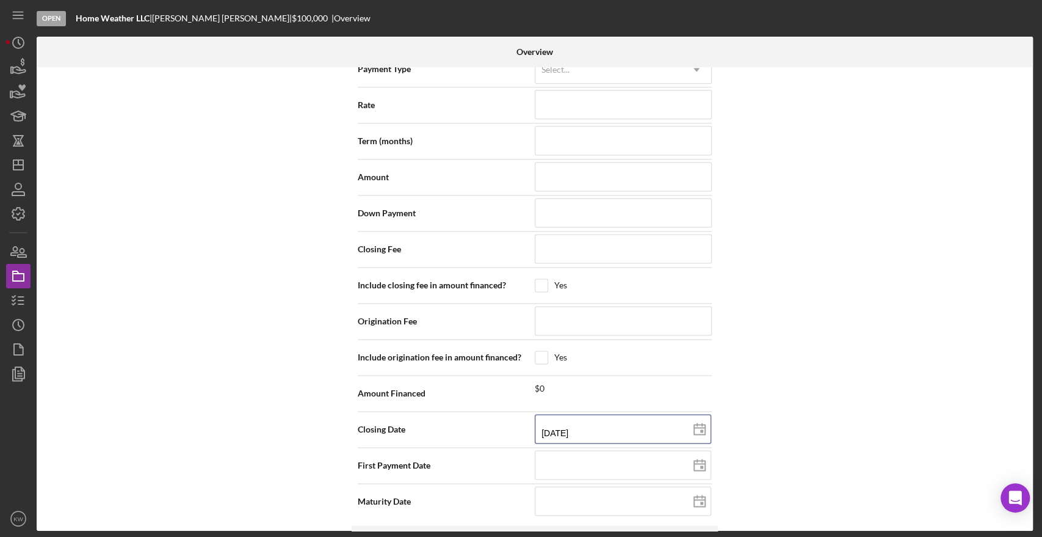
scroll to position [937, 0]
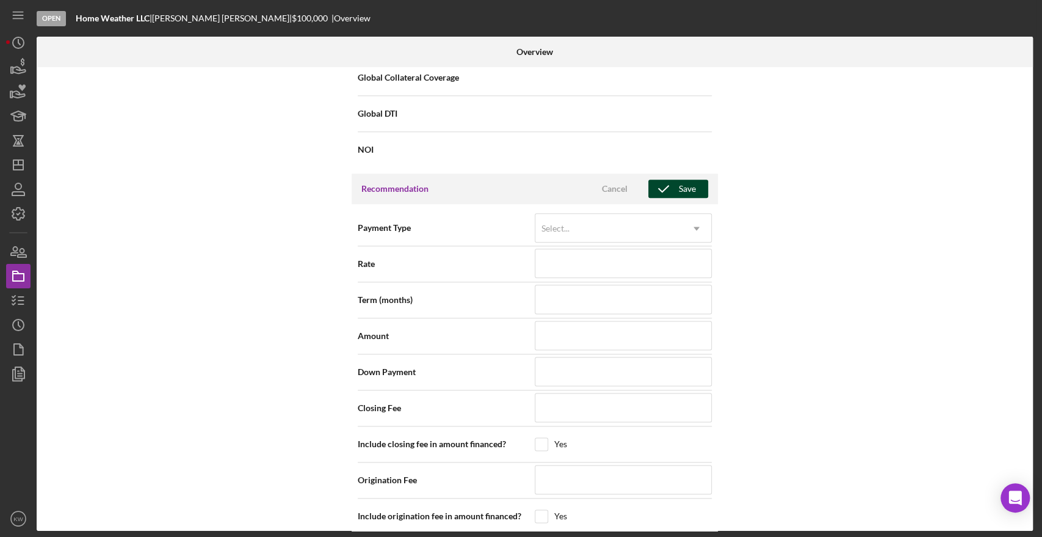
type input "11/30/2025"
click at [694, 195] on button "Save" at bounding box center [678, 188] width 60 height 18
click at [16, 71] on icon "button" at bounding box center [18, 67] width 31 height 31
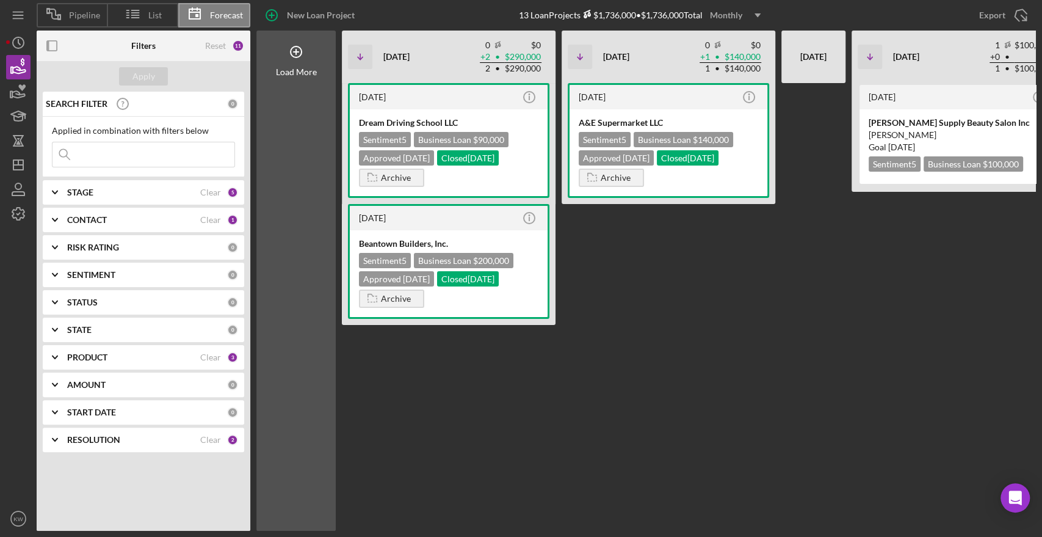
scroll to position [0, 545]
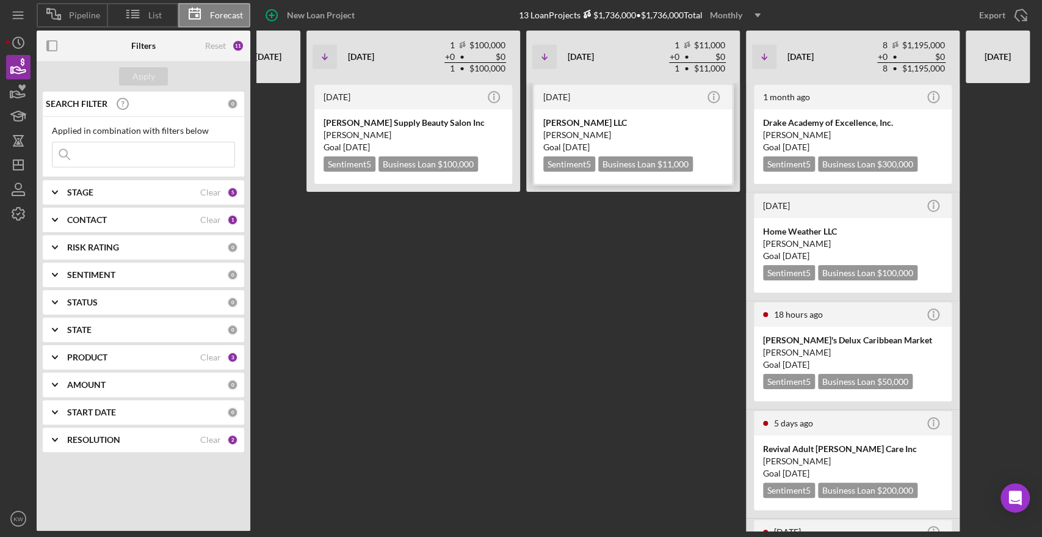
click at [598, 136] on div "[PERSON_NAME]" at bounding box center [632, 135] width 179 height 12
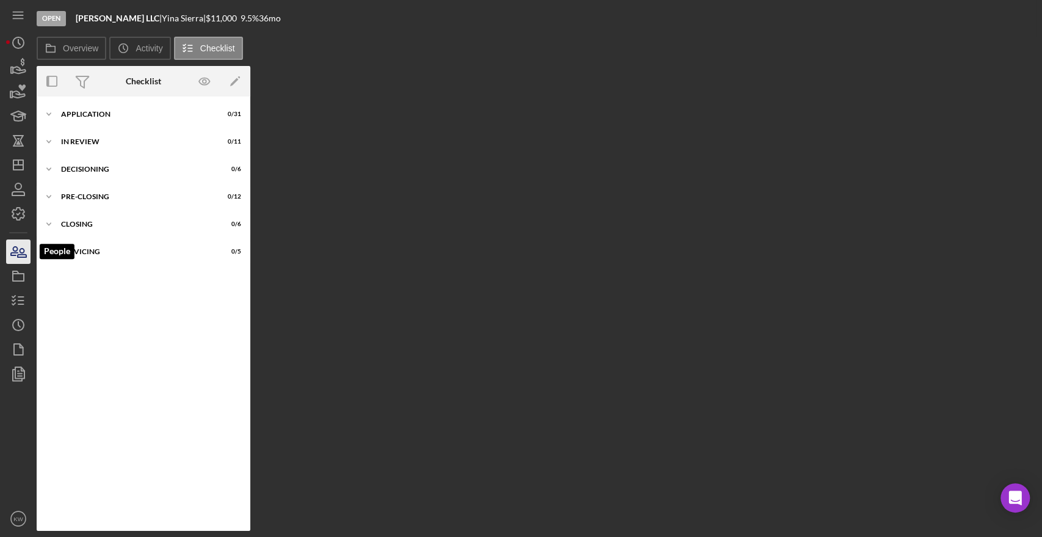
click at [21, 258] on icon "button" at bounding box center [18, 251] width 31 height 31
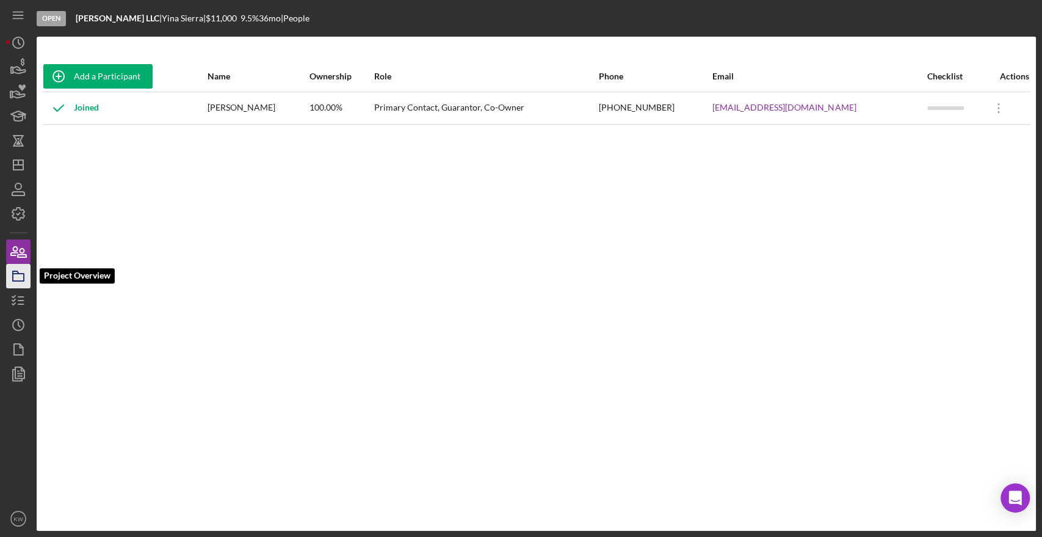
click at [23, 282] on icon "button" at bounding box center [18, 276] width 31 height 31
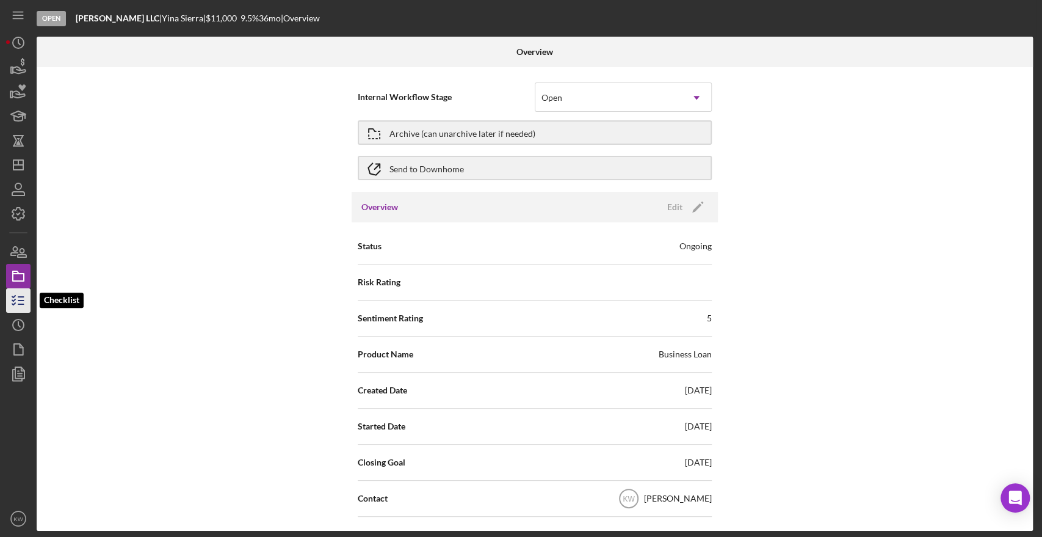
click at [23, 300] on line "button" at bounding box center [20, 300] width 5 height 0
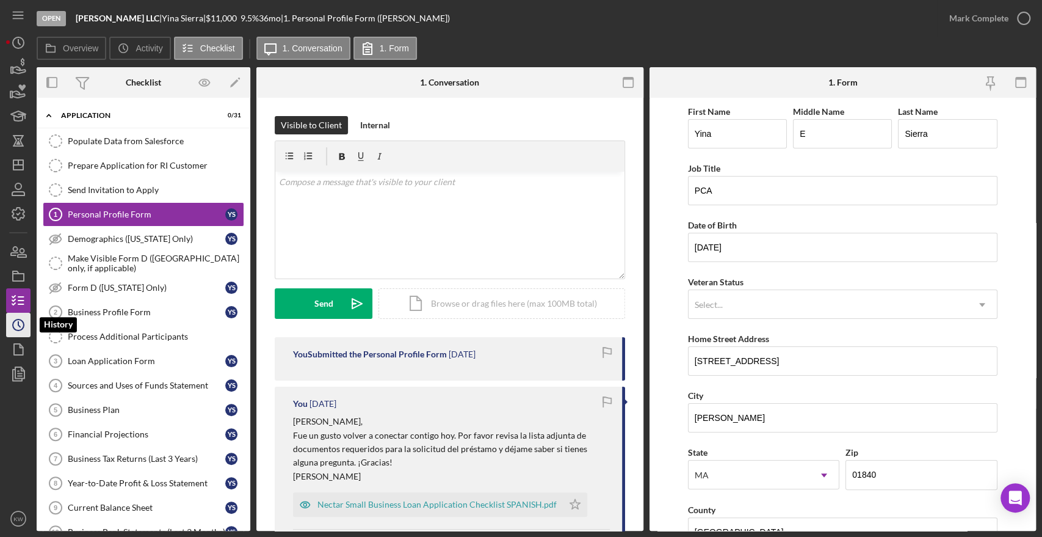
click at [21, 321] on circle "button" at bounding box center [18, 324] width 11 height 11
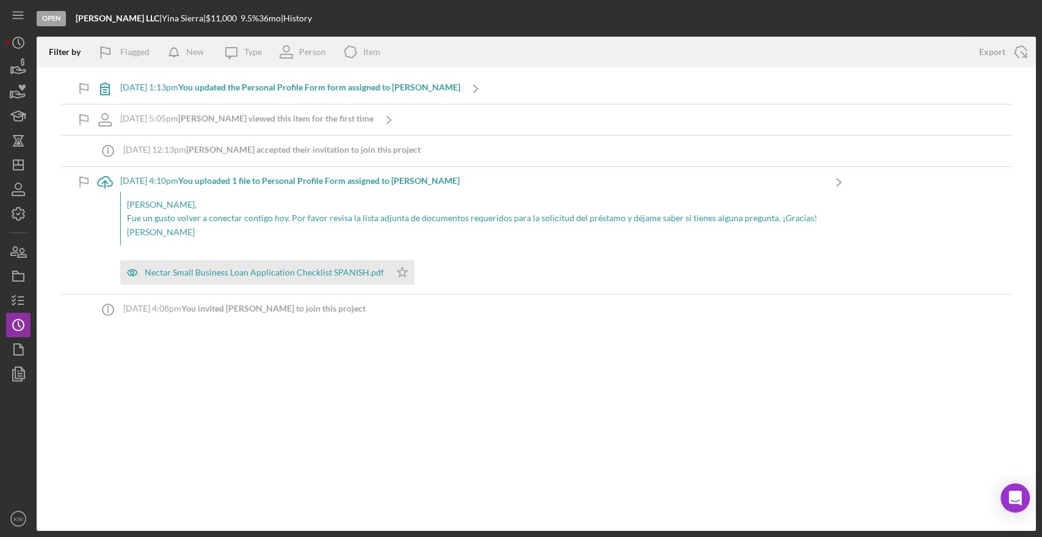
click at [318, 114] on b "Yina S. viewed this item for the first time" at bounding box center [275, 118] width 195 height 10
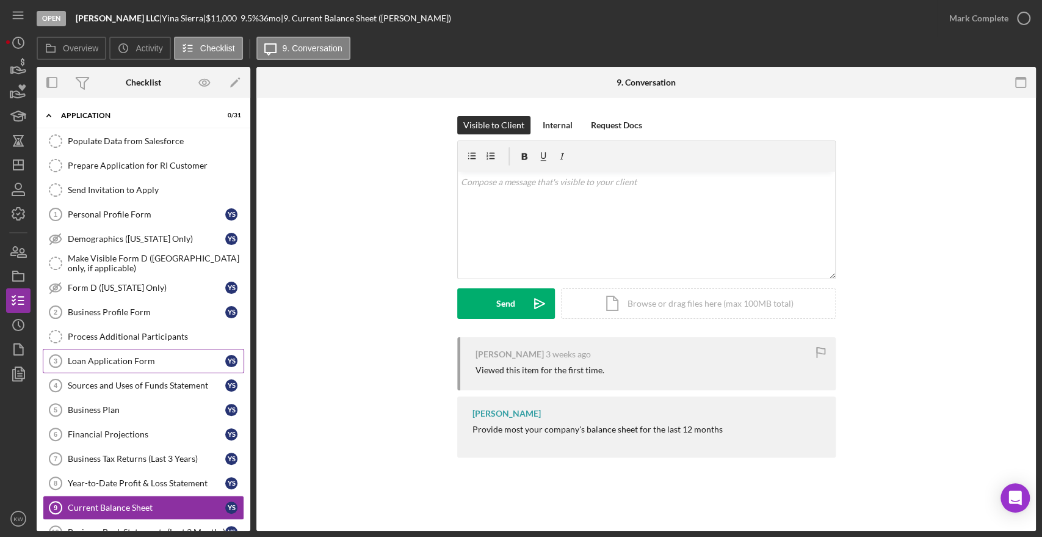
click at [135, 361] on div "Loan Application Form" at bounding box center [147, 361] width 158 height 10
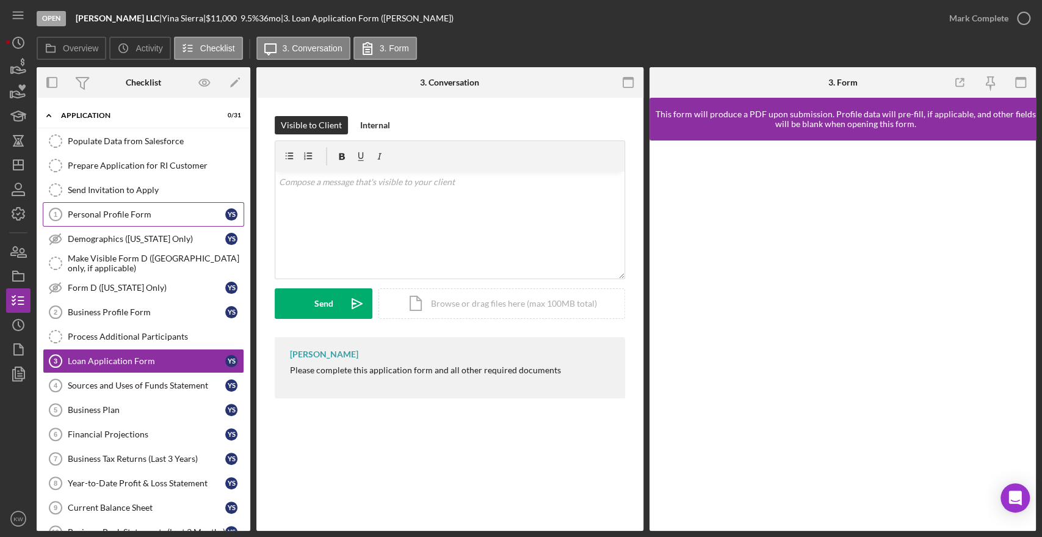
click at [147, 214] on div "Personal Profile Form" at bounding box center [147, 214] width 158 height 10
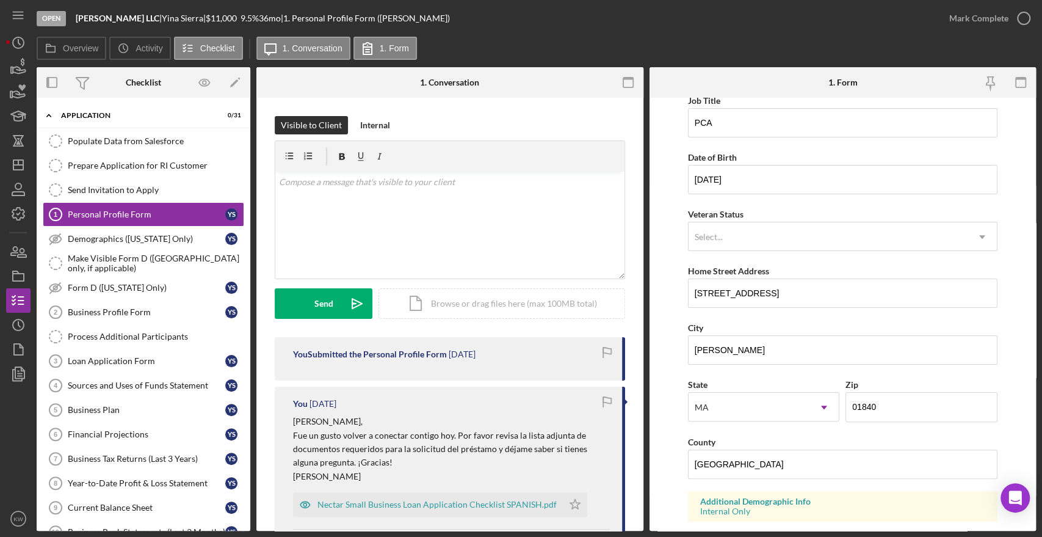
scroll to position [143, 0]
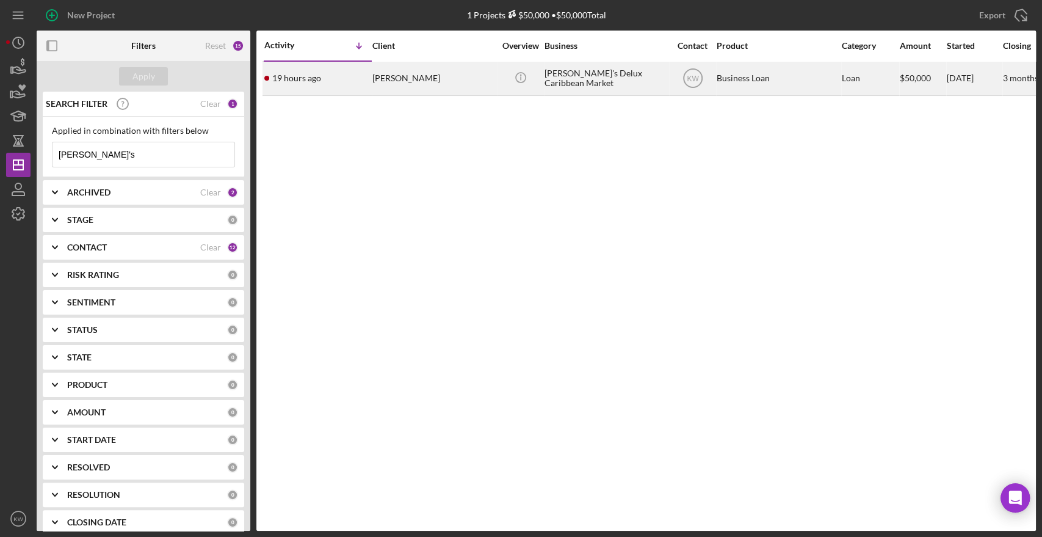
click at [550, 70] on div "[PERSON_NAME]'s Delux Caribbean Market" at bounding box center [606, 78] width 122 height 32
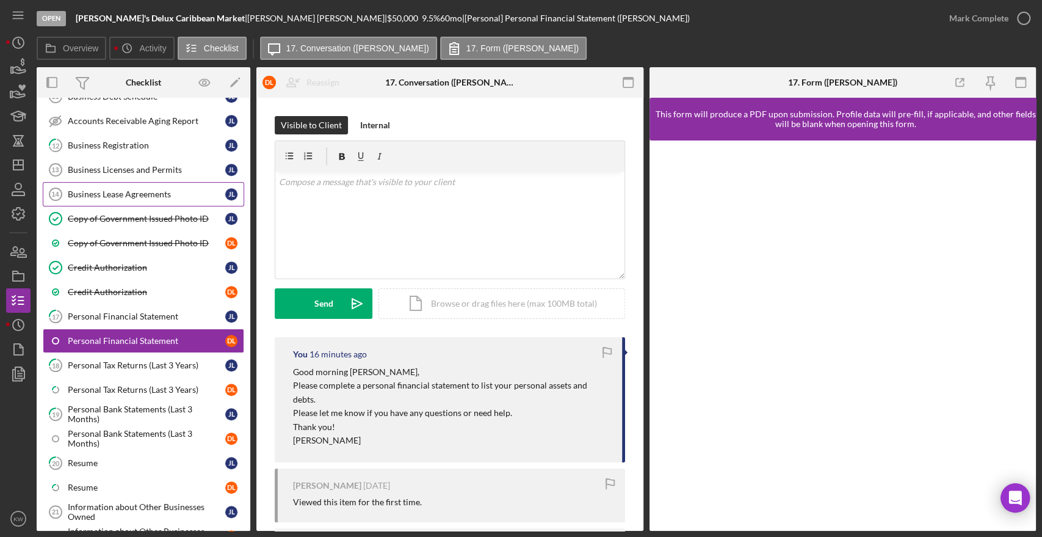
scroll to position [508, 0]
